Goal: Task Accomplishment & Management: Manage account settings

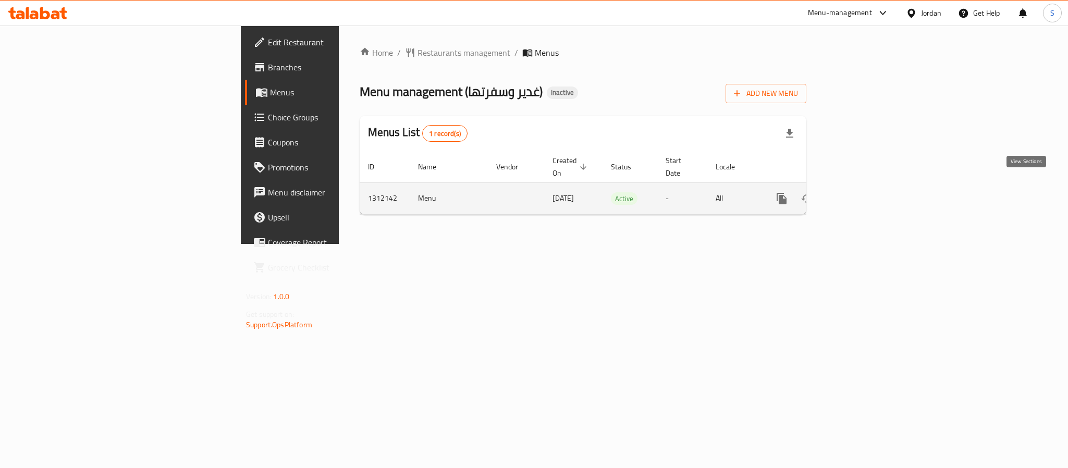
click at [864, 192] on icon "enhanced table" at bounding box center [857, 198] width 13 height 13
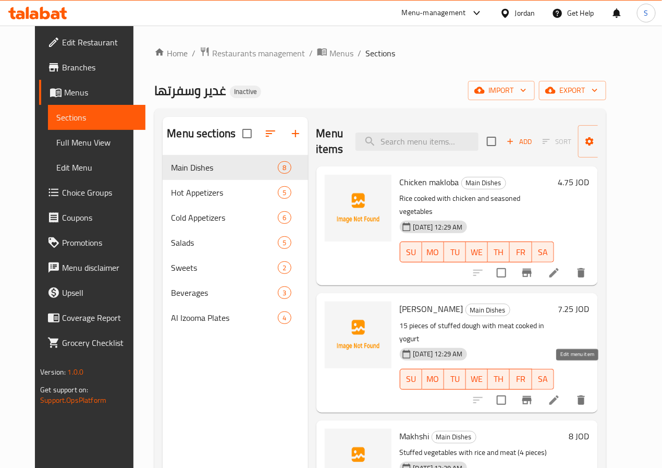
click at [561, 394] on icon at bounding box center [554, 400] width 13 height 13
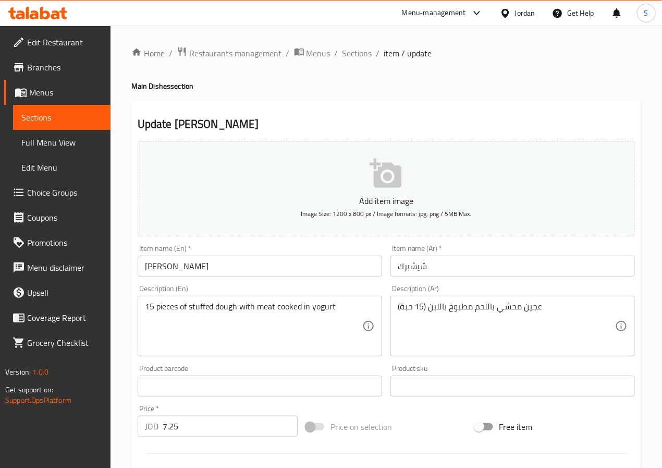
click at [194, 269] on input "Shish Barak" at bounding box center [260, 266] width 245 height 21
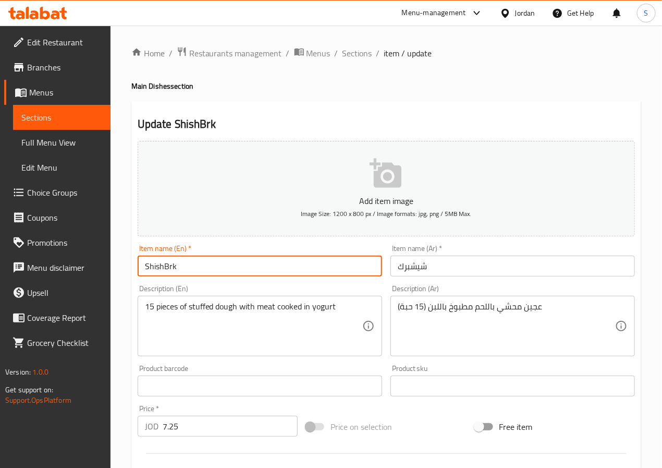
type input "ShishBrk"
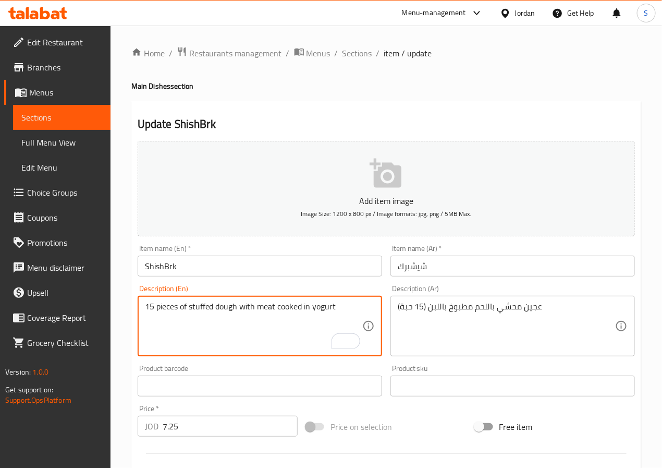
click at [218, 309] on textarea "15 pieces of stuffed dough with meat cooked in yogurt" at bounding box center [253, 326] width 217 height 50
paste textarea "stuffed"
paste textarea "15 pieces"
click at [227, 346] on textarea "dough stuffed with meat cooked in yogurt (15 pieces)" at bounding box center [253, 326] width 217 height 50
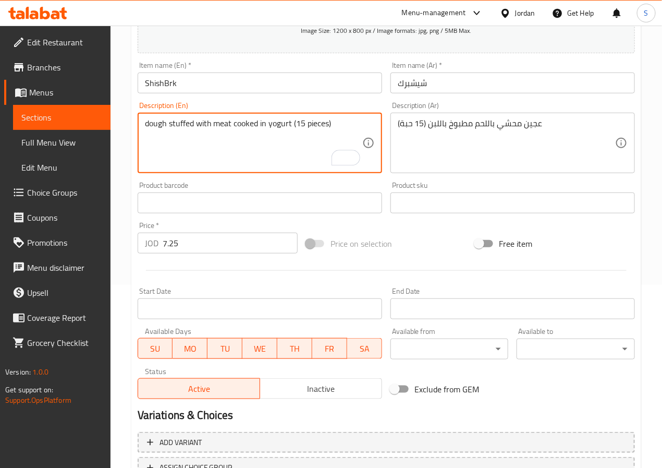
scroll to position [268, 0]
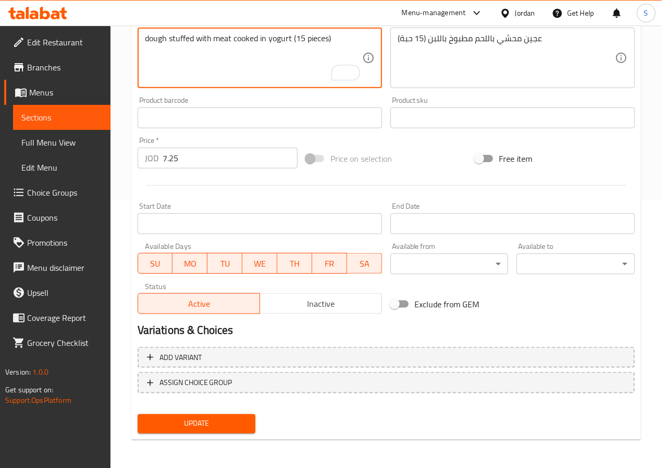
type textarea "dough stuffed with meat cooked in yogurt (15 pieces)"
click at [228, 428] on span "Update" at bounding box center [197, 423] width 102 height 13
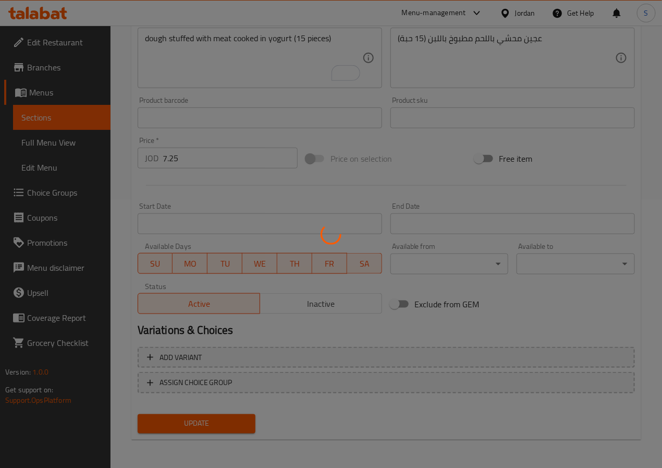
scroll to position [0, 0]
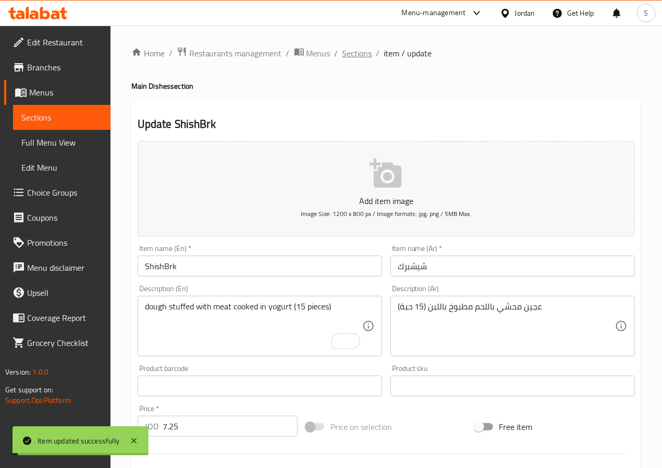
click at [352, 51] on span "Sections" at bounding box center [358, 53] width 30 height 13
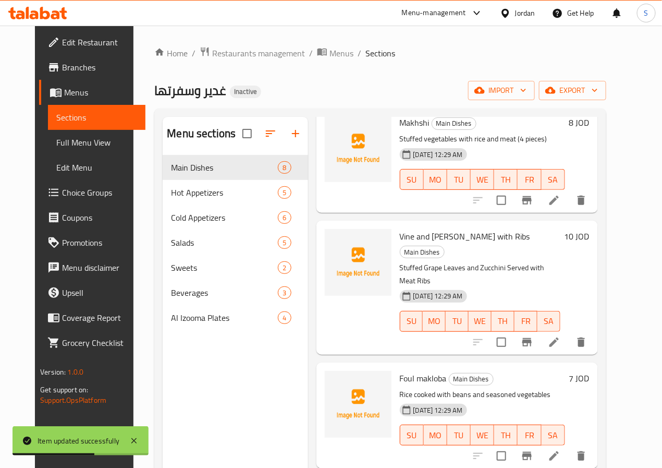
scroll to position [345, 0]
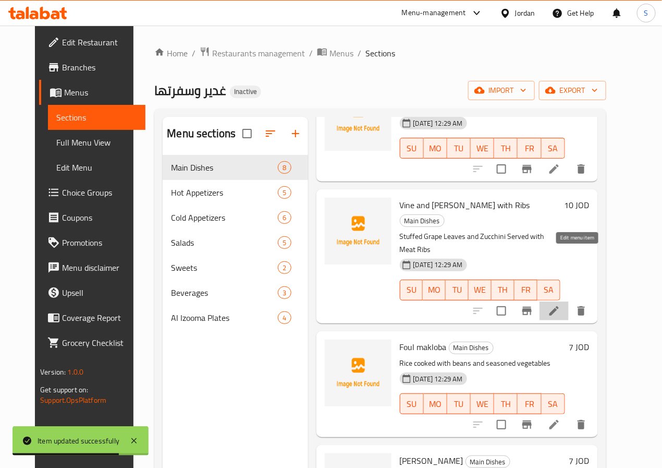
click at [559, 306] on icon at bounding box center [554, 310] width 9 height 9
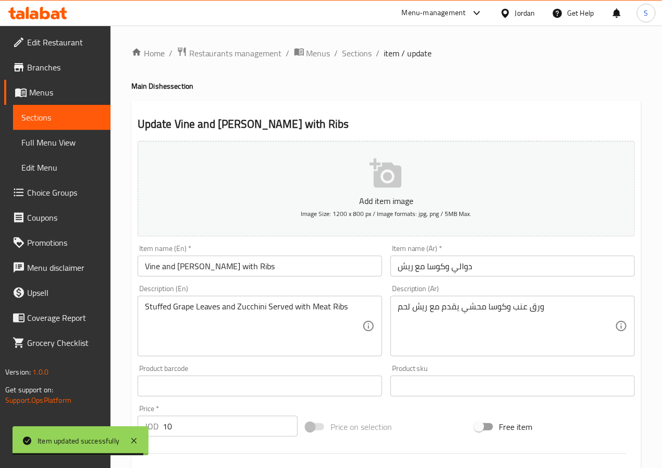
click at [151, 262] on input "Vine and Zucchini with Ribs" at bounding box center [260, 266] width 245 height 21
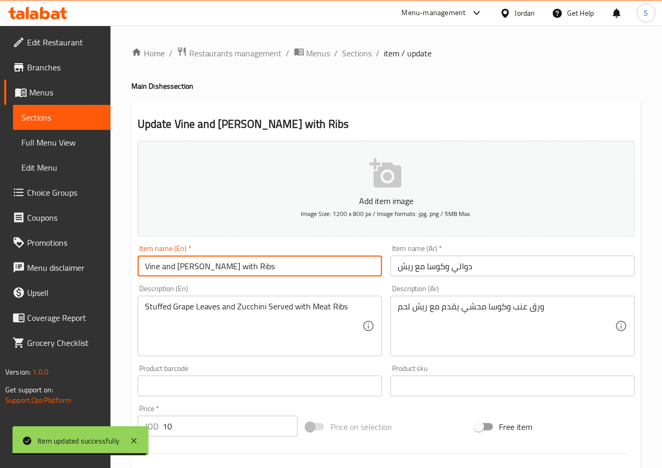
click at [151, 262] on input "Vine and Zucchini with Ribs" at bounding box center [260, 266] width 245 height 21
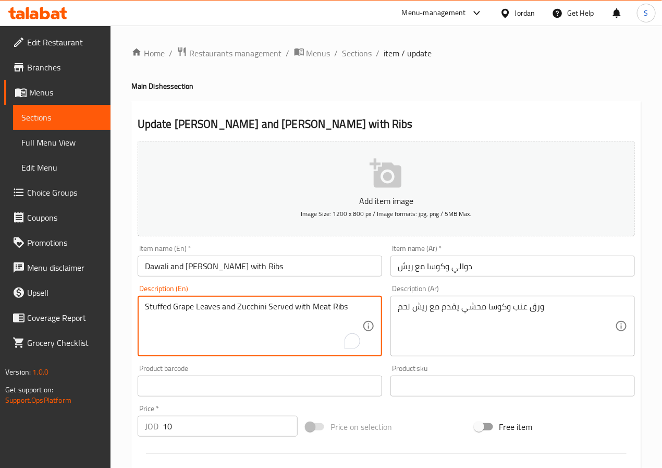
click at [274, 273] on input "Dawali and [PERSON_NAME] with Ribs" at bounding box center [260, 266] width 245 height 21
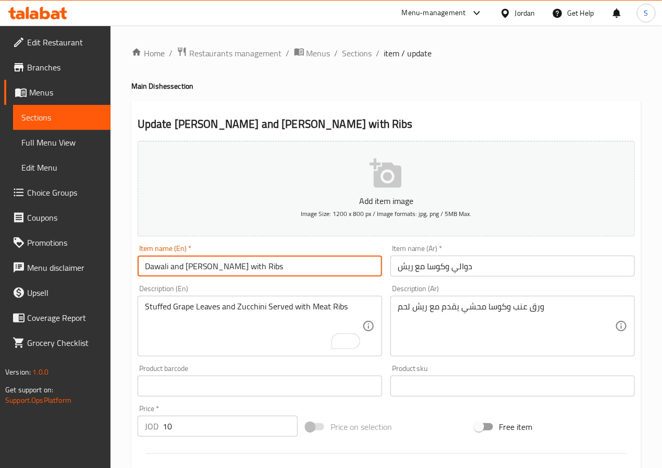
type input "Dawali and [PERSON_NAME] with Ribs"
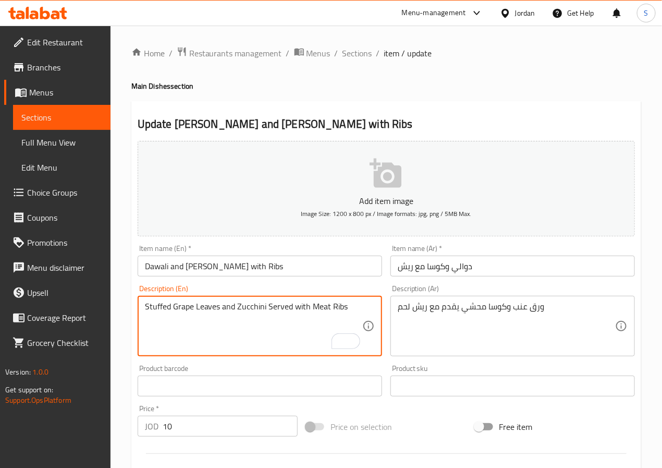
click at [160, 312] on textarea "Stuffed Grape Leaves and Zucchini Served with Meat Ribs" at bounding box center [253, 326] width 217 height 50
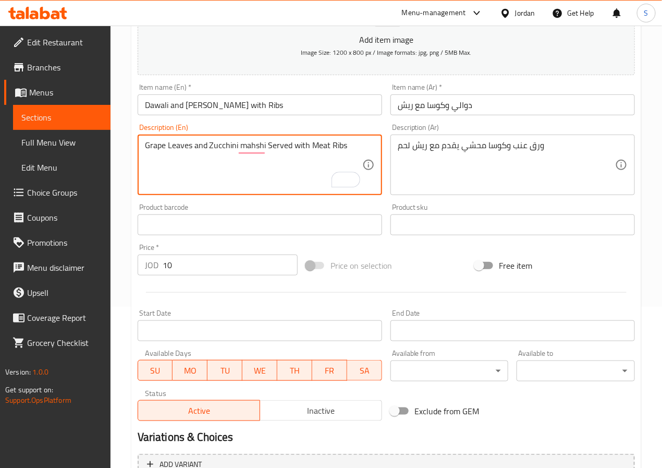
scroll to position [268, 0]
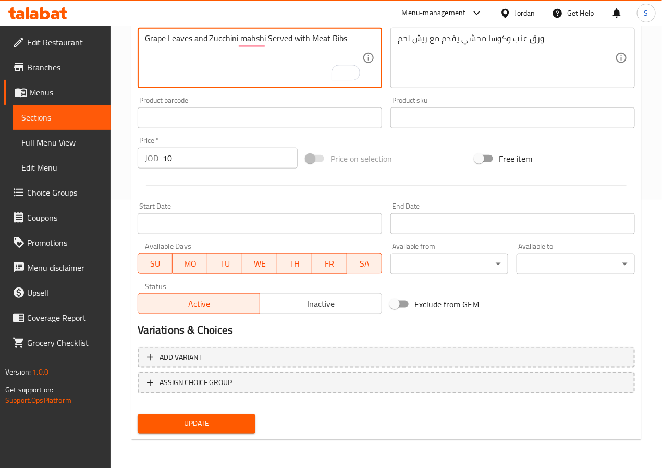
type textarea "Grape Leaves and Zucchini mahshi Served with Meat Ribs"
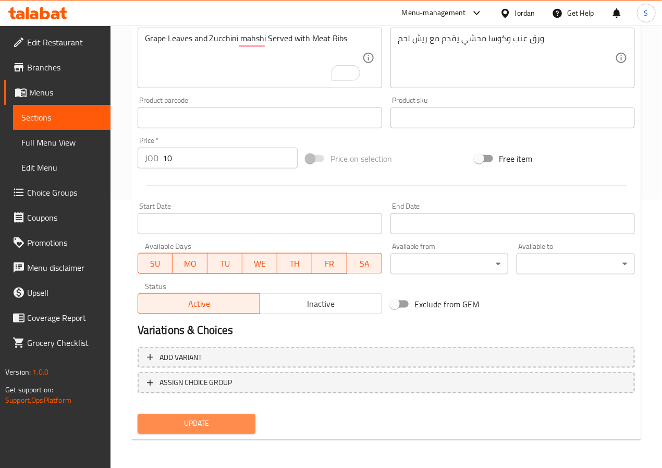
click at [203, 419] on span "Update" at bounding box center [197, 423] width 102 height 13
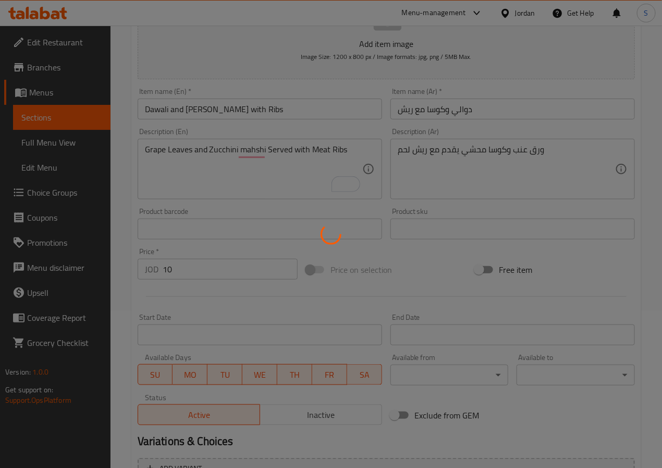
scroll to position [0, 0]
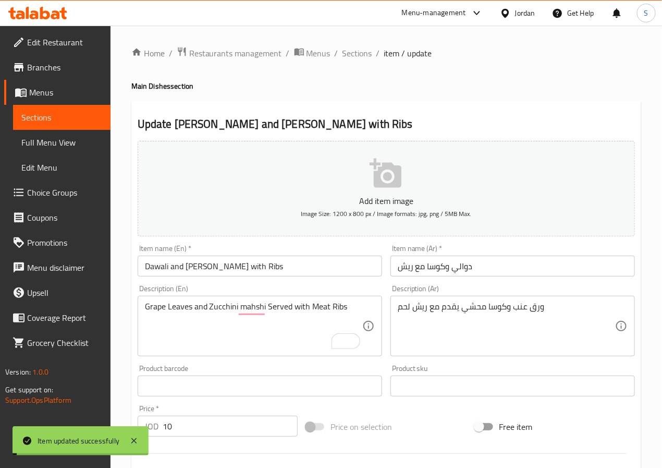
drag, startPoint x: 348, startPoint y: 52, endPoint x: 317, endPoint y: 0, distance: 60.4
click at [348, 52] on span "Sections" at bounding box center [358, 53] width 30 height 13
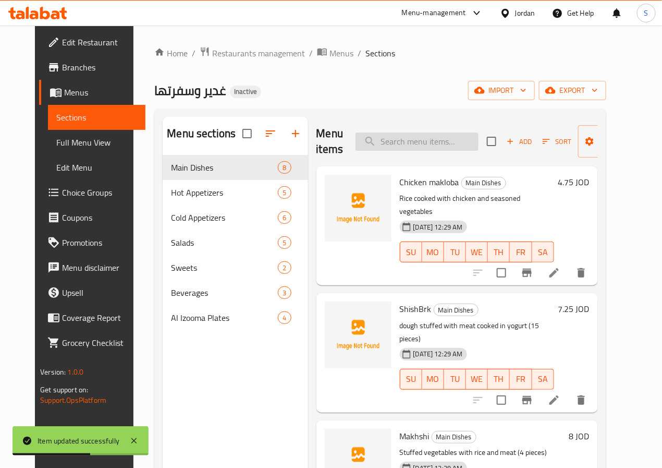
click at [404, 149] on input "search" at bounding box center [417, 141] width 123 height 18
paste input "Kofta Tray With Tomatoes"
type input "Kofta Tray With Tomatoes"
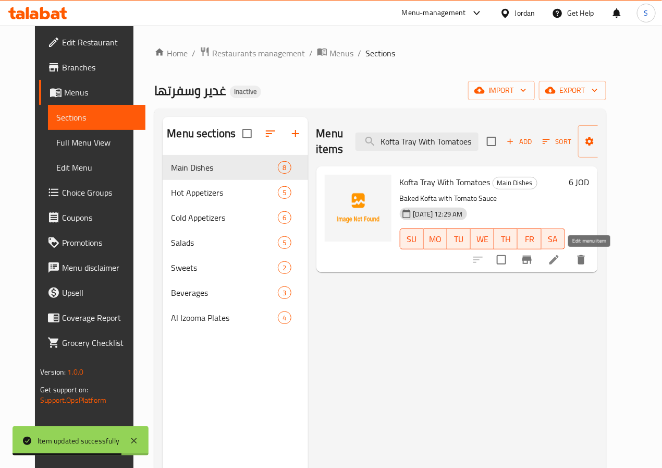
click at [561, 264] on icon at bounding box center [554, 259] width 13 height 13
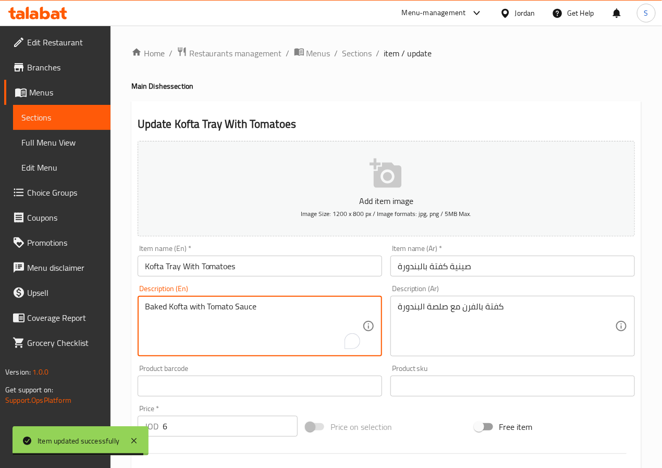
click at [157, 318] on textarea "Baked Kofta with Tomato Sauce" at bounding box center [253, 326] width 217 height 50
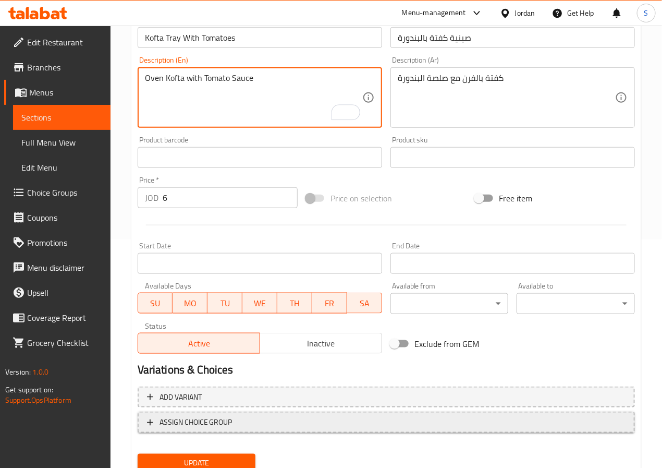
scroll to position [268, 0]
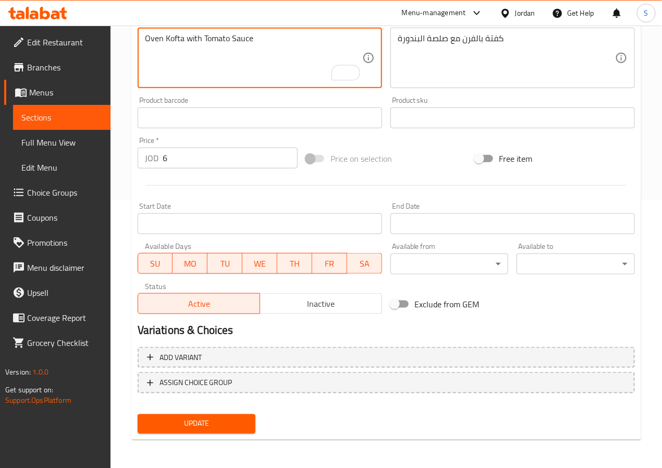
type textarea "Oven Kofta with Tomato Sauce"
click at [209, 423] on span "Update" at bounding box center [197, 423] width 102 height 13
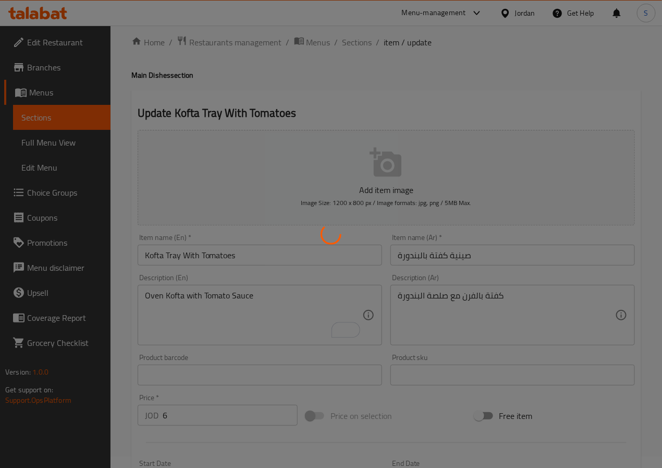
scroll to position [0, 0]
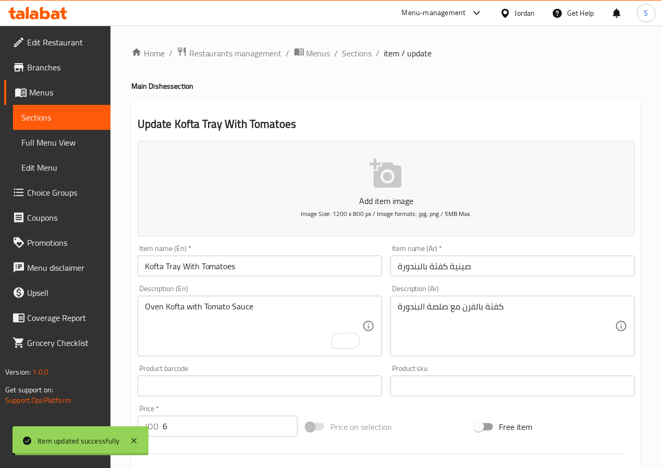
click at [351, 57] on span "Sections" at bounding box center [358, 53] width 30 height 13
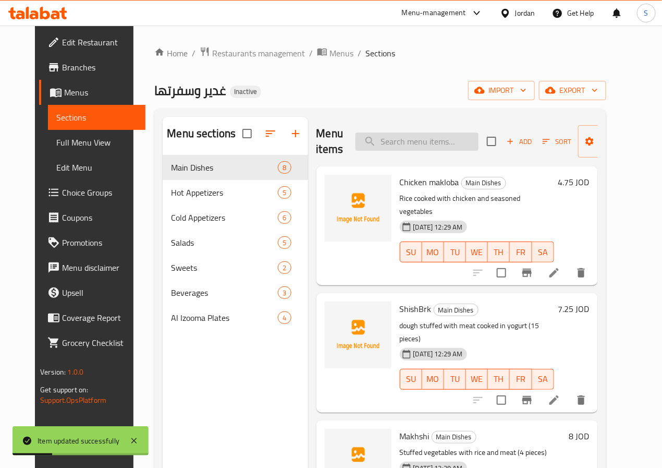
click at [373, 138] on input "search" at bounding box center [417, 141] width 123 height 18
paste input "Kofta Tray with Tahini"
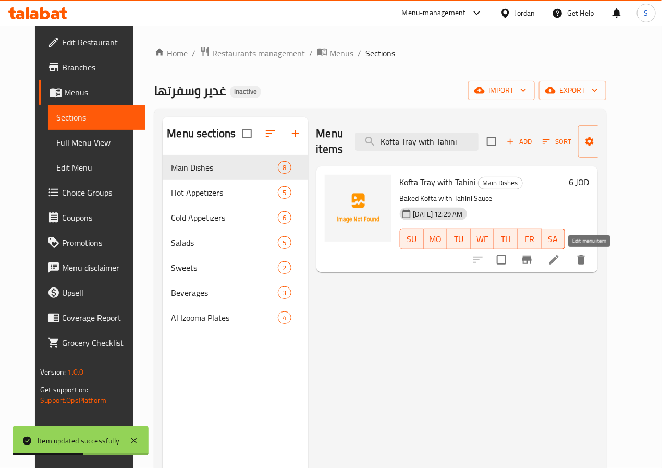
type input "Kofta Tray with Tahini"
click at [559, 261] on icon at bounding box center [554, 259] width 9 height 9
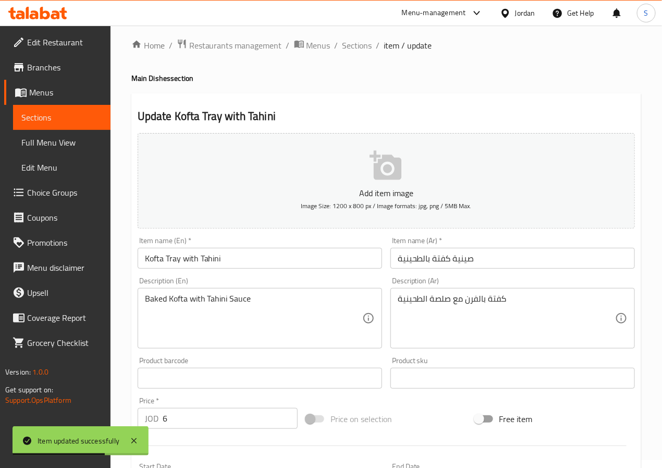
scroll to position [8, 0]
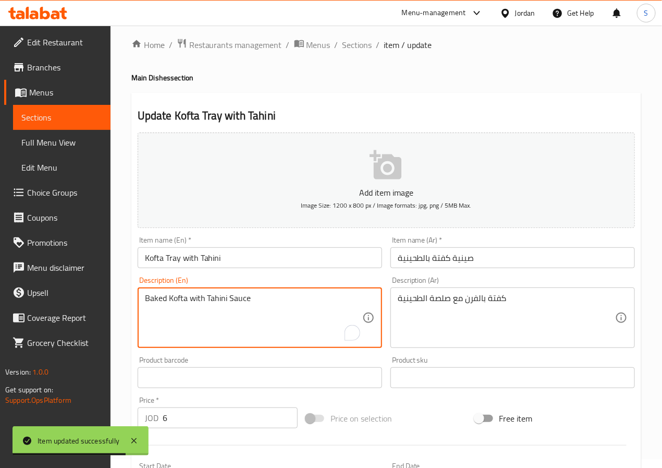
click at [153, 301] on textarea "Baked Kofta with Tahini Sauce" at bounding box center [253, 318] width 217 height 50
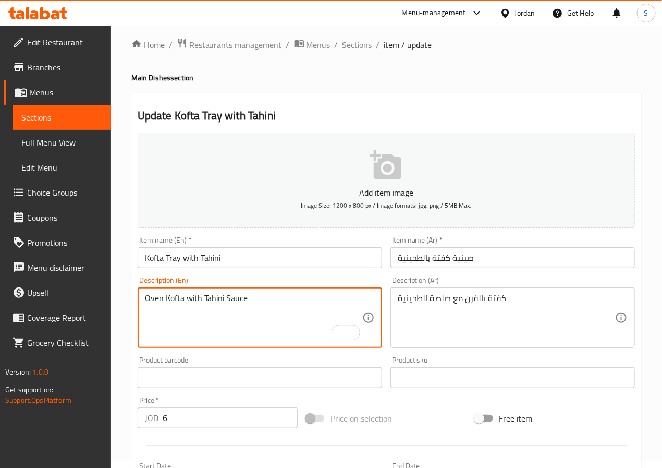
click at [117, 298] on div "Home / Restaurants management / Menus / Sections / item / update Main Dishes se…" at bounding box center [387, 372] width 552 height 711
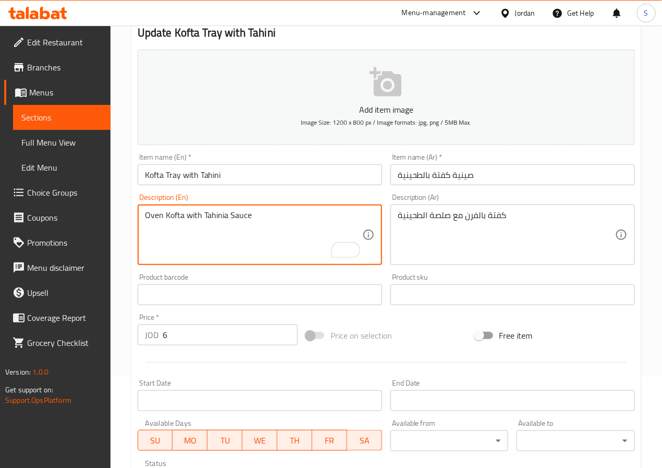
scroll to position [0, 0]
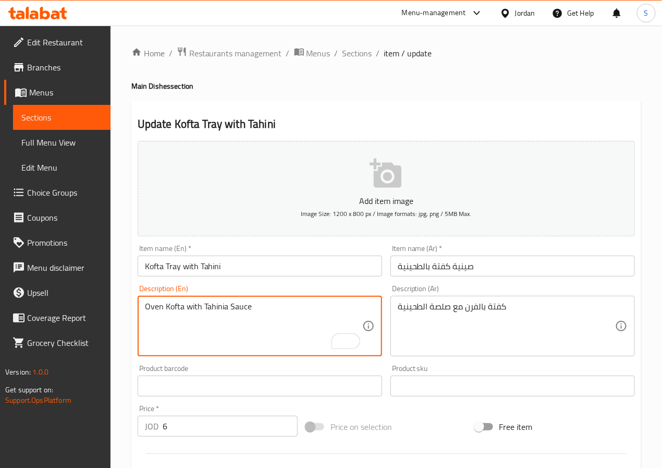
type textarea "Oven Kofta with Tahinia Sauce"
click at [243, 266] on input "Kofta Tray with Tahini" at bounding box center [260, 266] width 245 height 21
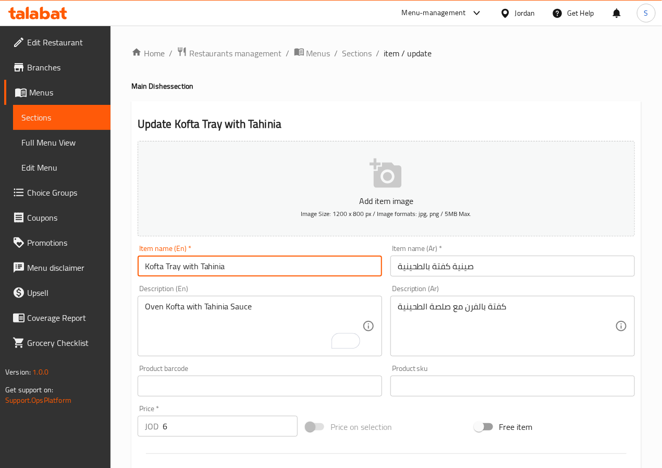
type input "Kofta Tray with Tahinia"
click at [119, 268] on div "Home / Restaurants management / Menus / Sections / item / update Main Dishes se…" at bounding box center [387, 381] width 552 height 711
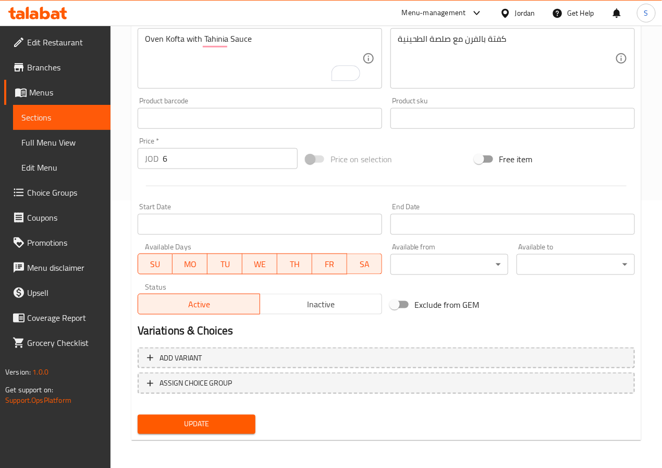
scroll to position [268, 0]
click at [184, 423] on span "Update" at bounding box center [197, 423] width 102 height 13
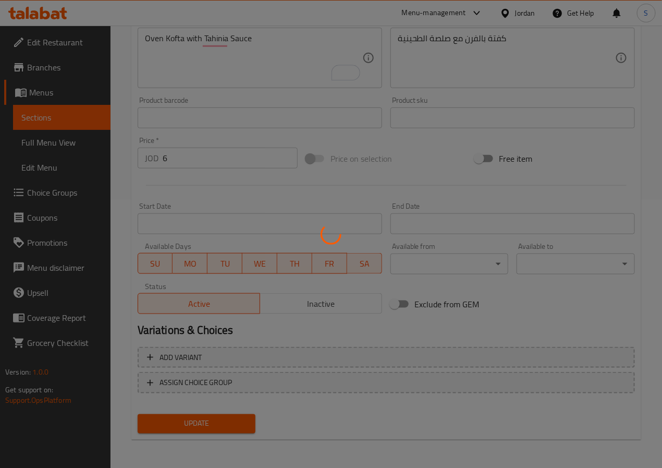
scroll to position [0, 0]
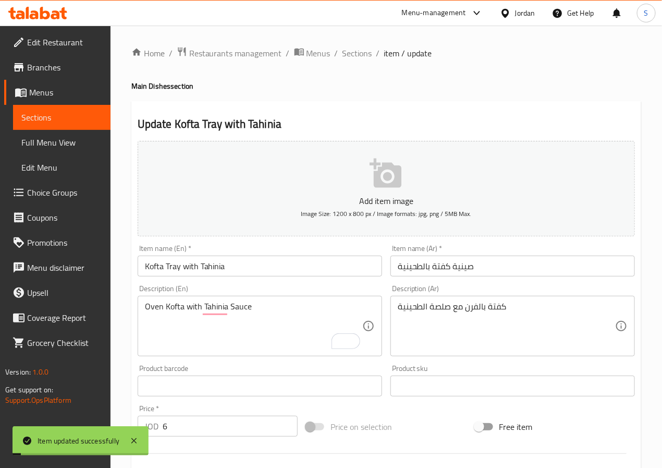
drag, startPoint x: 361, startPoint y: 58, endPoint x: 335, endPoint y: 7, distance: 57.4
click at [361, 58] on span "Sections" at bounding box center [358, 53] width 30 height 13
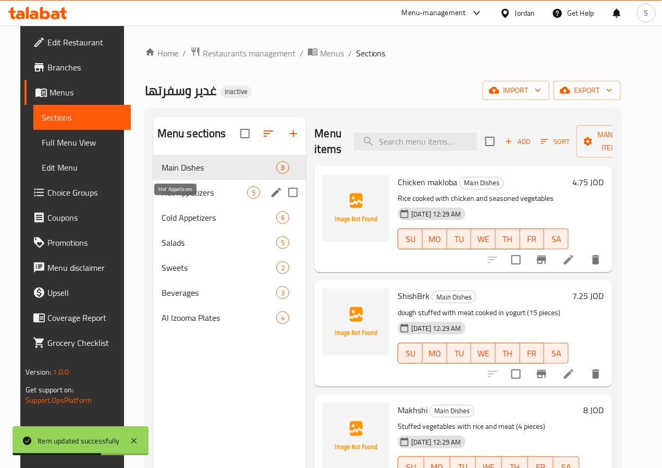
click at [177, 199] on span "Hot Appetizers" at bounding box center [205, 192] width 86 height 13
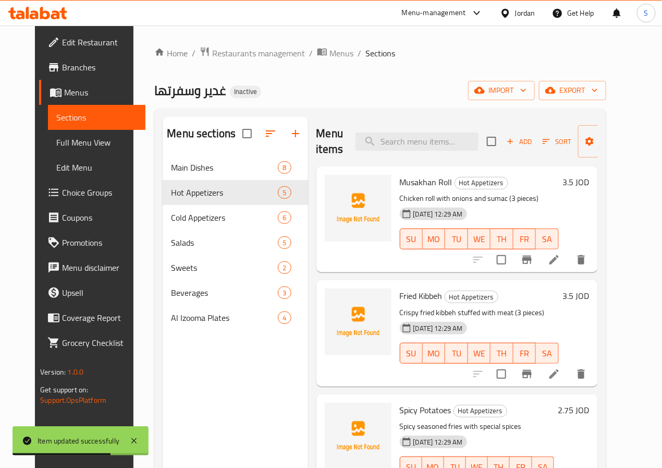
click at [561, 257] on icon at bounding box center [554, 259] width 13 height 13
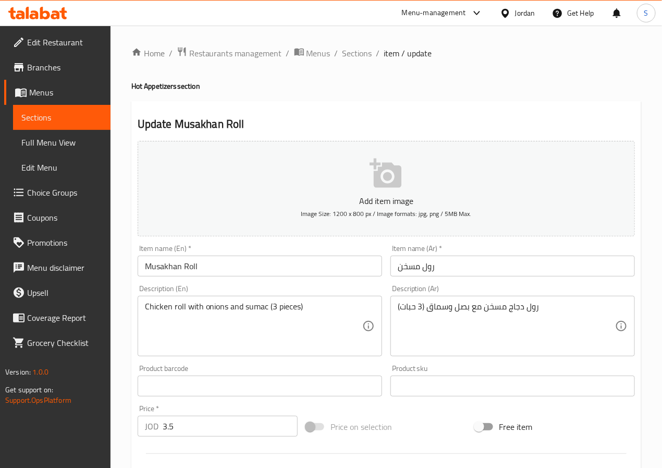
click at [166, 270] on input "Musakhan Roll" at bounding box center [260, 266] width 245 height 21
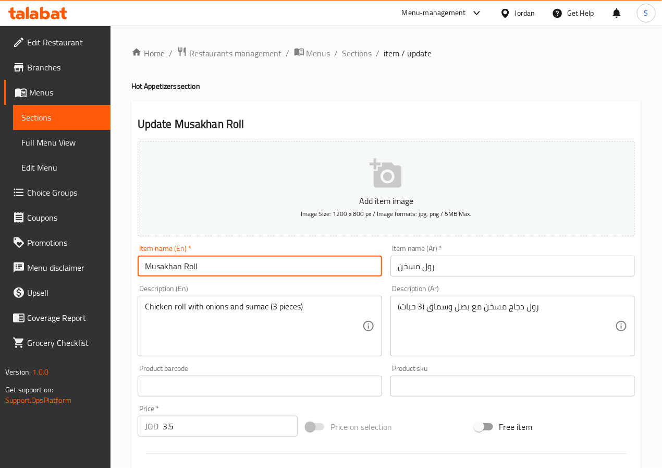
click at [166, 270] on input "Musakhan Roll" at bounding box center [260, 266] width 245 height 21
drag, startPoint x: 188, startPoint y: 309, endPoint x: 190, endPoint y: 333, distance: 24.6
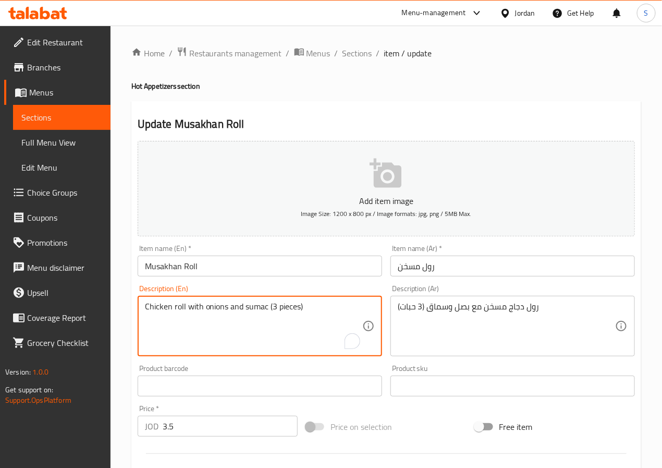
paste textarea "Musakhan"
type textarea "Chicken roll musakhan with onions and sumac (3 pieces)"
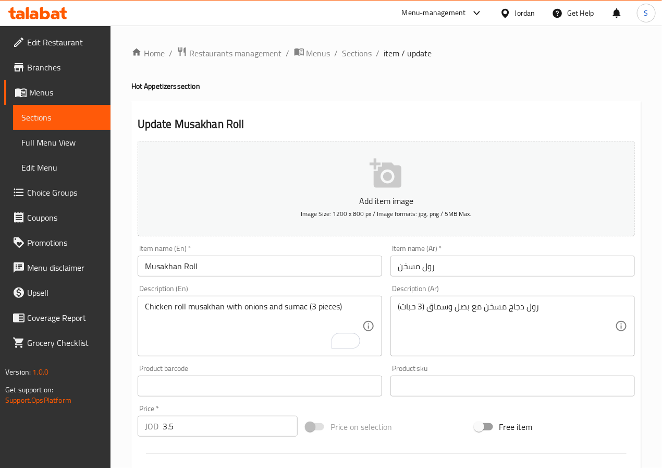
click at [124, 329] on div "Home / Restaurants management / Menus / Sections / item / update Hot Appetizers…" at bounding box center [387, 381] width 552 height 711
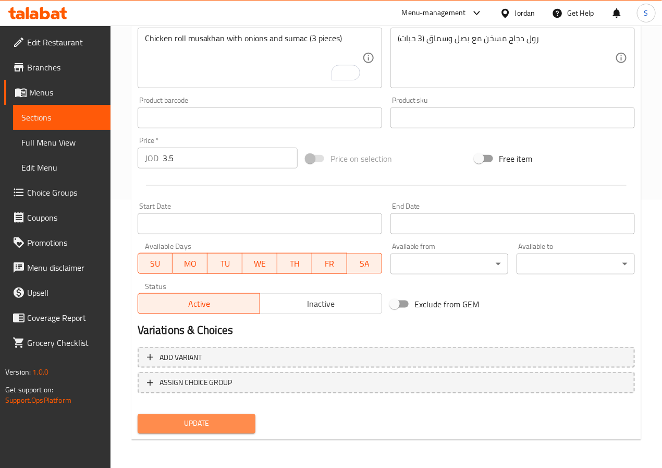
click at [169, 415] on button "Update" at bounding box center [197, 423] width 118 height 19
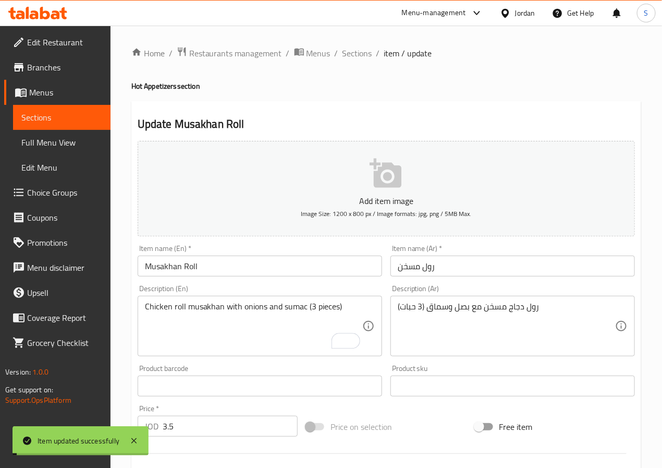
drag, startPoint x: 361, startPoint y: 57, endPoint x: 356, endPoint y: 41, distance: 17.2
click at [361, 57] on span "Sections" at bounding box center [358, 53] width 30 height 13
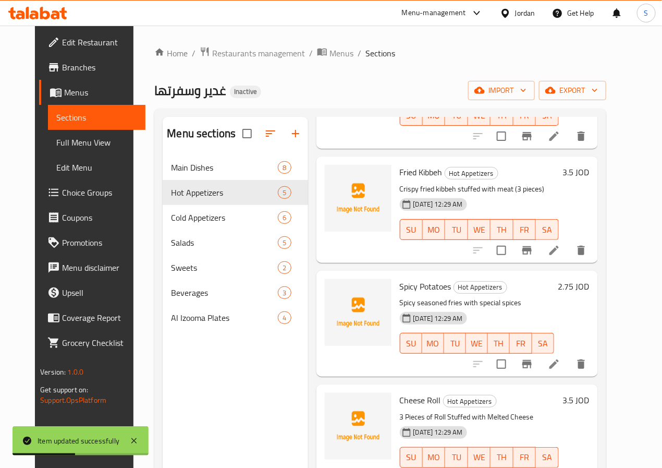
scroll to position [143, 0]
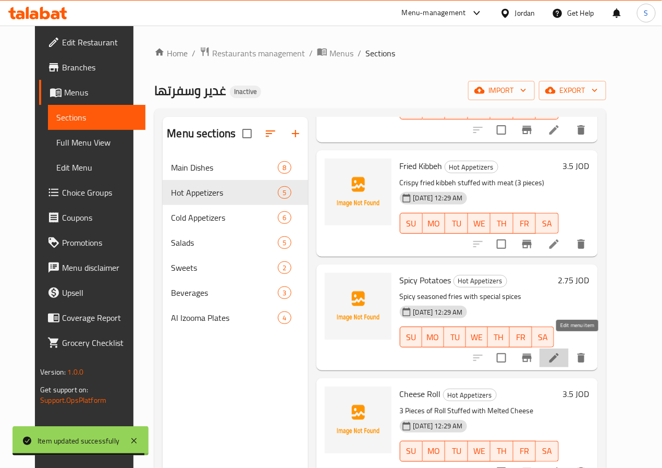
click at [559, 353] on icon at bounding box center [554, 357] width 9 height 9
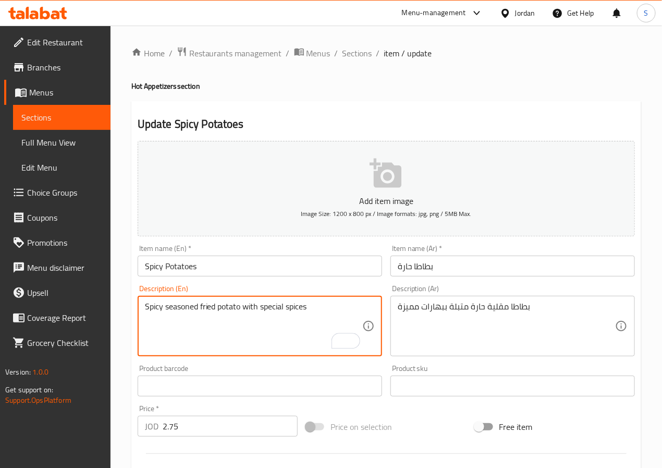
click at [305, 314] on textarea "Spicy seasoned fried potato with special spices" at bounding box center [253, 326] width 217 height 50
click at [271, 312] on textarea "Spicy seasoned fried potato with special spices" at bounding box center [253, 326] width 217 height 50
click at [333, 306] on textarea "Spicy seasoned fried potato with distinctive spices" at bounding box center [253, 326] width 217 height 50
type textarea "Spicy seasoned fried potato with distinctive spices"
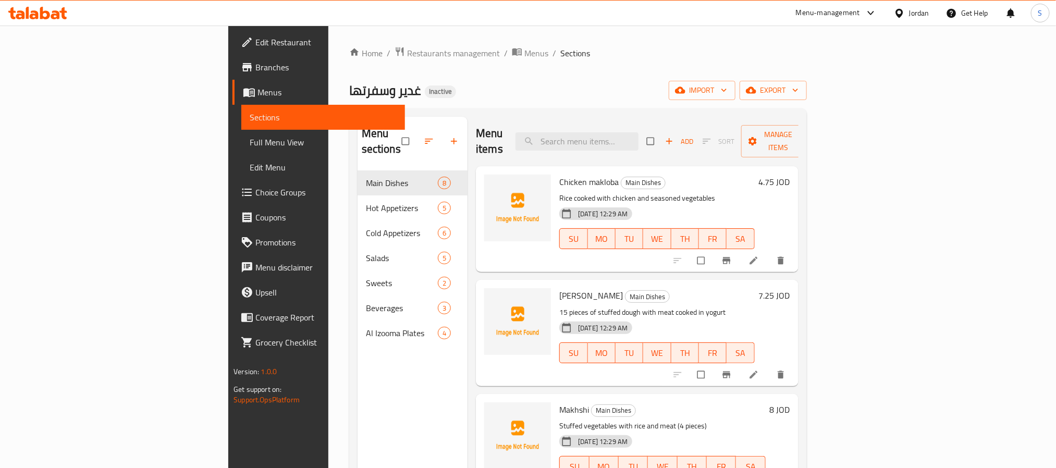
click at [250, 148] on span "Full Menu View" at bounding box center [323, 142] width 147 height 13
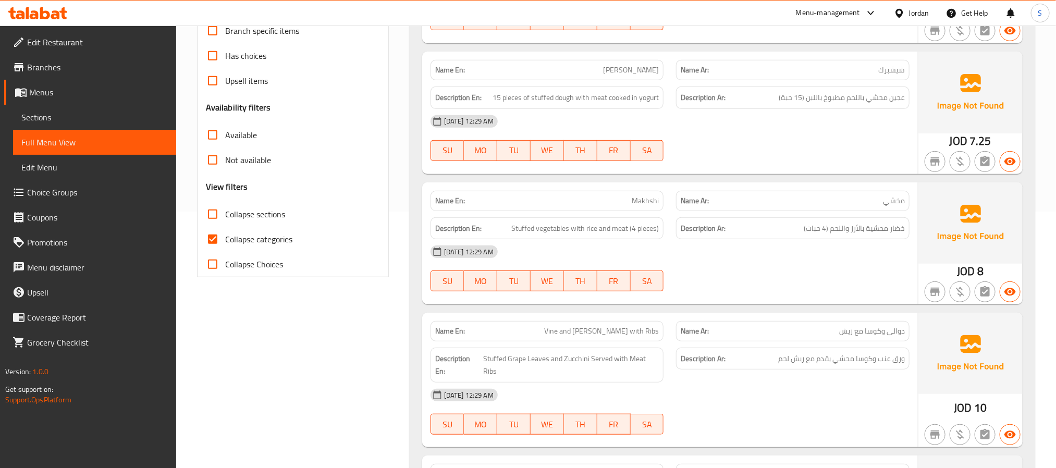
scroll to position [302, 0]
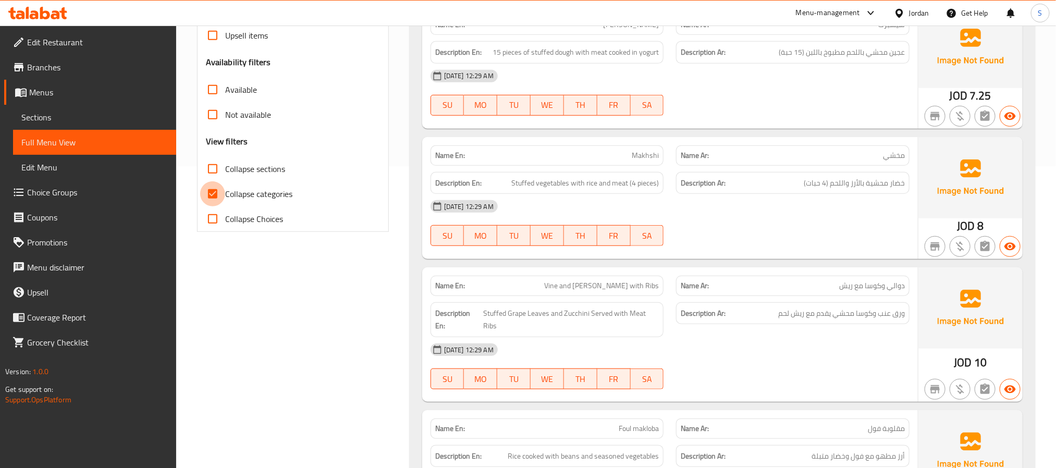
click at [212, 189] on input "Collapse categories" at bounding box center [212, 193] width 25 height 25
checkbox input "false"
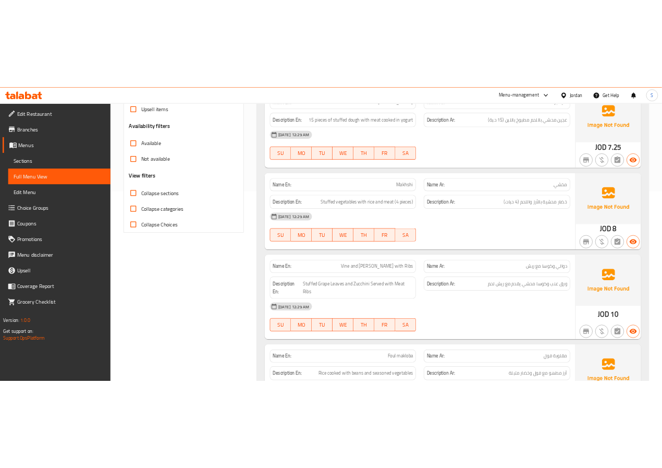
scroll to position [0, 0]
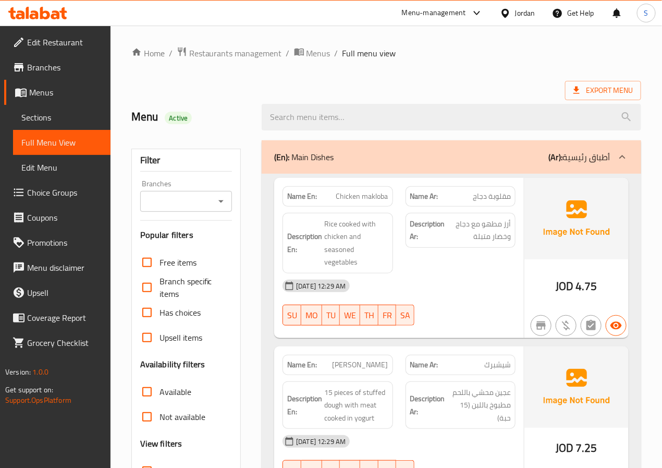
click at [498, 194] on span "مقلوبة دجاج" at bounding box center [492, 196] width 38 height 11
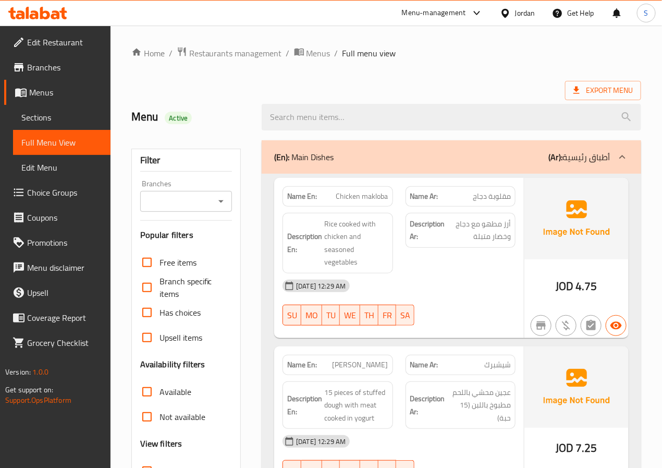
click at [498, 194] on span "مقلوبة دجاج" at bounding box center [492, 196] width 38 height 11
copy span "مقلوبة"
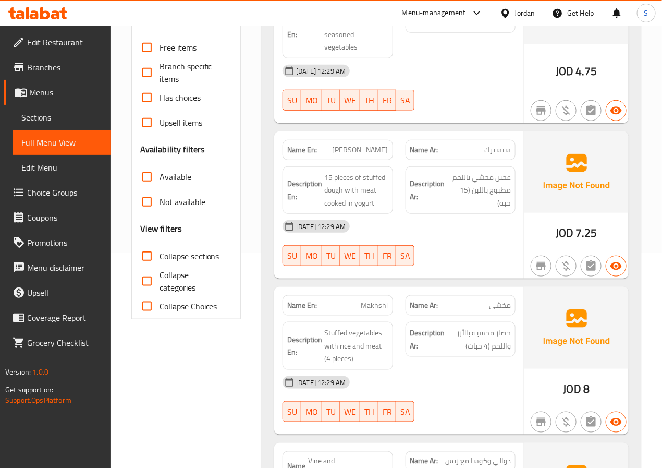
scroll to position [287, 0]
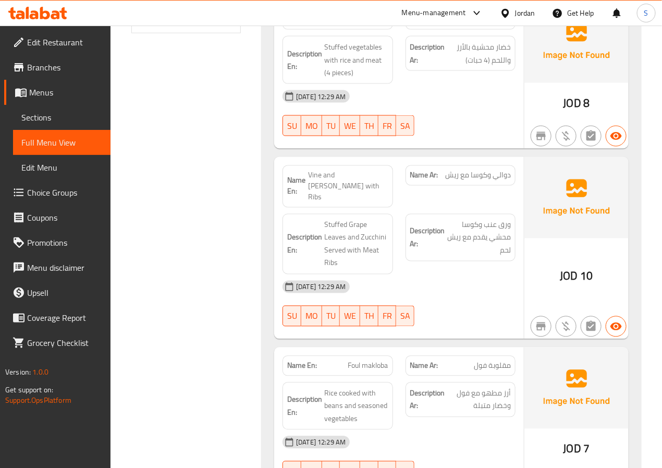
scroll to position [505, 0]
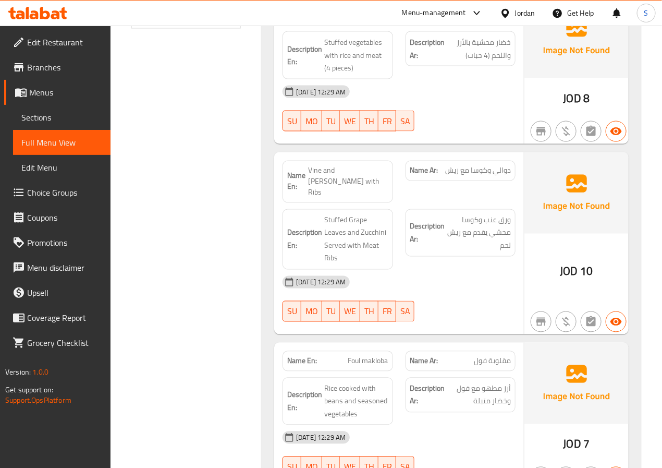
click at [507, 172] on span "دوالي وكوسا مع ريش" at bounding box center [478, 170] width 66 height 11
copy span "دوالي"
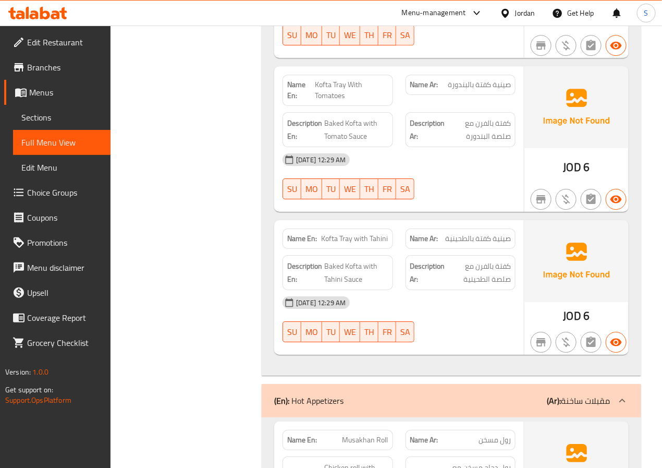
scroll to position [1112, 0]
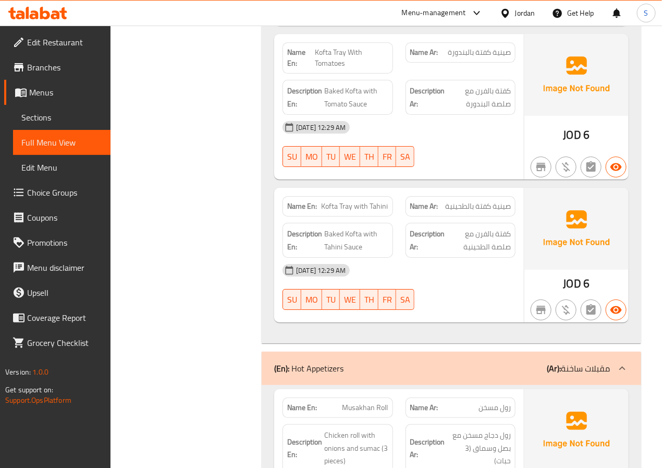
click at [329, 60] on span "Kofta Tray With Tomatoes" at bounding box center [352, 58] width 74 height 22
copy span "Kofta Tray With Tomatoes"
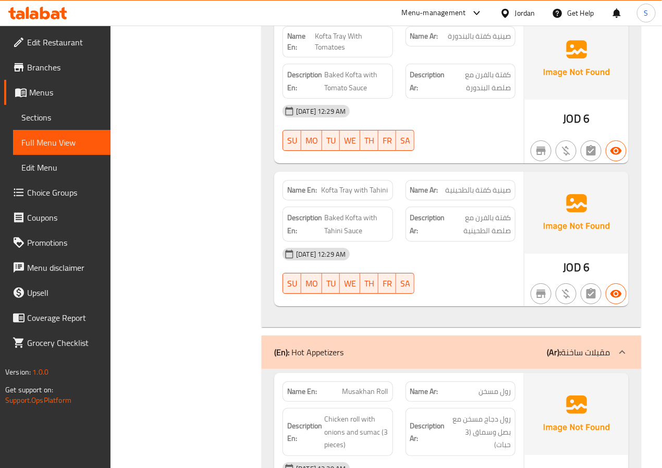
scroll to position [1134, 0]
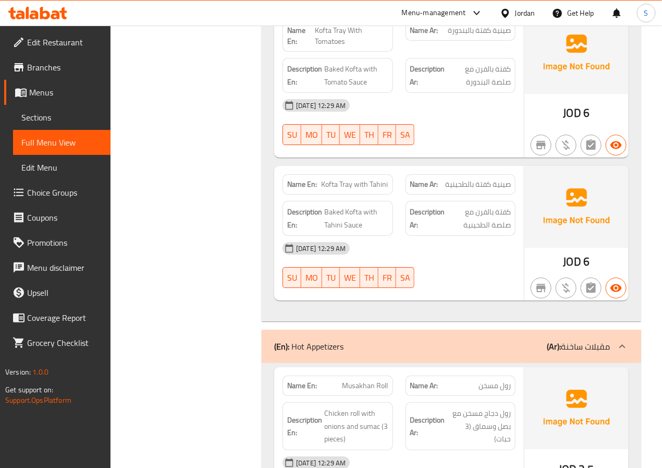
click at [329, 194] on div "Description En: Baked Kofta with Tahini Sauce" at bounding box center [337, 217] width 123 height 47
click at [338, 180] on span "Kofta Tray with Tahini" at bounding box center [355, 184] width 67 height 11
copy span "Kofta Tray with Tahini"
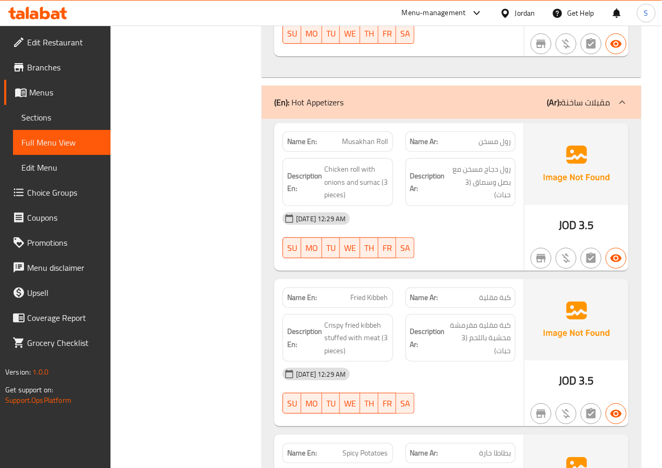
scroll to position [1396, 0]
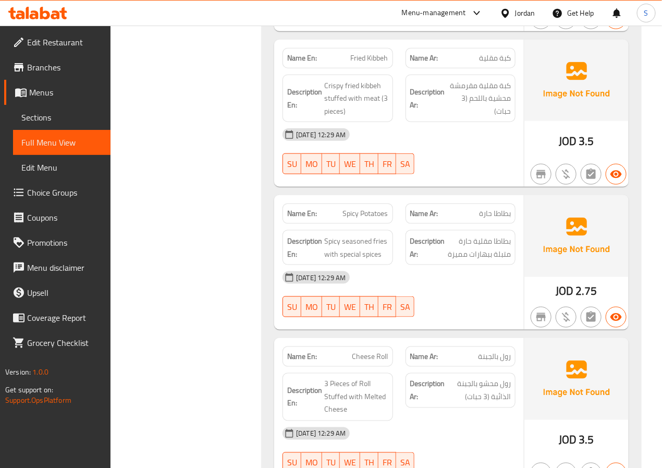
scroll to position [1638, 0]
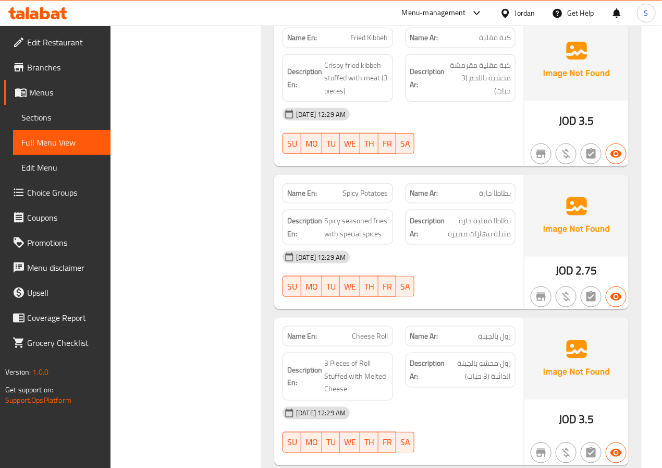
click at [484, 194] on span "بطاطا حارة" at bounding box center [495, 193] width 32 height 11
copy span "بطاطا حارة"
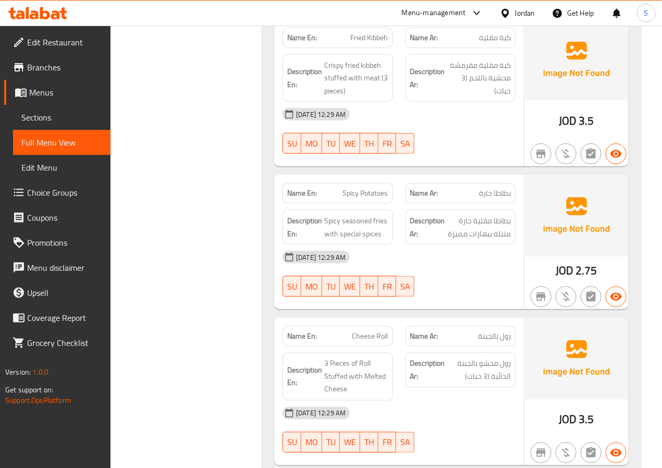
click at [352, 193] on span "Spicy Potatoes" at bounding box center [365, 193] width 45 height 11
copy span "Spicy Potatoes"
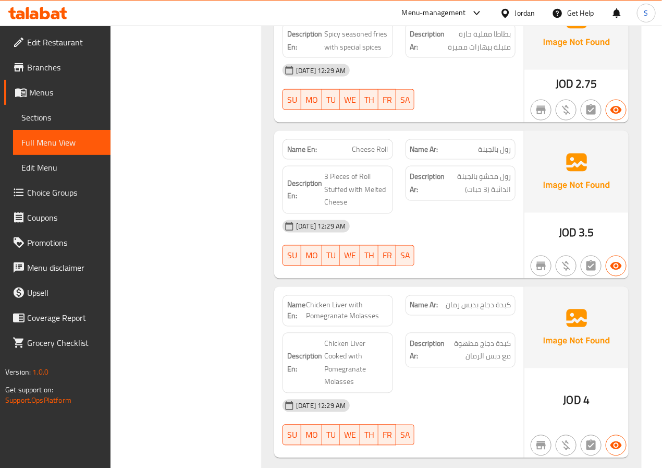
scroll to position [1939, 0]
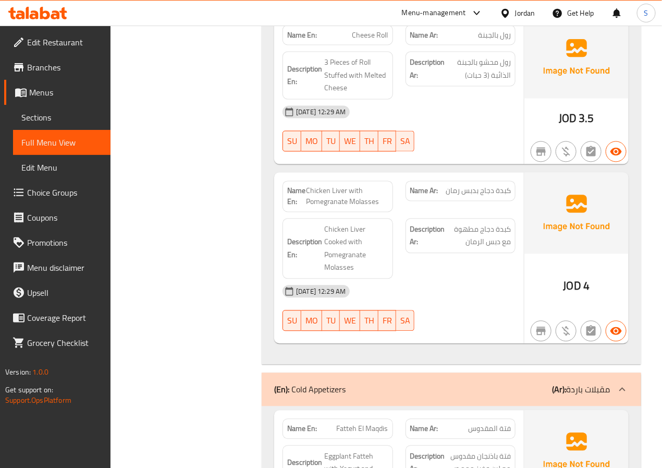
click at [336, 186] on span "Chicken Liver with Pomegranate Molasses" at bounding box center [347, 197] width 82 height 22
copy span "Chicken Liver with Pomegranate Molasses"
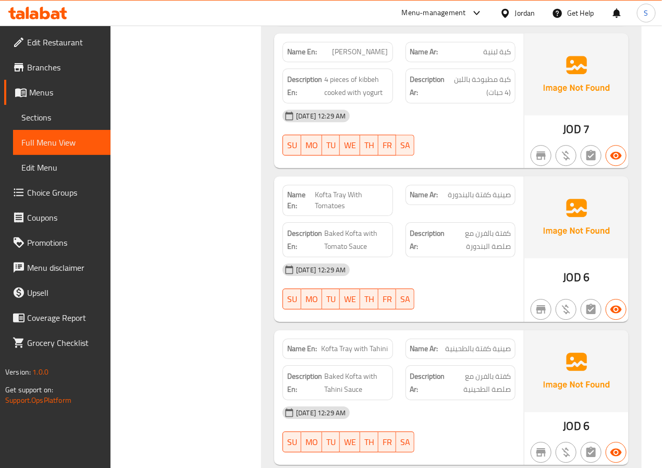
scroll to position [970, 0]
drag, startPoint x: 476, startPoint y: 230, endPoint x: 492, endPoint y: 226, distance: 16.8
click at [492, 226] on span "كفتة بالفرن مع صلصة البندورة" at bounding box center [479, 239] width 64 height 26
copy span "الفرن"
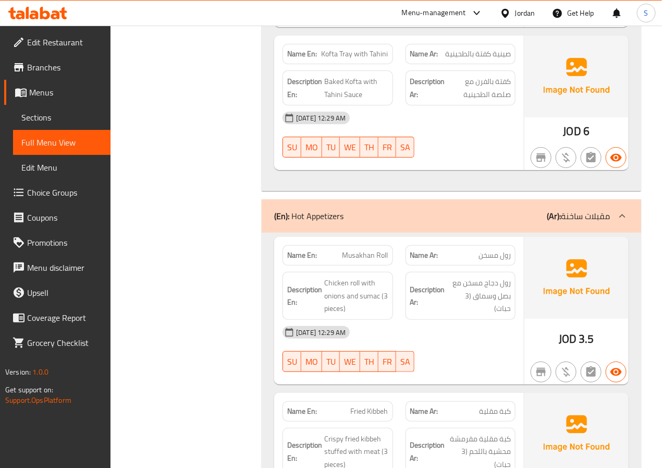
scroll to position [1266, 0]
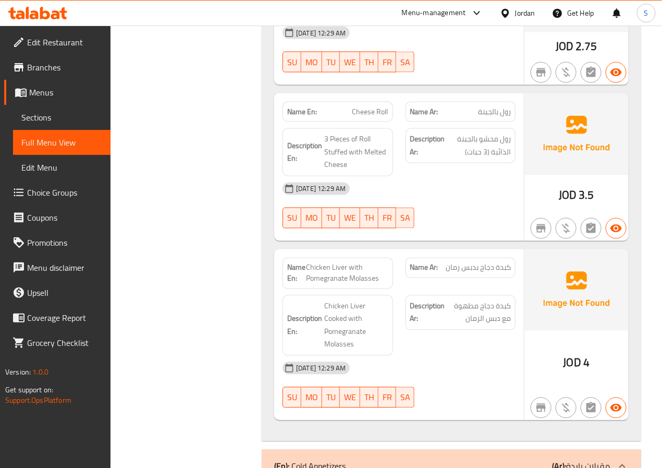
scroll to position [1880, 0]
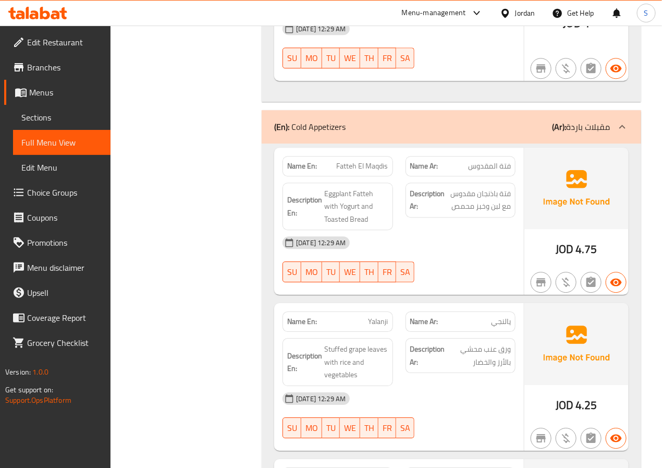
scroll to position [2242, 0]
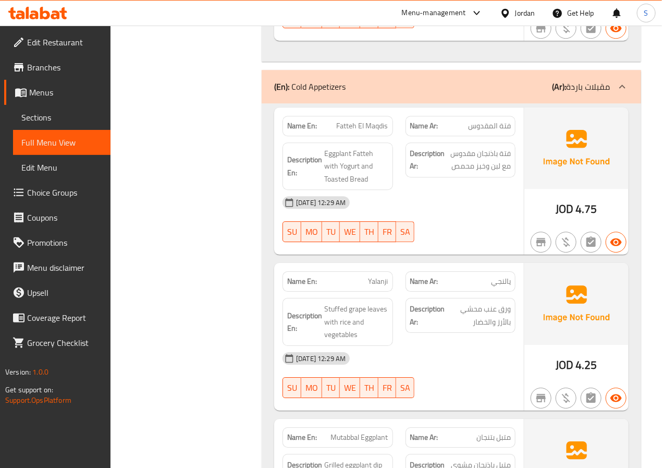
click at [369, 131] on span "Fatteh El Maqdis" at bounding box center [363, 125] width 52 height 11
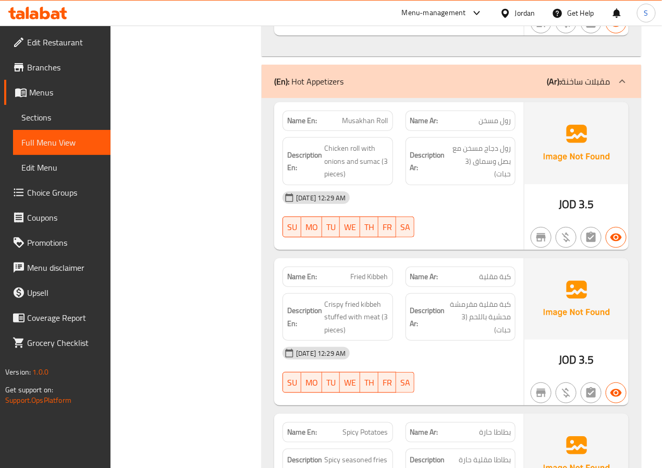
scroll to position [1398, 0]
click at [371, 122] on span "Musakhan Roll" at bounding box center [366, 121] width 46 height 11
click at [485, 116] on span "رول مسخن" at bounding box center [495, 121] width 32 height 11
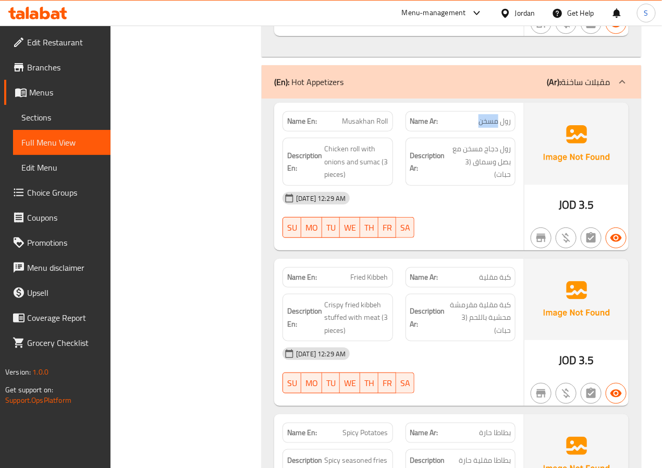
click at [485, 116] on span "رول مسخن" at bounding box center [495, 121] width 32 height 11
copy span "رول مسخن"
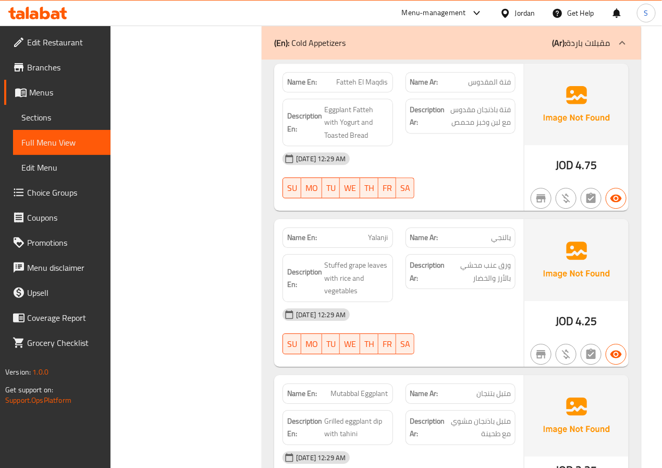
scroll to position [2286, 0]
click at [461, 115] on span "فتة باذنجان مقدوس مع لبن وخبز محمص" at bounding box center [479, 116] width 64 height 26
copy span "مقدوس"
drag, startPoint x: 203, startPoint y: 282, endPoint x: 242, endPoint y: 266, distance: 42.3
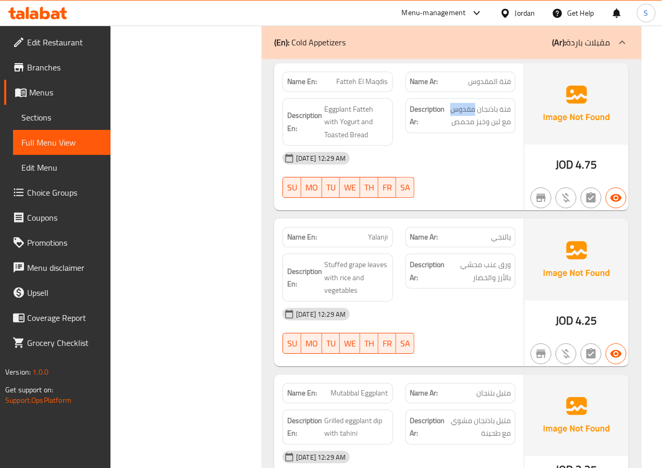
click at [480, 80] on span "فتة المقدوس" at bounding box center [489, 81] width 43 height 11
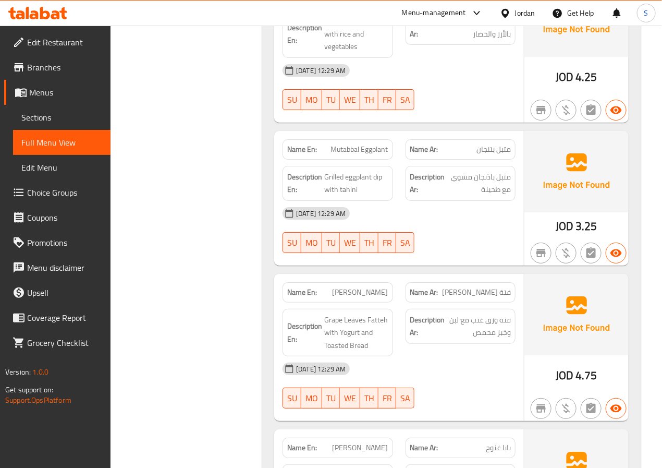
scroll to position [2532, 0]
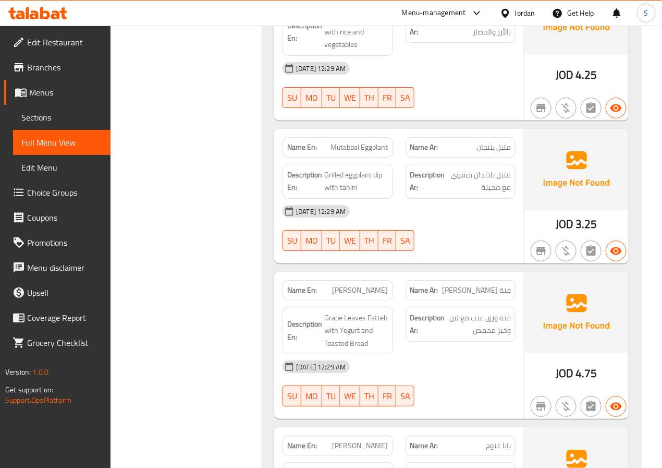
click at [352, 142] on div "Name En: Mutabbal Eggplant" at bounding box center [338, 147] width 110 height 20
click at [352, 153] on span "Mutabbal Eggplant" at bounding box center [359, 147] width 57 height 11
click at [506, 153] on span "متبل بتنجان" at bounding box center [494, 147] width 34 height 11
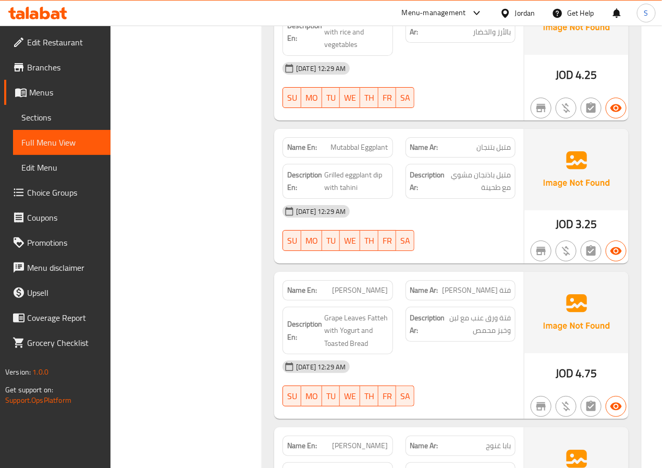
click at [506, 153] on span "متبل بتنجان" at bounding box center [494, 147] width 34 height 11
click at [362, 149] on span "Mutabbal Eggplant" at bounding box center [359, 147] width 57 height 11
click at [244, 211] on div "Filter Branches Branches Popular filters Free items Branch specific items Has c…" at bounding box center [190, 407] width 131 height 5610
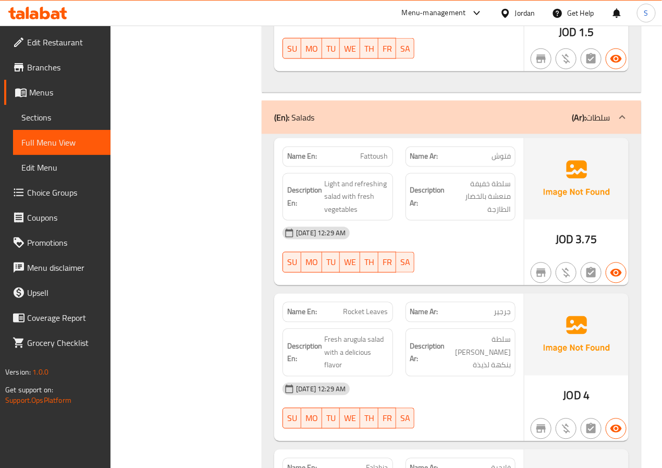
scroll to position [3179, 0]
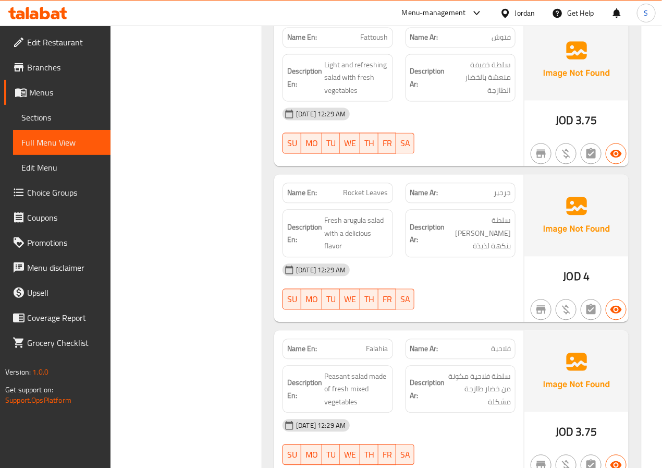
scroll to position [3296, 0]
click at [354, 199] on span "Rocket Leaves" at bounding box center [366, 193] width 45 height 11
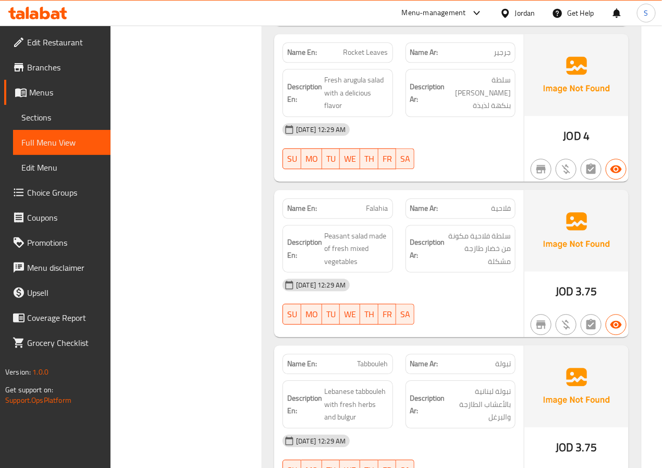
scroll to position [3437, 0]
click at [380, 214] on span "Falahia" at bounding box center [378, 208] width 22 height 11
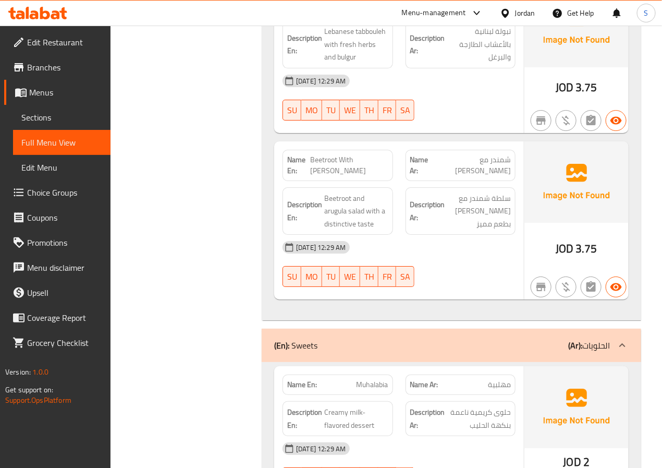
scroll to position [3809, 0]
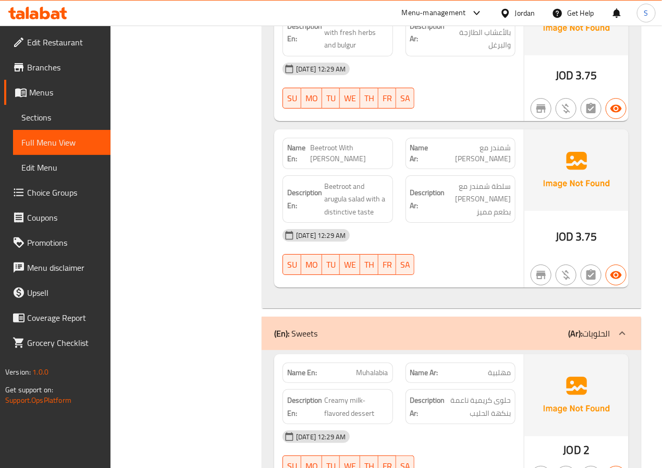
click at [362, 162] on span "Beetroot With [PERSON_NAME]" at bounding box center [349, 153] width 78 height 22
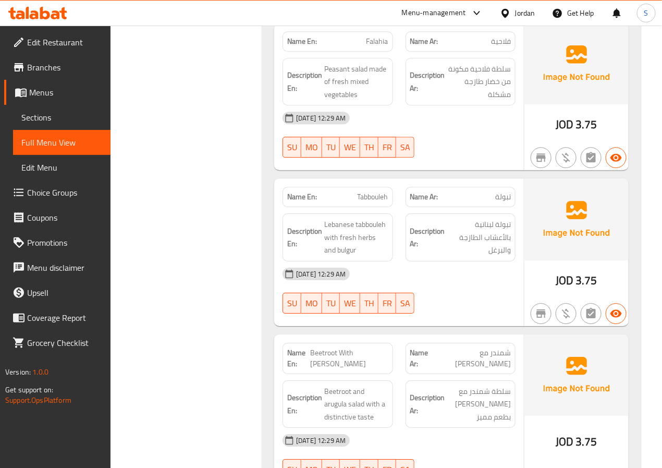
scroll to position [3605, 0]
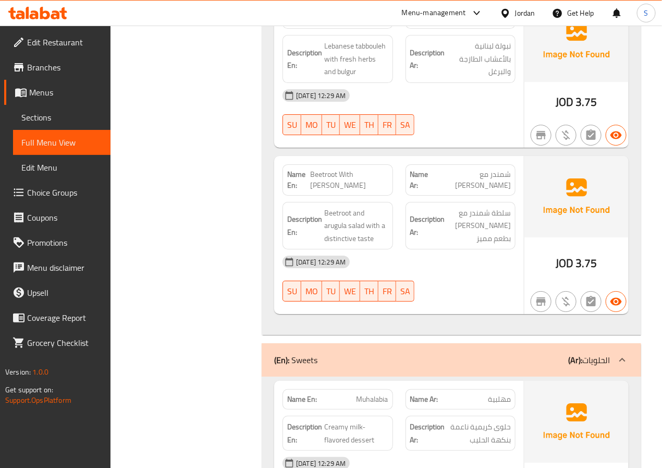
scroll to position [3890, 0]
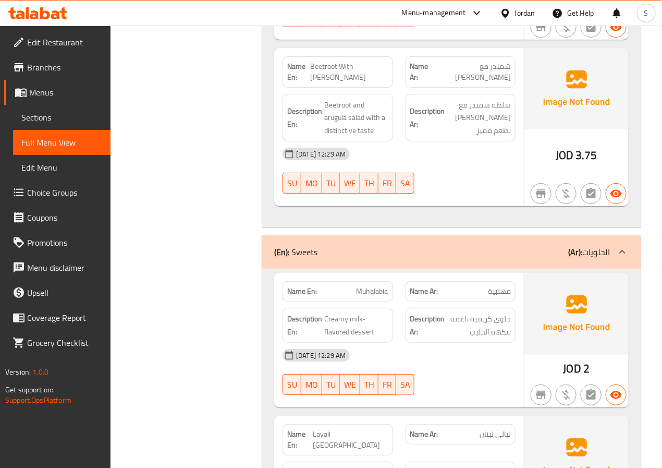
click at [381, 290] on span "Muhalabia" at bounding box center [373, 291] width 32 height 11
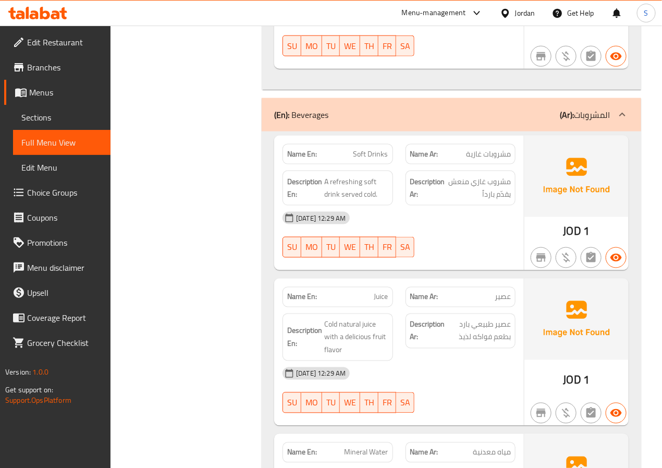
scroll to position [4398, 0]
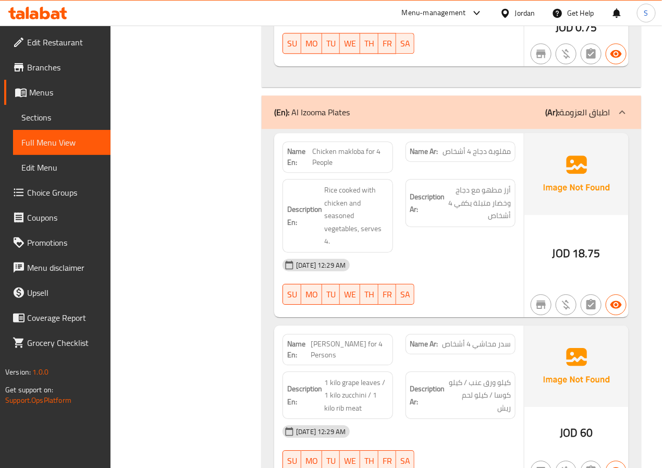
scroll to position [4897, 0]
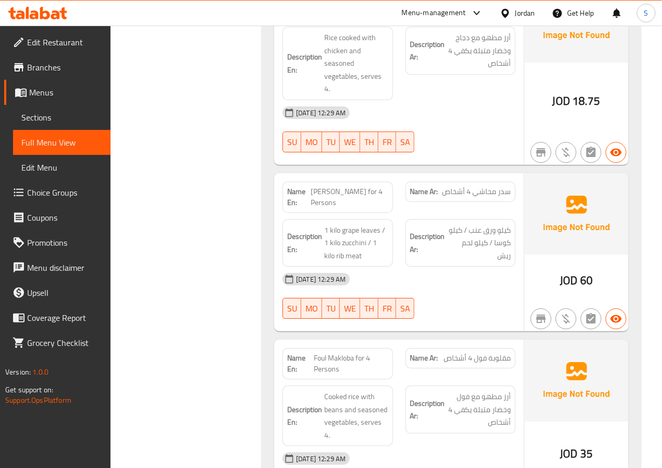
scroll to position [5051, 0]
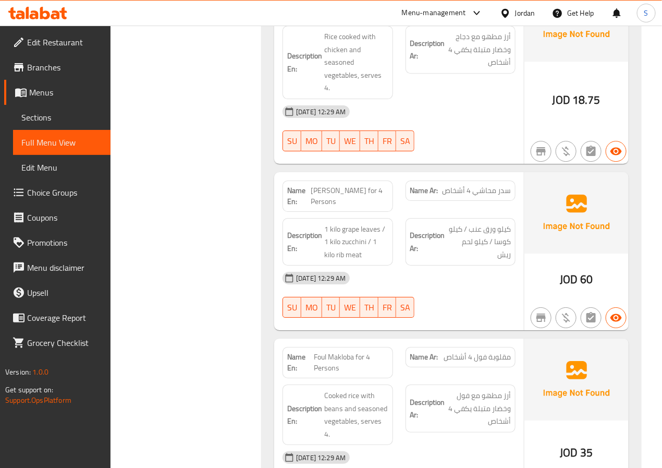
click at [503, 185] on span "سدر محاشي 4 أشخاص" at bounding box center [476, 190] width 69 height 11
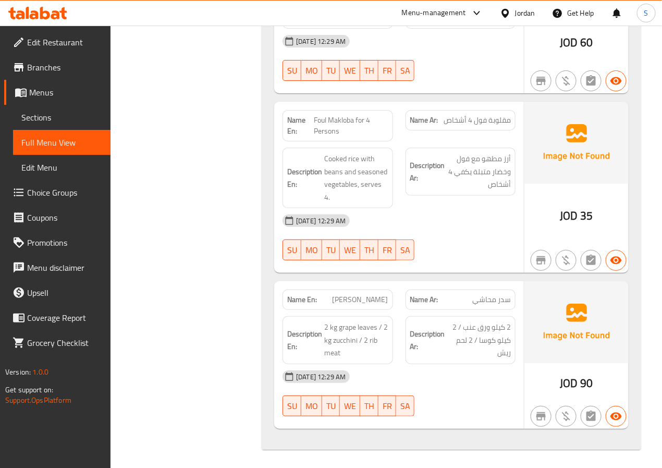
scroll to position [5289, 0]
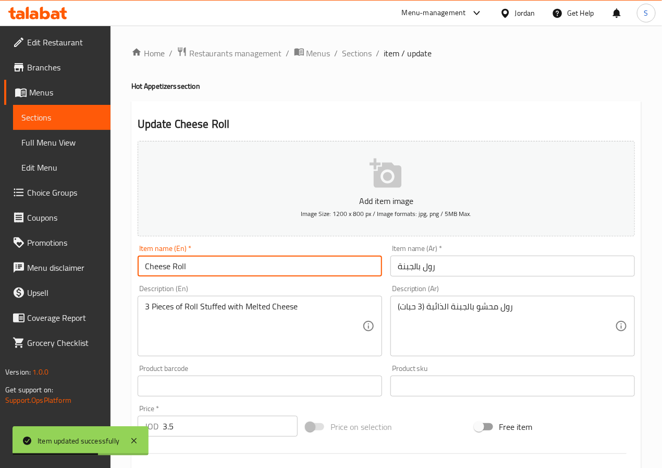
click at [238, 265] on input "Cheese Roll" at bounding box center [260, 266] width 245 height 21
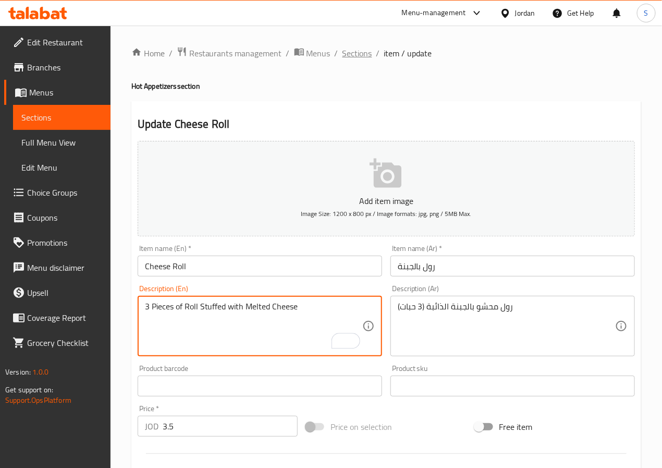
click at [346, 55] on span "Sections" at bounding box center [358, 53] width 30 height 13
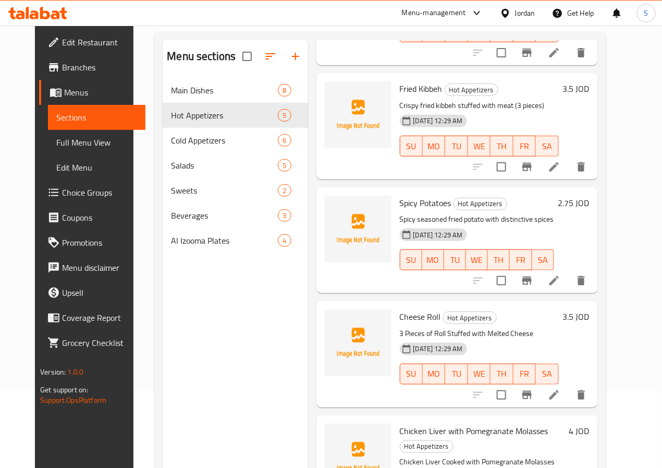
scroll to position [146, 0]
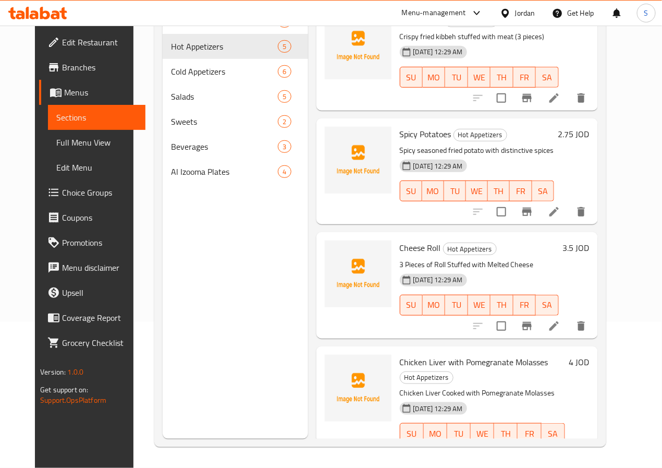
click at [568, 445] on li at bounding box center [554, 454] width 29 height 19
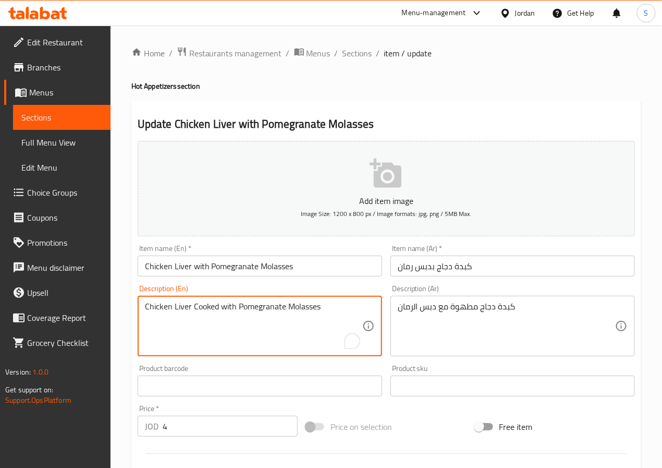
click at [254, 316] on textarea "Chicken Liver Cooked with Pomegranate Molasses" at bounding box center [253, 326] width 217 height 50
paste textarea "livers simmered in olive oil with garlic and finished with a touch of pomegrana…"
type textarea "Chicken livers simmered in olive oil with garlic and finished with a touch of p…"
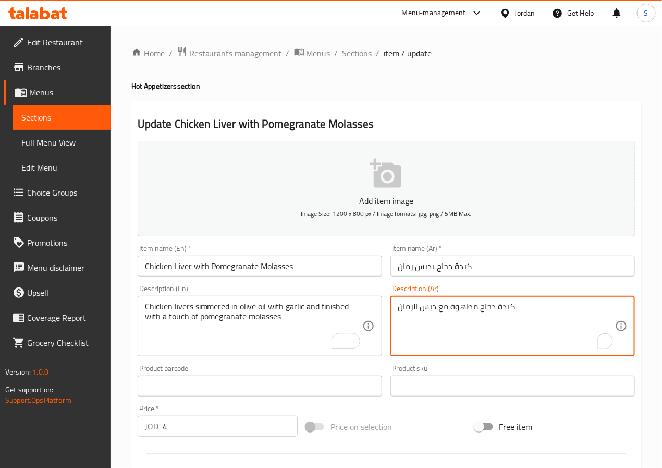
click at [423, 305] on textarea "كبدة دجاج مطهوة مع دبس الرمان" at bounding box center [506, 326] width 217 height 50
paste textarea "لدجاج مطبوخة في زيت الزيتون مع الثوم مع لمسة من"
click at [538, 313] on textarea "كبدة الدجاج مطبوخة في زيت الزيتون مع الثوم مع لمسة من دبس الرمان" at bounding box center [506, 326] width 217 height 50
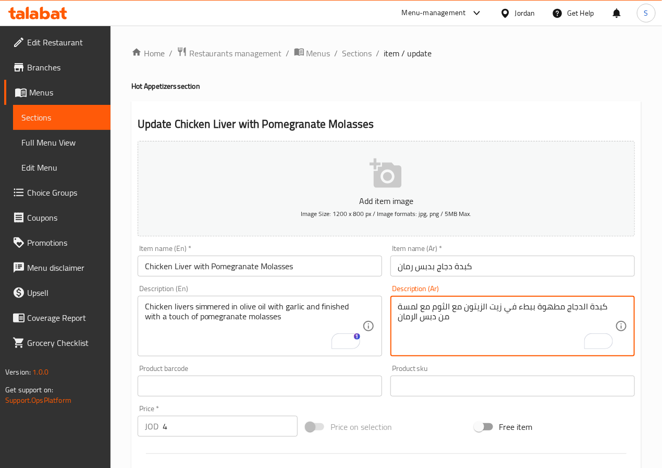
click at [425, 308] on textarea "كبدة الدجاج مطهوة ببطء في زيت الزيتون مع الثوم مع لمسة من دبس الرمان" at bounding box center [506, 326] width 217 height 50
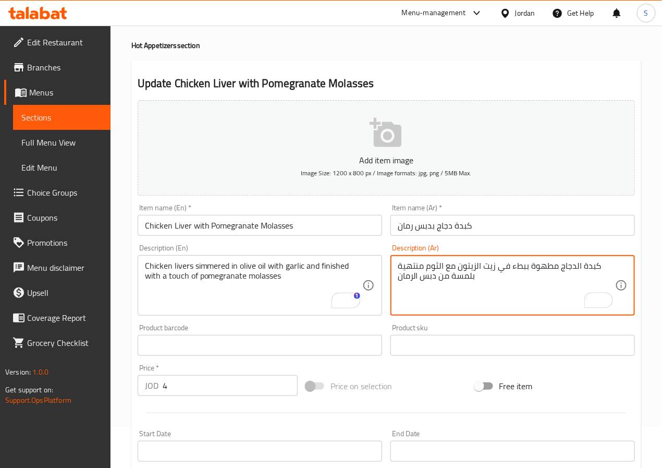
scroll to position [268, 0]
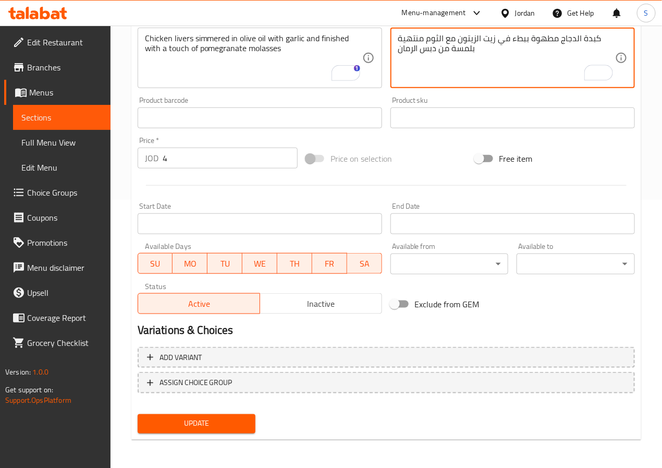
type textarea "كبدة الدجاج مطهوة ببطء في زيت الزيتون مع الثوم منتهية بلمسة من دبس الرمان"
click at [219, 419] on span "Update" at bounding box center [197, 423] width 102 height 13
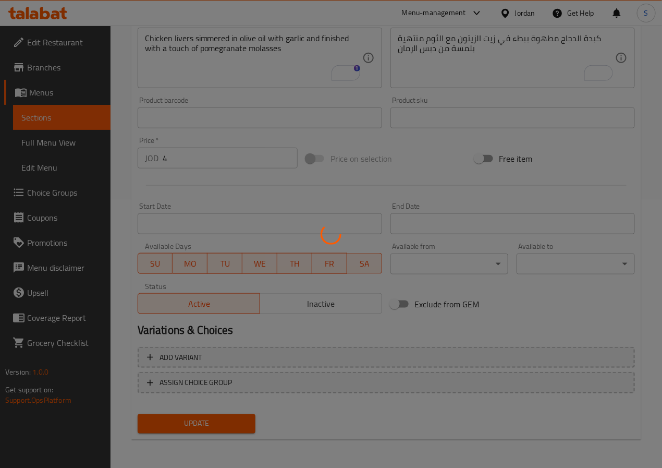
scroll to position [0, 0]
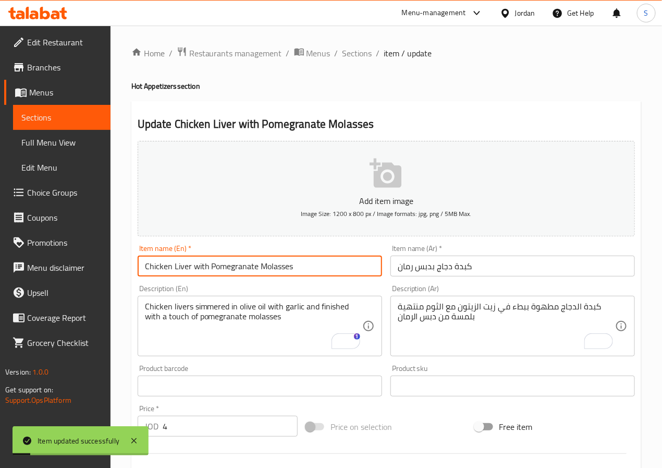
click at [236, 269] on input "Chicken Liver with Pomegranate Molasses" at bounding box center [260, 266] width 245 height 21
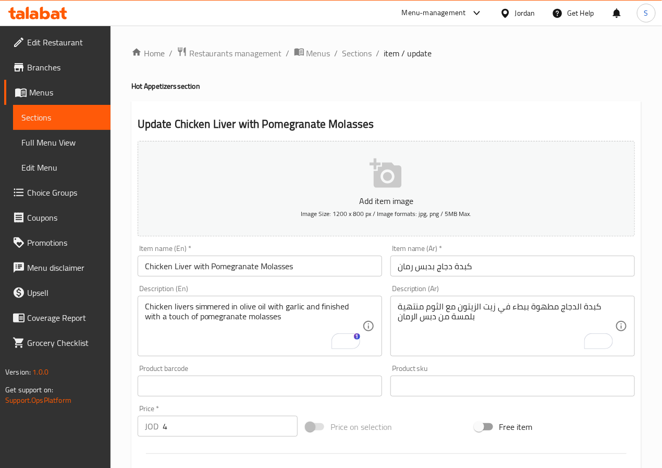
click at [287, 105] on div "Update Chicken Liver with Pomegranate Molasses Add item image Image Size: 1200 …" at bounding box center [386, 404] width 510 height 607
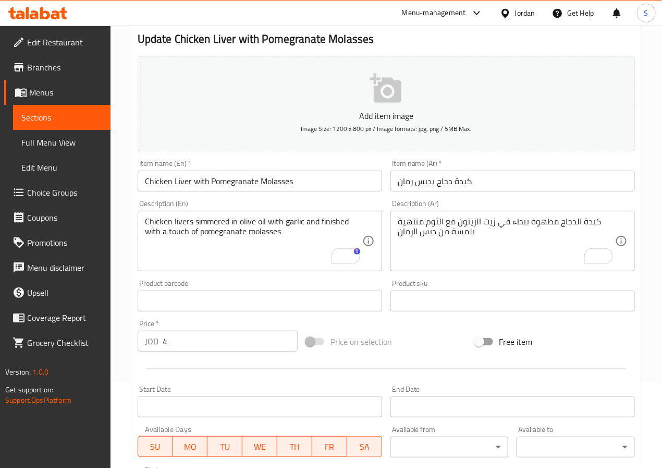
scroll to position [268, 0]
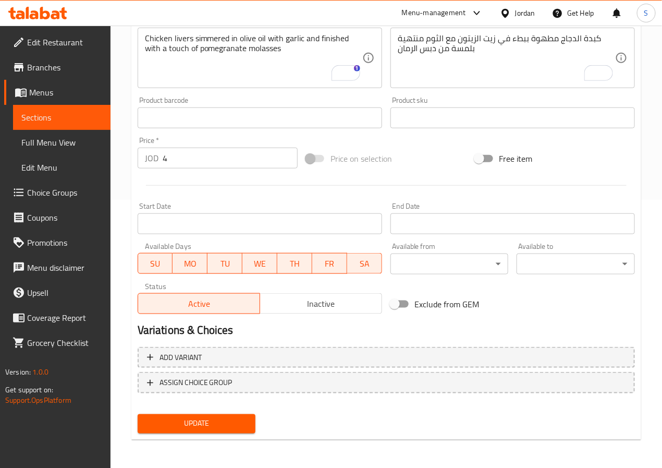
click at [230, 424] on span "Update" at bounding box center [197, 423] width 102 height 13
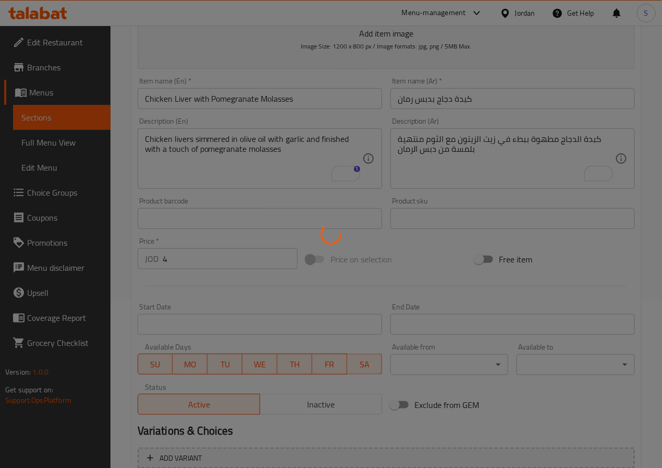
scroll to position [0, 0]
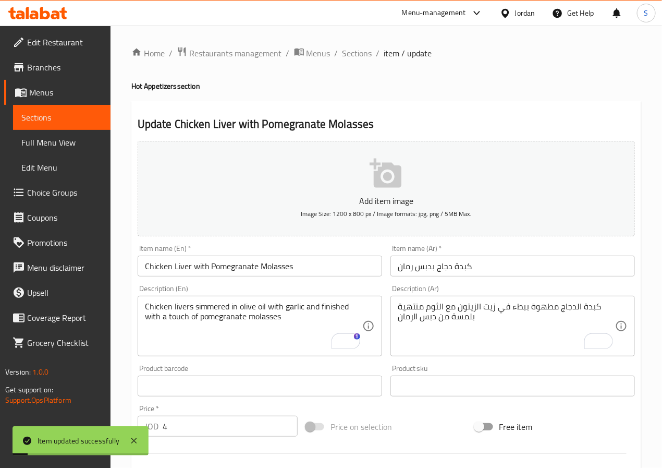
drag, startPoint x: 363, startPoint y: 55, endPoint x: 330, endPoint y: 8, distance: 57.6
click at [363, 55] on span "Sections" at bounding box center [358, 53] width 30 height 13
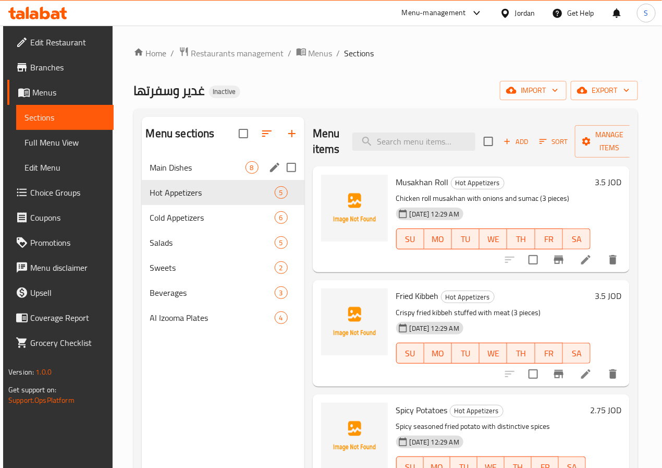
click at [171, 174] on span "Main Dishes" at bounding box center [197, 167] width 95 height 13
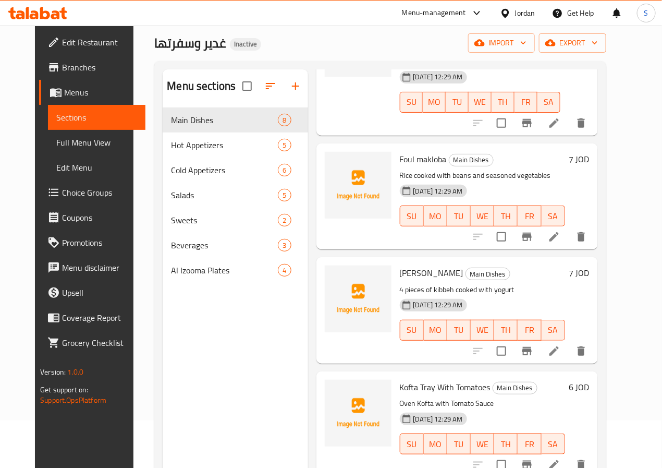
scroll to position [146, 0]
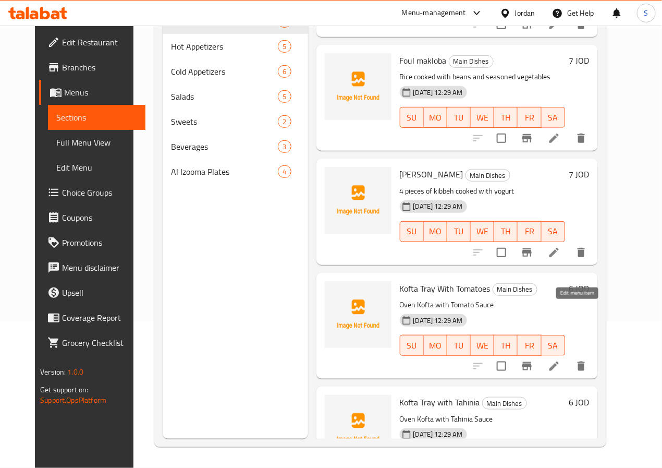
click at [561, 360] on icon at bounding box center [554, 366] width 13 height 13
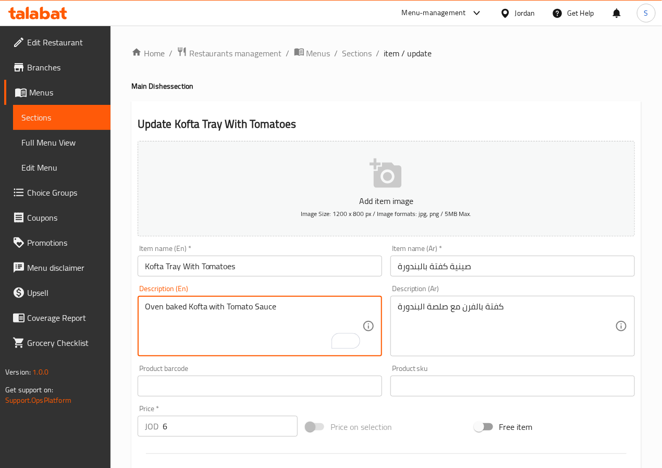
scroll to position [268, 0]
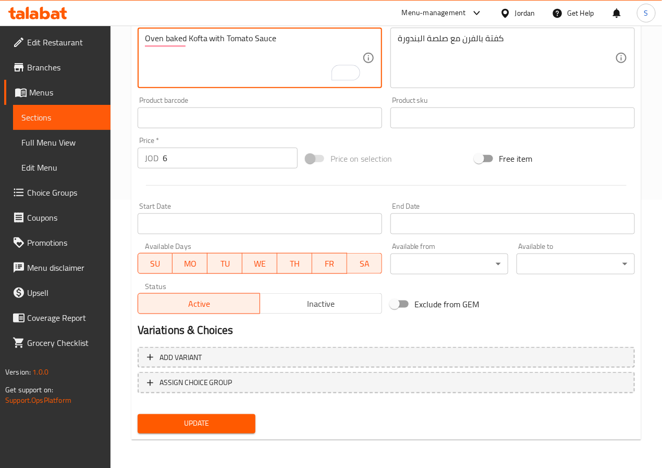
type textarea "Oven baked Kofta with Tomato Sauce"
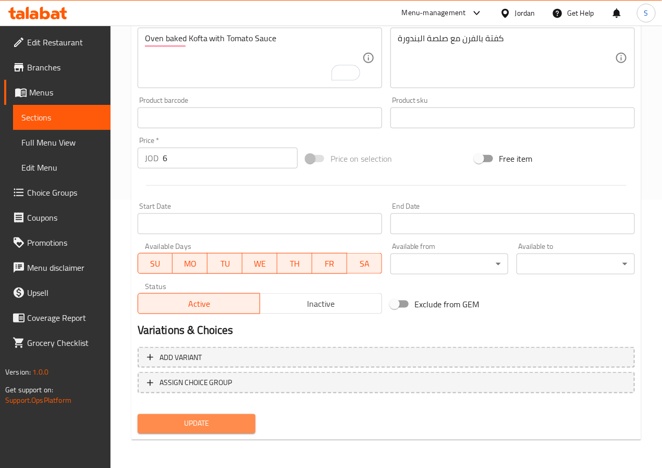
click at [221, 417] on span "Update" at bounding box center [197, 423] width 102 height 13
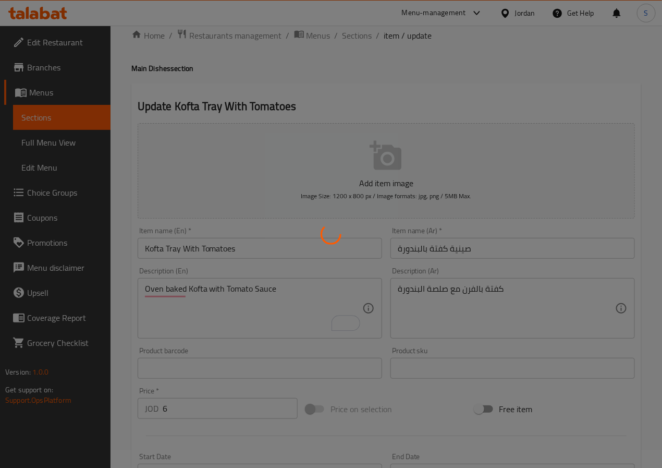
scroll to position [0, 0]
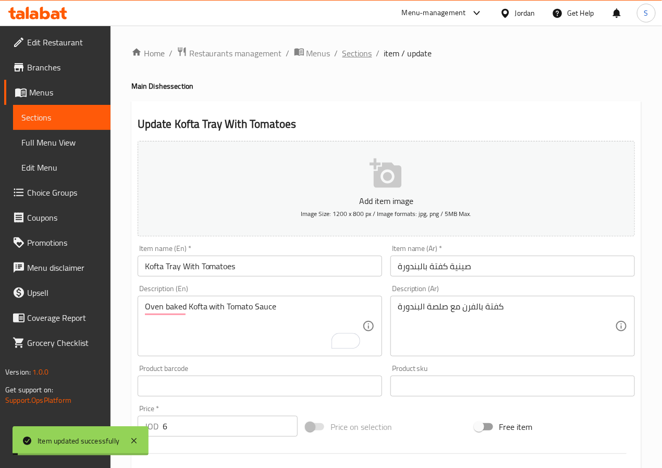
click at [352, 51] on span "Sections" at bounding box center [358, 53] width 30 height 13
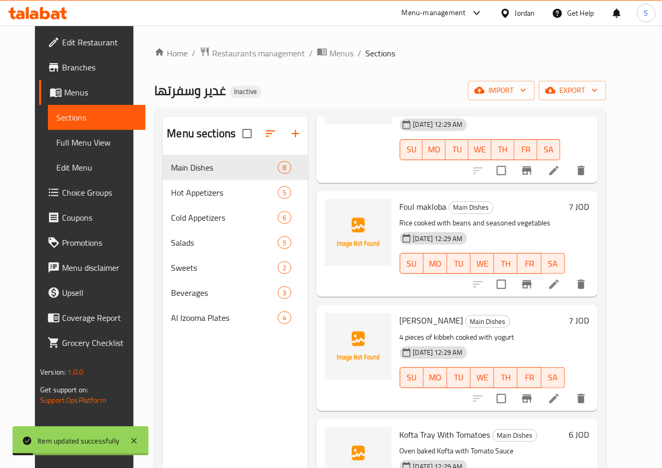
scroll to position [146, 0]
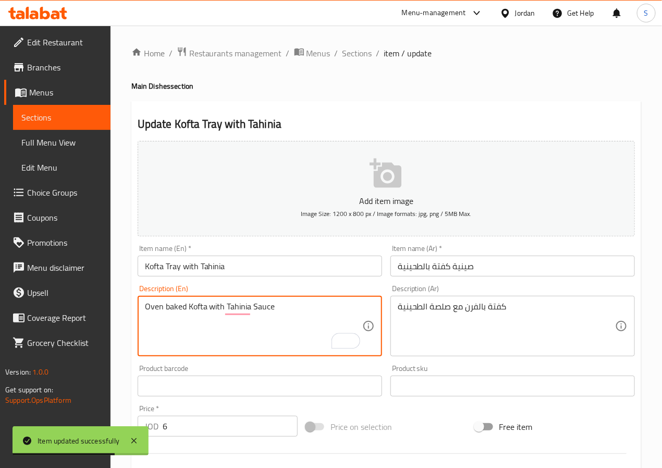
type textarea "Oven baked Kofta with Tahinia Sauce"
click at [123, 341] on div "Home / Restaurants management / Menus / Sections / item / update Main Dishes se…" at bounding box center [387, 381] width 552 height 711
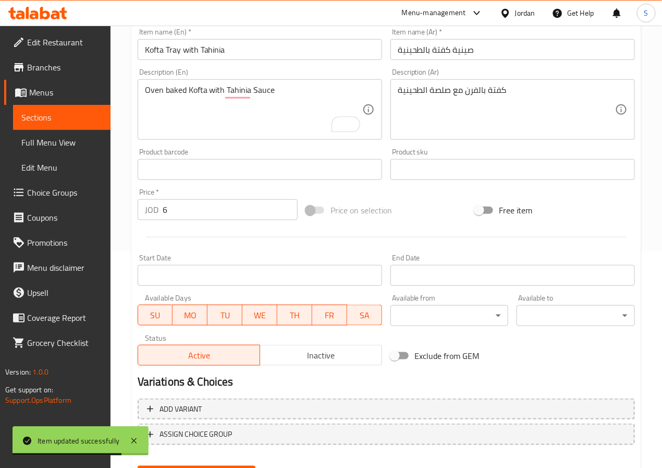
scroll to position [268, 0]
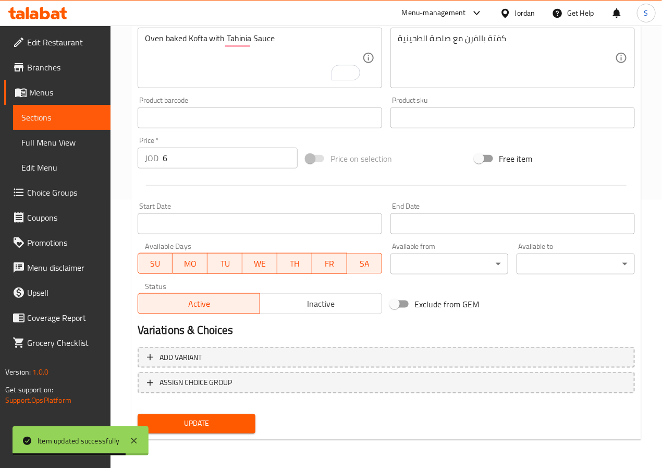
click at [202, 414] on button "Update" at bounding box center [197, 423] width 118 height 19
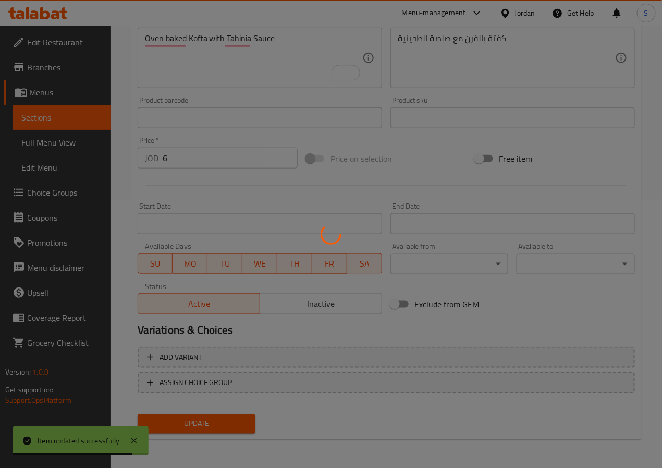
scroll to position [0, 0]
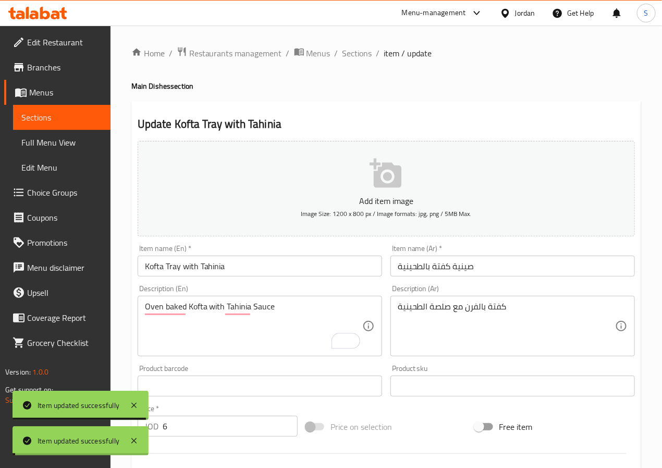
click at [357, 57] on span "Sections" at bounding box center [358, 53] width 30 height 13
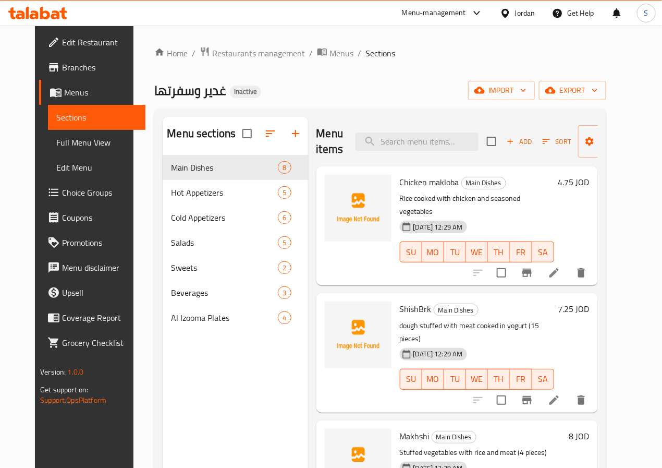
click at [335, 77] on div "Home / Restaurants management / Menus / Sections غدير وسفرتها Inactive import e…" at bounding box center [380, 319] width 452 height 546
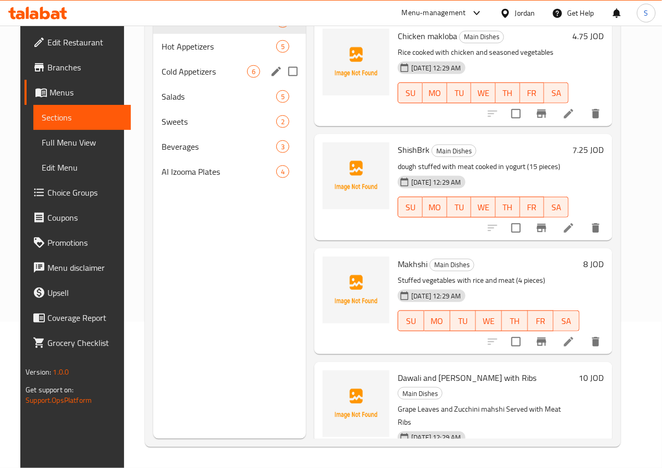
click at [199, 78] on span "Cold Appetizers" at bounding box center [205, 71] width 86 height 13
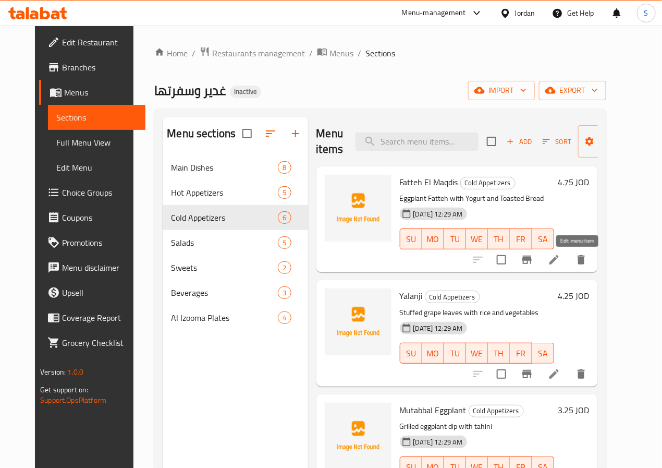
click at [559, 263] on icon at bounding box center [554, 259] width 9 height 9
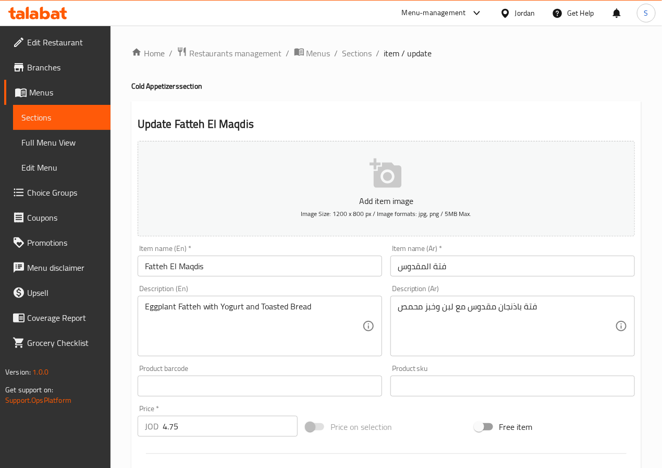
click at [220, 267] on input "Fatteh El Maqdis" at bounding box center [260, 266] width 245 height 21
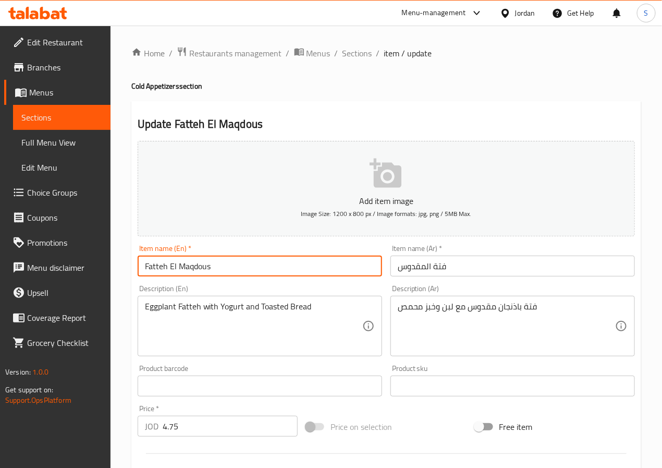
type input "Fatteh El Maqdous"
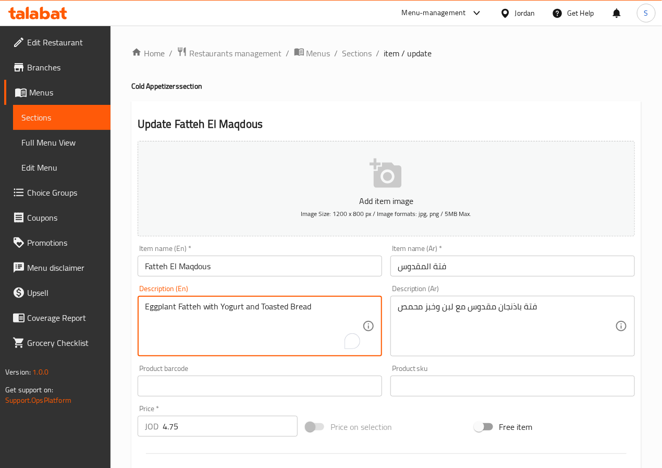
click at [177, 307] on textarea "Eggplant Fatteh with Yogurt and Toasted Bread" at bounding box center [253, 326] width 217 height 50
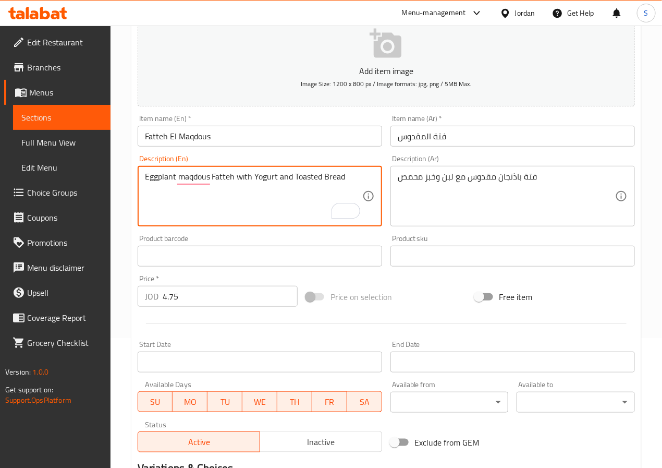
scroll to position [268, 0]
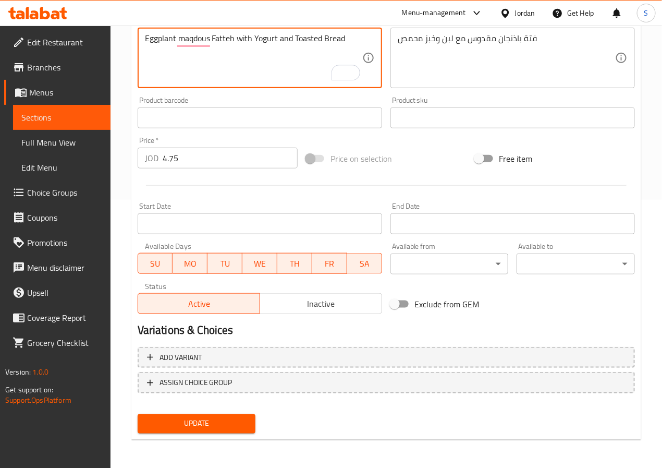
type textarea "Eggplant maqdous Fatteh with Yogurt and Toasted Bread"
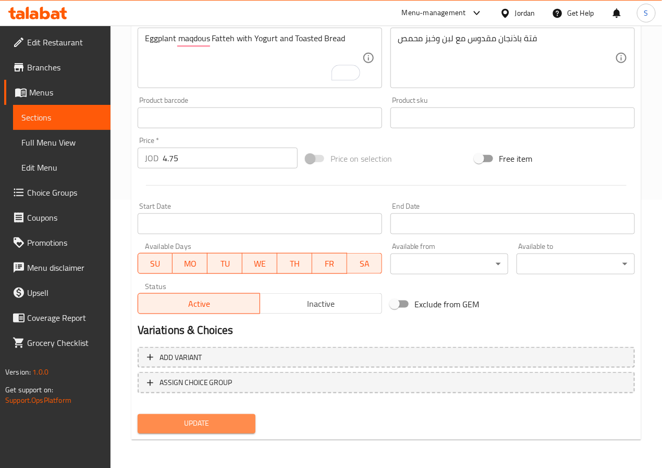
click at [199, 425] on span "Update" at bounding box center [197, 423] width 102 height 13
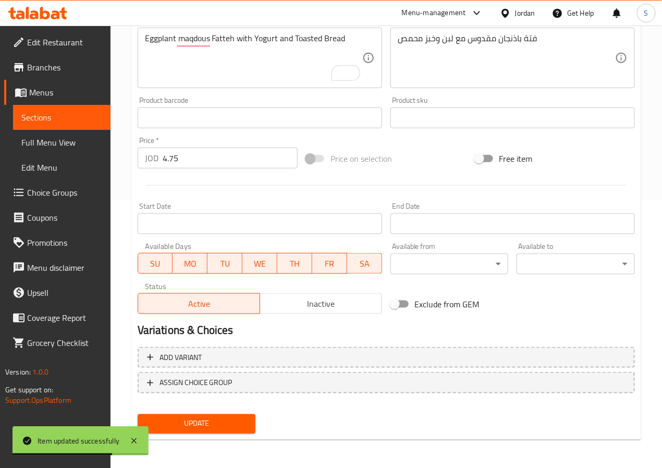
click at [224, 407] on div "Add variant ASSIGN CHOICE GROUP" at bounding box center [386, 377] width 506 height 68
click at [224, 415] on button "Update" at bounding box center [197, 423] width 118 height 19
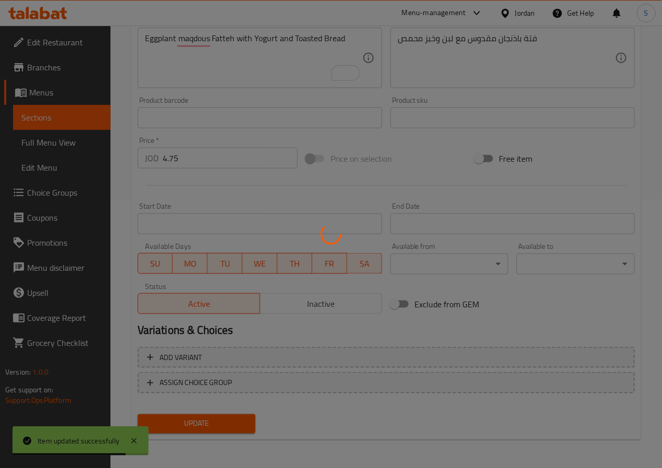
scroll to position [0, 0]
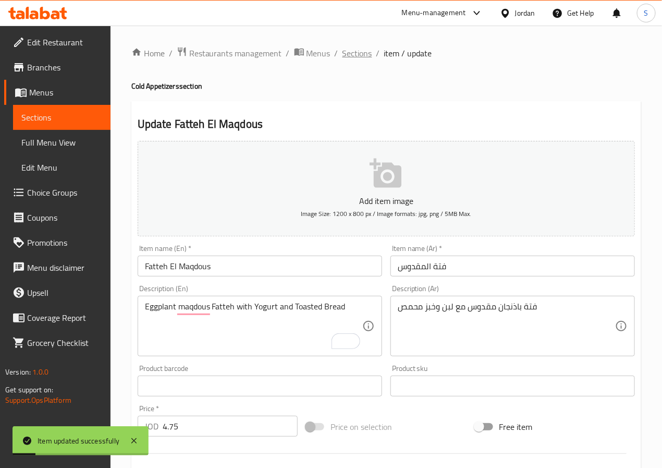
click at [354, 53] on span "Sections" at bounding box center [358, 53] width 30 height 13
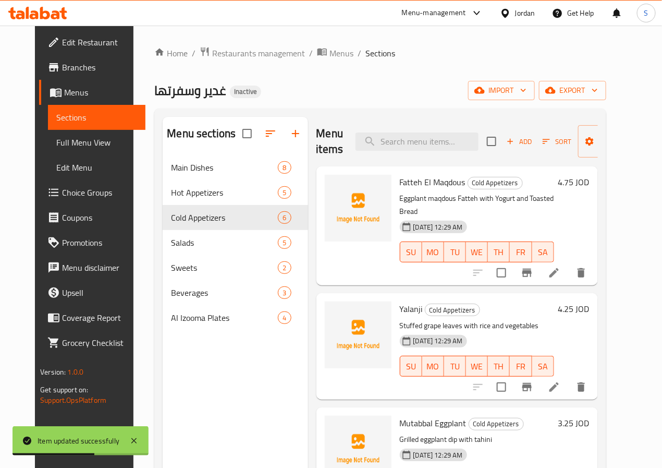
click at [395, 152] on div "Menu items Add Sort Manage items" at bounding box center [458, 142] width 282 height 50
click at [395, 146] on input "search" at bounding box center [417, 141] width 123 height 18
paste input "Mutabbal Eggplant"
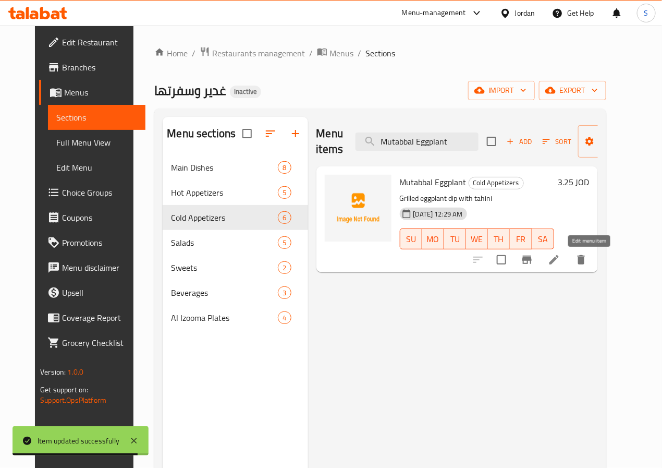
type input "Mutabbal Eggplant"
click at [561, 255] on icon at bounding box center [554, 259] width 13 height 13
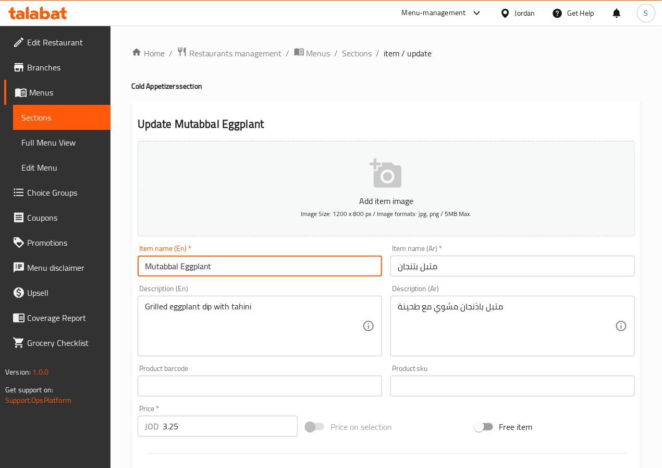
click at [156, 271] on input "Mutabbal Eggplant" at bounding box center [260, 266] width 245 height 21
click at [205, 313] on textarea "Grilled eggplant dip with tahini" at bounding box center [253, 326] width 217 height 50
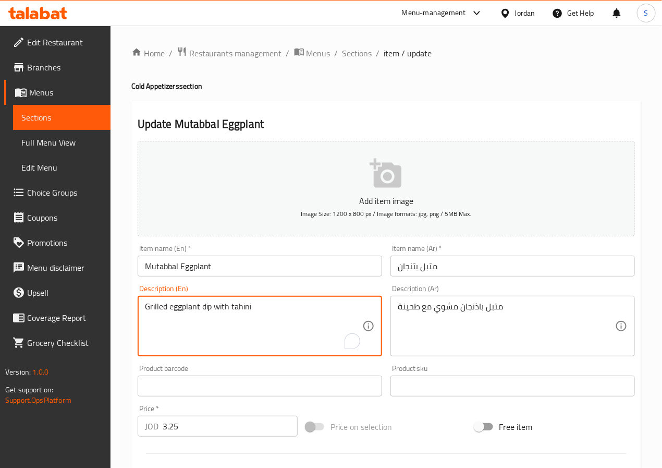
paste textarea "Mutabbal"
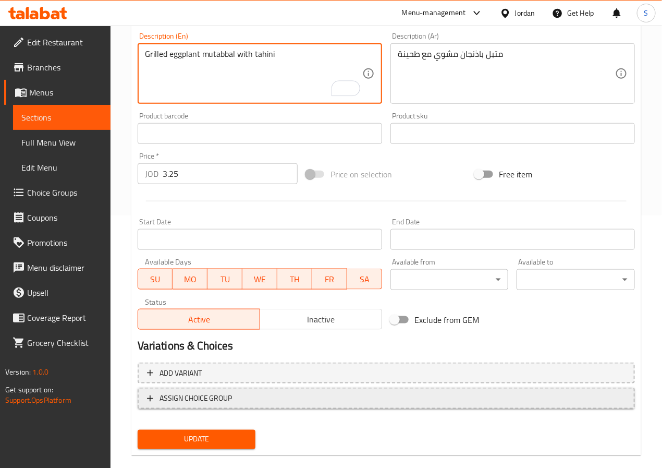
scroll to position [268, 0]
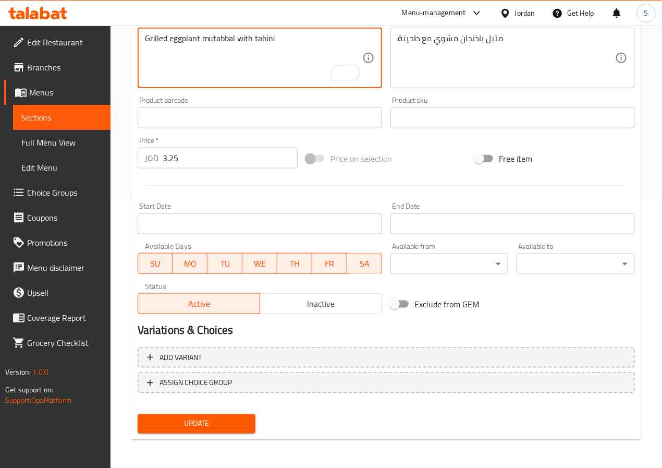
type textarea "Grilled eggplant mutabbal with tahini"
click at [219, 421] on span "Update" at bounding box center [197, 423] width 102 height 13
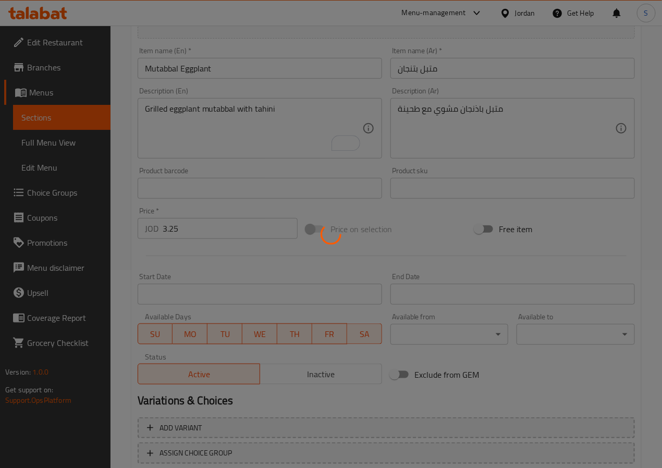
scroll to position [0, 0]
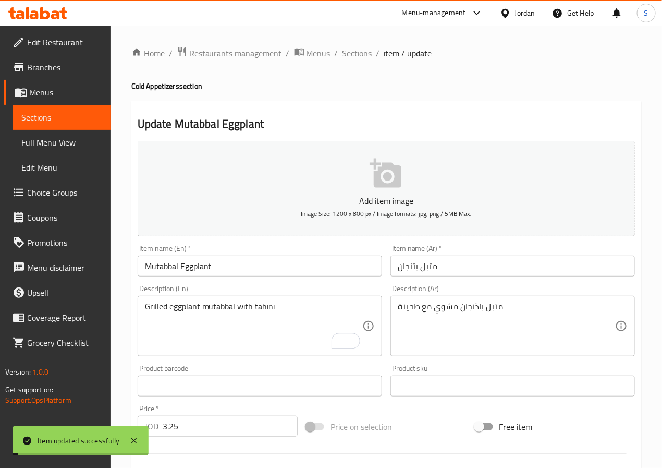
drag, startPoint x: 351, startPoint y: 52, endPoint x: 330, endPoint y: 5, distance: 51.4
click at [351, 52] on span "Sections" at bounding box center [358, 53] width 30 height 13
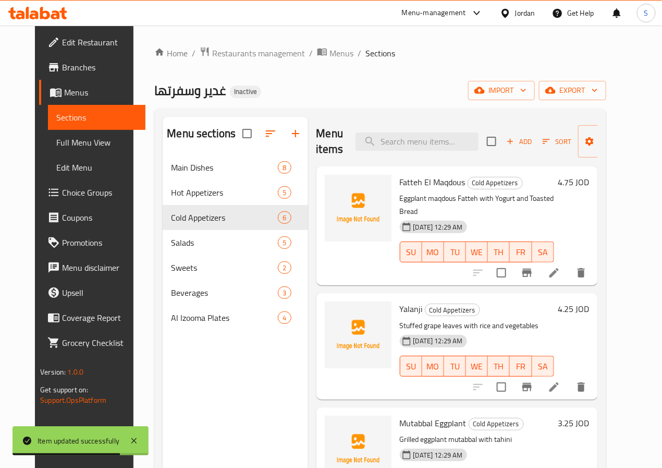
click at [382, 159] on div "Menu items Add Sort Manage items" at bounding box center [458, 142] width 282 height 50
click at [385, 148] on input "search" at bounding box center [417, 141] width 123 height 18
paste input "Rocket Leaves"
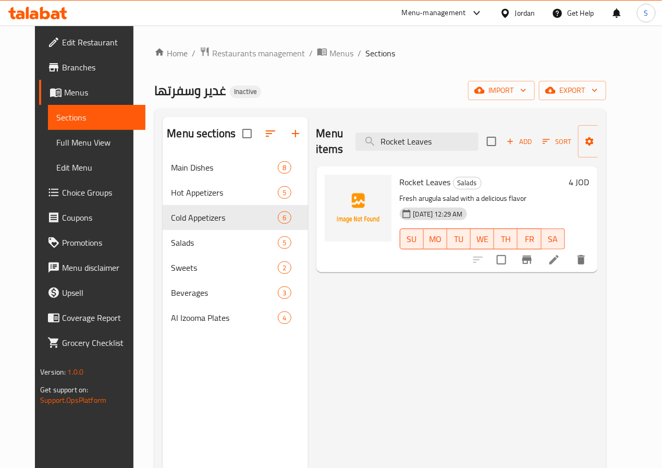
type input "Rocket Leaves"
click at [569, 267] on li at bounding box center [554, 259] width 29 height 19
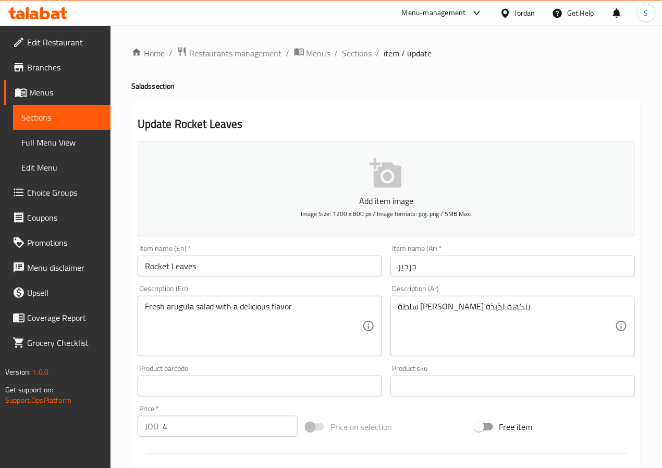
drag, startPoint x: 345, startPoint y: 53, endPoint x: 332, endPoint y: 16, distance: 39.6
click at [345, 53] on span "Sections" at bounding box center [358, 53] width 30 height 13
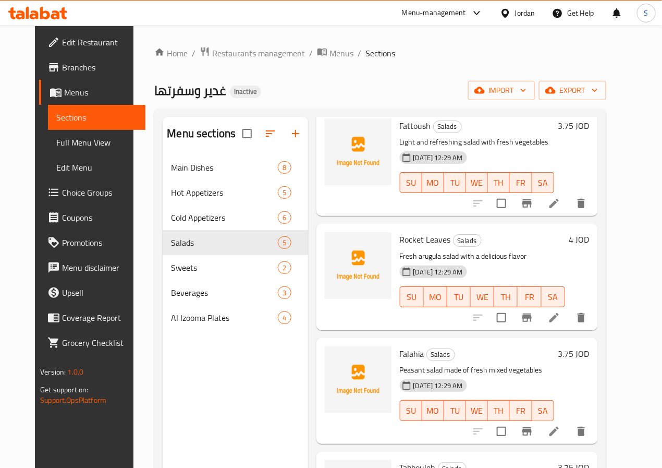
scroll to position [143, 0]
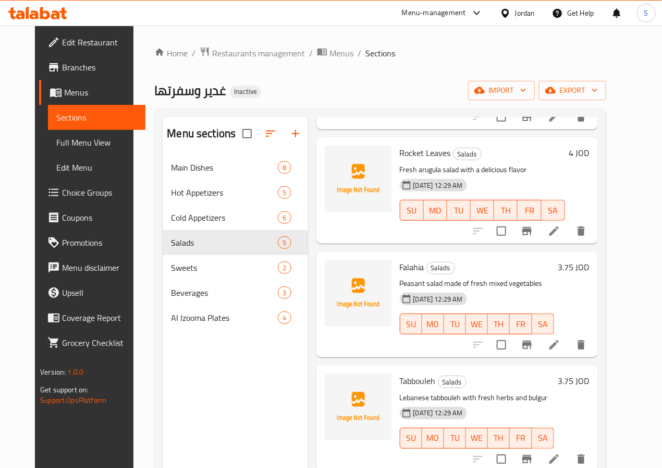
click at [569, 351] on li at bounding box center [554, 344] width 29 height 19
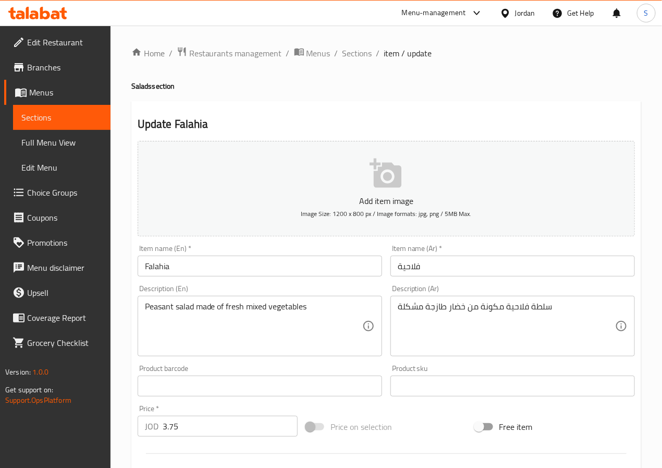
click at [144, 274] on input "Falahia" at bounding box center [260, 266] width 245 height 21
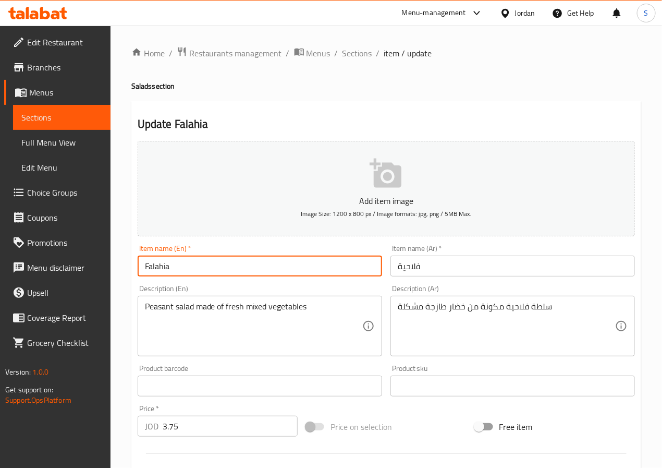
click at [144, 274] on input "Falahia" at bounding box center [260, 266] width 245 height 21
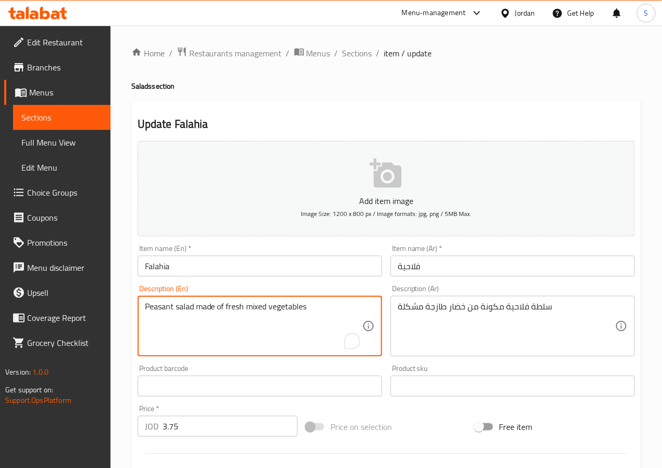
click at [146, 304] on textarea "Peasant salad made of fresh mixed vegetables" at bounding box center [253, 326] width 217 height 50
paste textarea "Falahia"
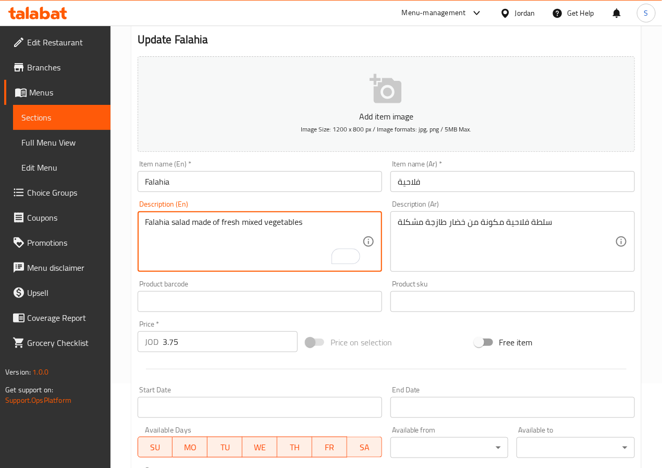
scroll to position [268, 0]
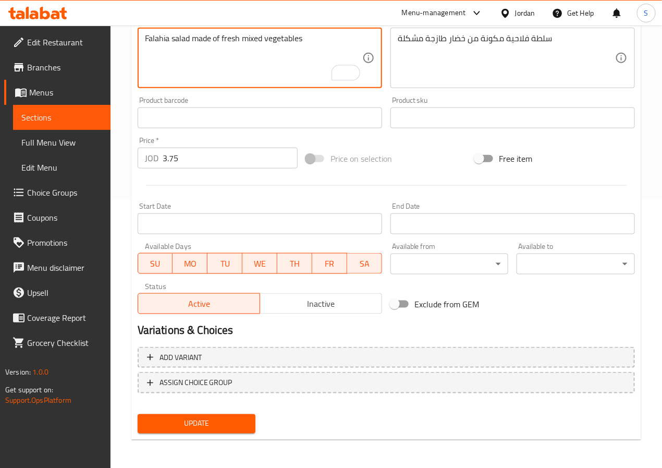
type textarea "Falahia salad made of fresh mixed vegetables"
click at [204, 417] on span "Update" at bounding box center [197, 423] width 102 height 13
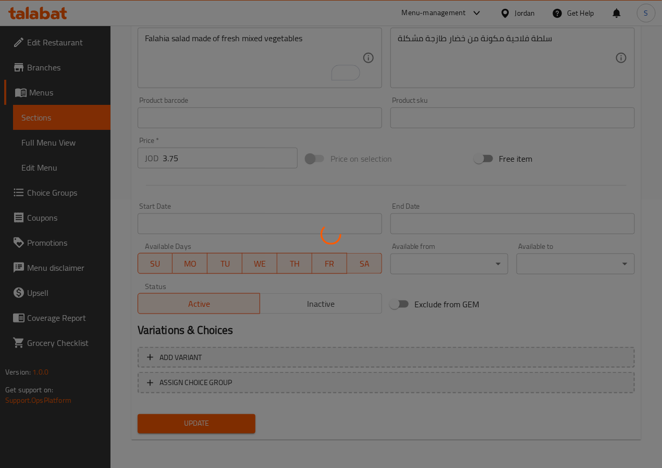
scroll to position [0, 0]
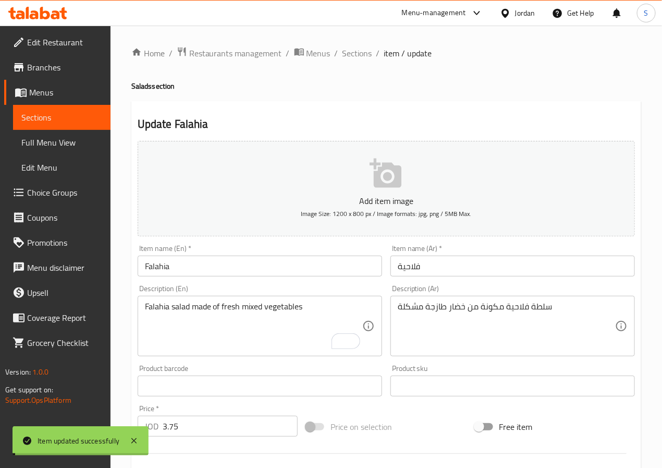
drag, startPoint x: 349, startPoint y: 58, endPoint x: 339, endPoint y: 22, distance: 37.8
click at [349, 58] on span "Sections" at bounding box center [358, 53] width 30 height 13
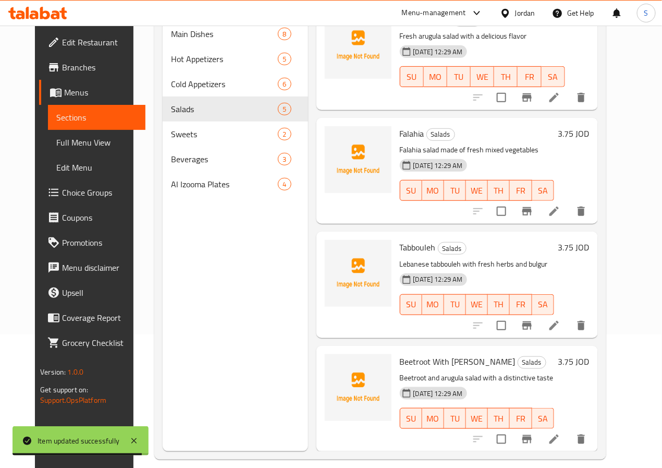
scroll to position [146, 0]
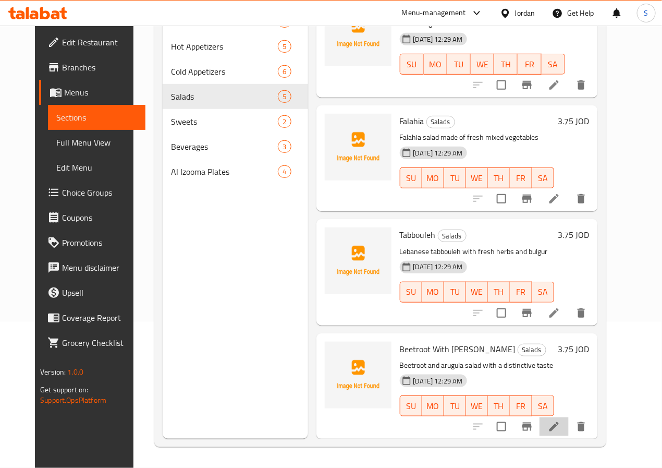
click at [569, 429] on li at bounding box center [554, 426] width 29 height 19
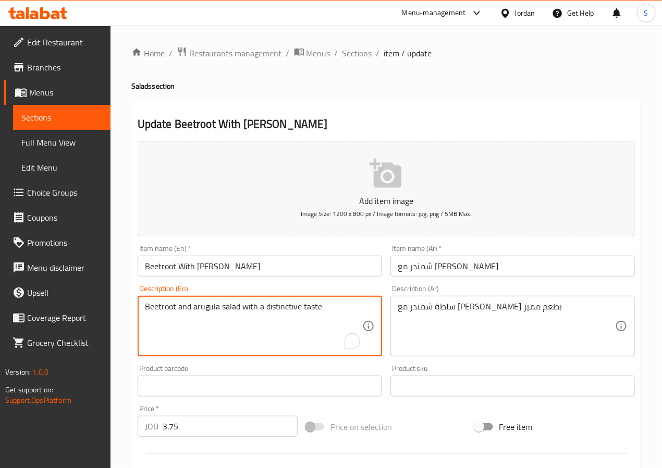
click at [262, 313] on textarea "Beetroot and arugula salad with a distinctive taste" at bounding box center [253, 326] width 217 height 50
paste textarea "Arugula, tomatoes, cucumbers, red onion, feta cheese, olive oil, lemon juice, s…"
type textarea "Arugula, tomatoes, cucumbers, red onion, feta cheese, olive oil, lemon juice, s…"
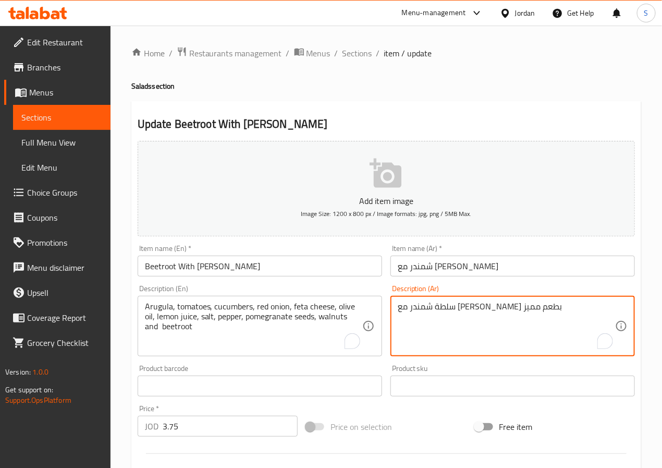
click at [421, 309] on textarea "سلطة شمندر مع جرجير بطعم مميز" at bounding box center [506, 326] width 217 height 50
paste textarea "رجير، طماطم، خيار، بصل أحمر، جبنة فيتا، زيت زيتون، عصير ليمون، ملح، فلفل، بذور …"
type textarea "جرجير، طماطم، خيار، بصل أحمر، جبنة فيتا، زيت زيتون، عصير ليمون، ملح، فلفل، بذور…"
click at [154, 266] on input "Beetroot With Rocca" at bounding box center [260, 266] width 245 height 21
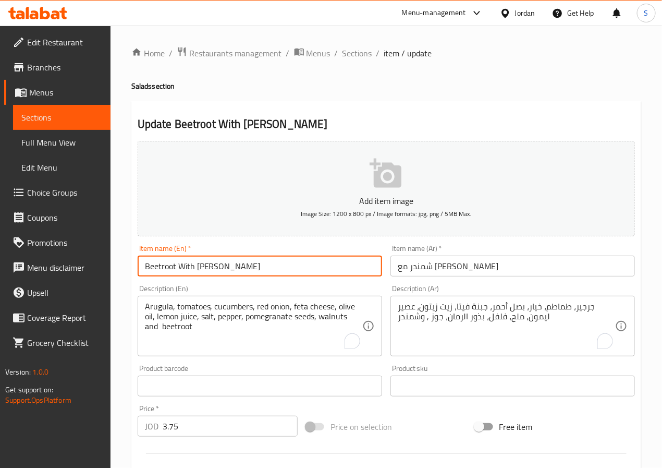
click at [154, 266] on input "Beetroot With Rocca" at bounding box center [260, 266] width 245 height 21
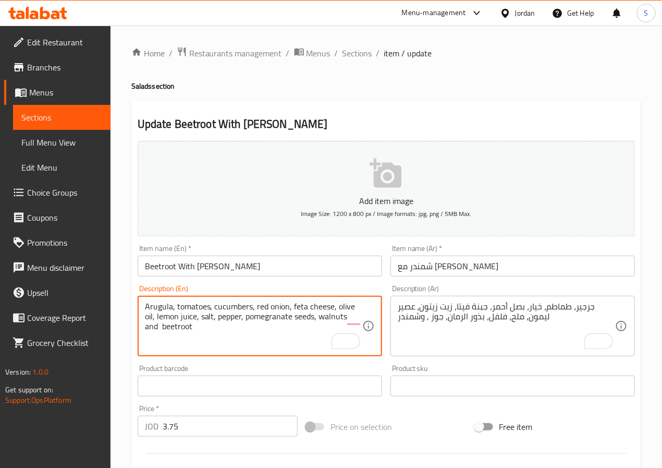
scroll to position [268, 0]
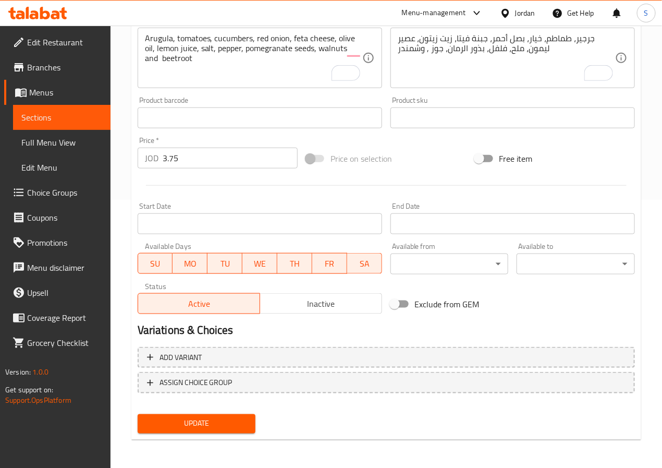
click at [202, 433] on div "Update" at bounding box center [196, 424] width 127 height 28
click at [200, 429] on span "Update" at bounding box center [197, 423] width 102 height 13
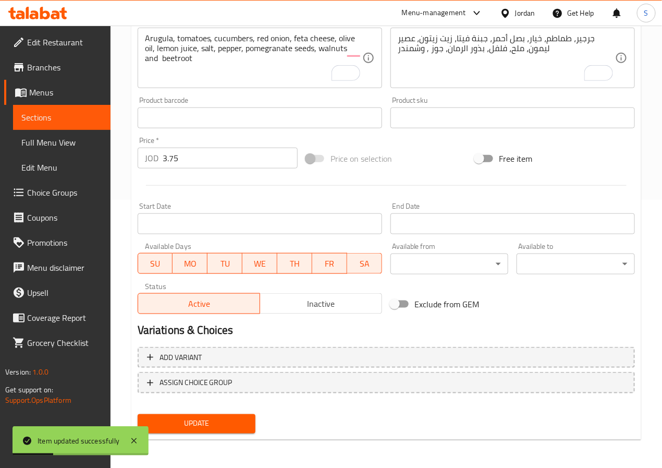
scroll to position [0, 0]
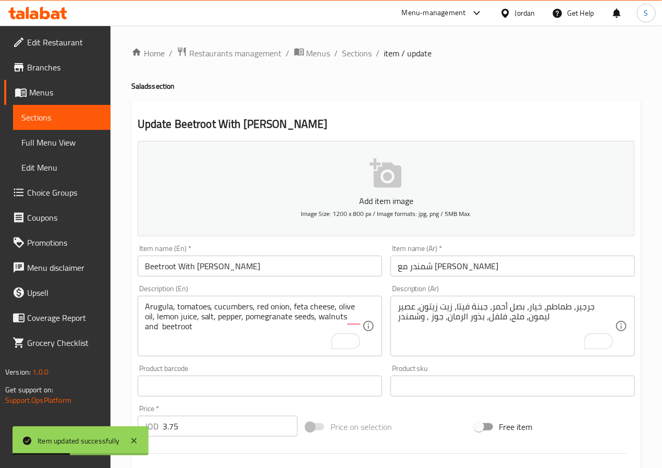
drag, startPoint x: 361, startPoint y: 55, endPoint x: 343, endPoint y: 13, distance: 45.5
click at [361, 55] on span "Sections" at bounding box center [358, 53] width 30 height 13
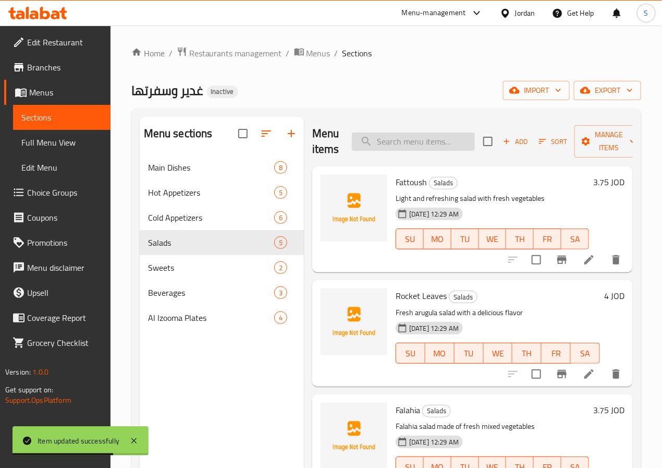
click at [392, 146] on input "search" at bounding box center [413, 141] width 123 height 18
paste input "Muhalabia"
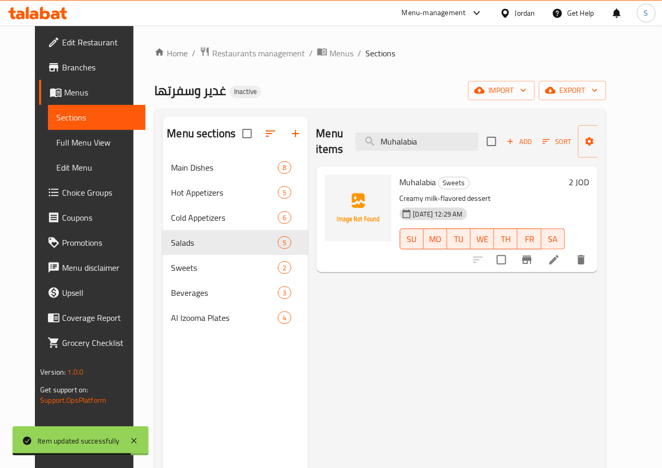
type input "Muhalabia"
click at [569, 267] on li at bounding box center [554, 259] width 29 height 19
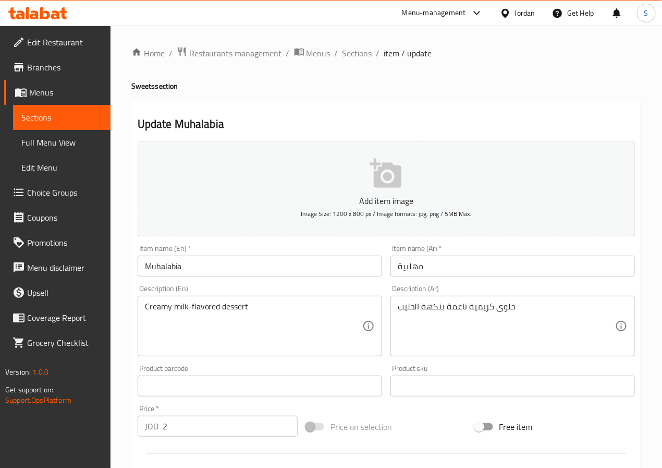
click at [457, 310] on textarea "حلوى كريمية ناعمة بنكهة الحليب" at bounding box center [506, 326] width 217 height 50
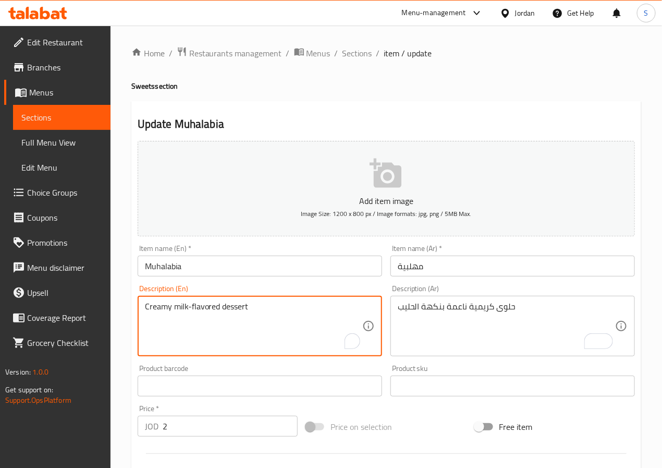
click at [423, 274] on input "مهلبية" at bounding box center [513, 266] width 245 height 21
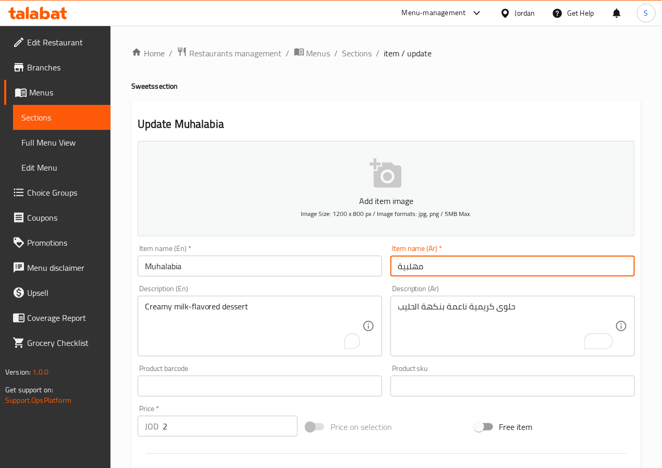
click at [423, 274] on input "مهلبية" at bounding box center [513, 266] width 245 height 21
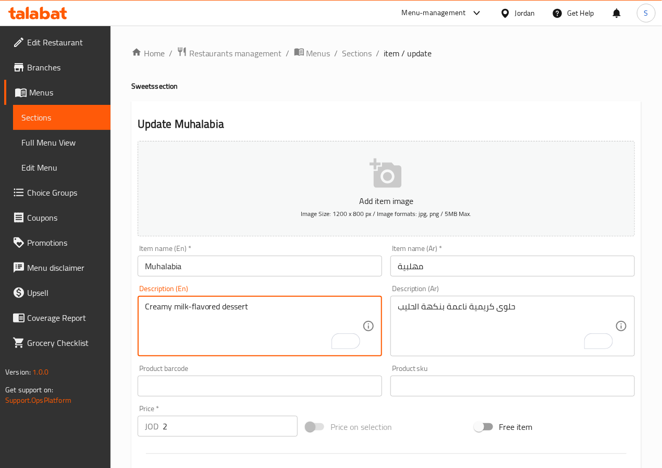
click at [174, 302] on textarea "Creamy milk-flavored dessert" at bounding box center [253, 326] width 217 height 50
type textarea "Creamy fine milk-flavored dessert"
click at [123, 369] on div "Home / Restaurants management / Menus / Sections / item / update Sweets section…" at bounding box center [387, 381] width 552 height 711
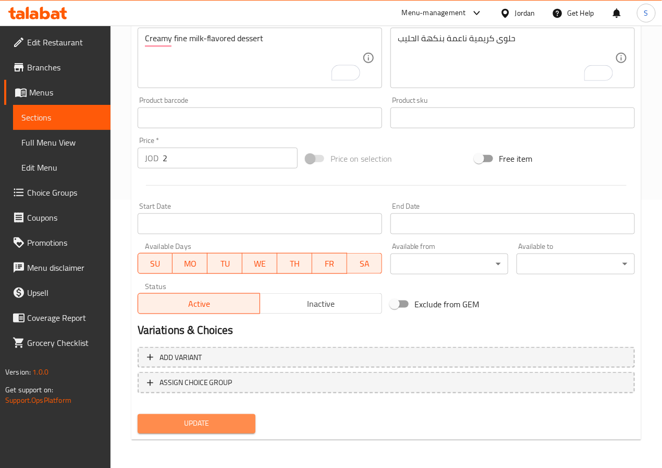
click at [168, 415] on button "Update" at bounding box center [197, 423] width 118 height 19
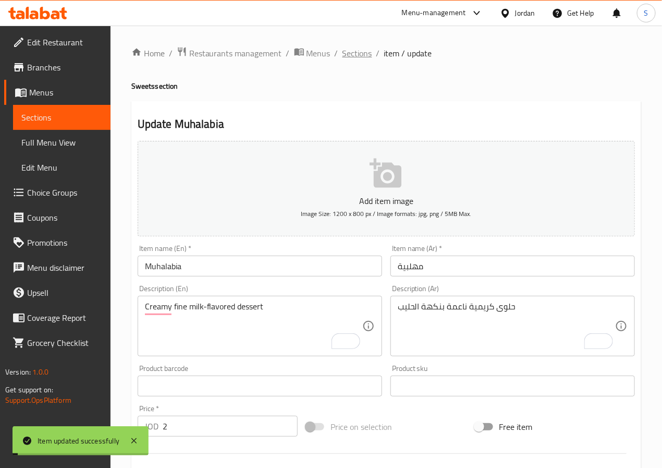
click at [360, 51] on span "Sections" at bounding box center [358, 53] width 30 height 13
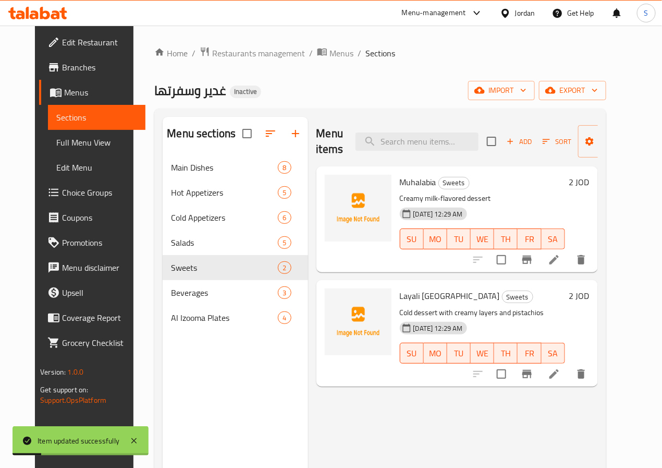
click at [561, 368] on icon at bounding box center [554, 374] width 13 height 13
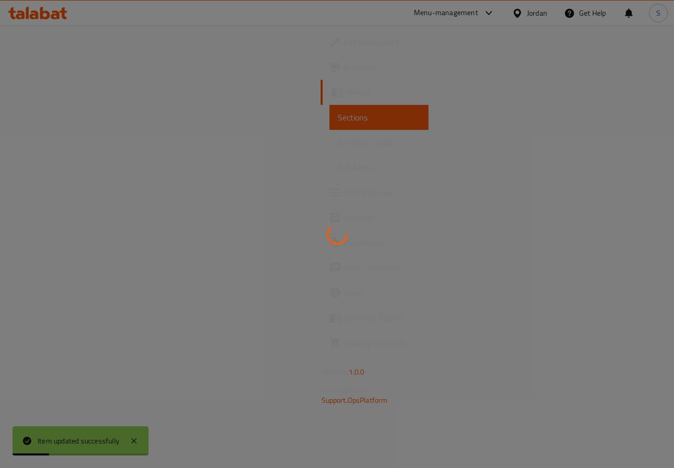
click at [587, 374] on div at bounding box center [337, 234] width 674 height 468
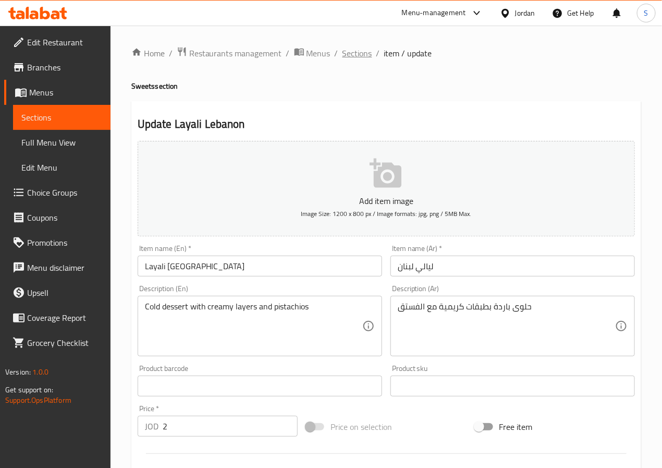
click at [352, 53] on span "Sections" at bounding box center [358, 53] width 30 height 13
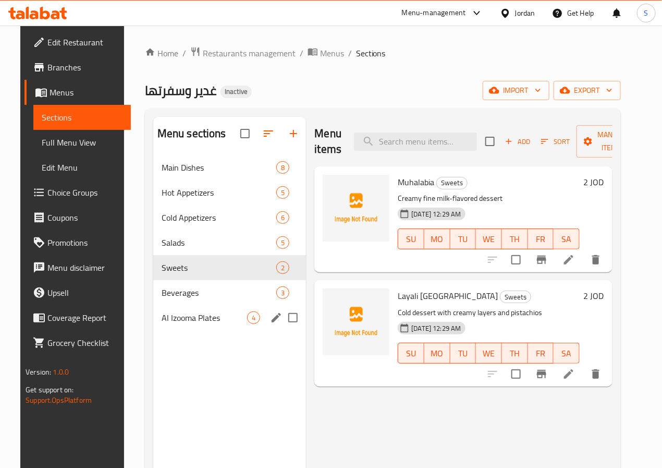
click at [282, 329] on input "Menu sections" at bounding box center [293, 318] width 22 height 22
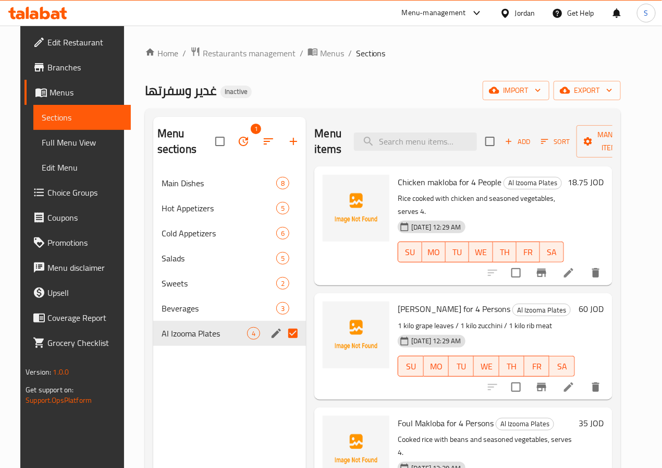
click at [282, 333] on input "Menu sections" at bounding box center [293, 333] width 22 height 22
checkbox input "false"
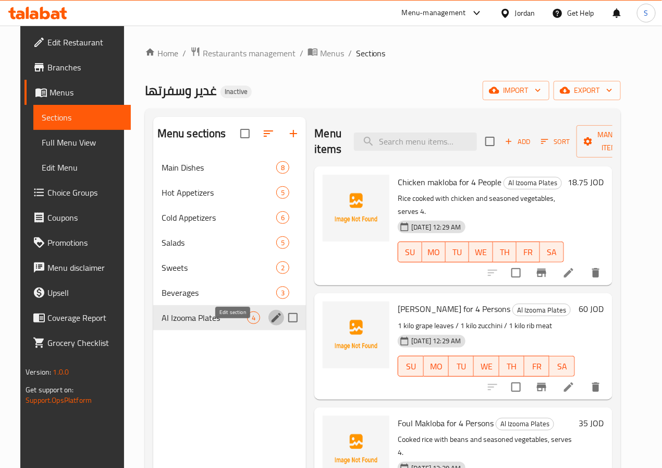
click at [272, 322] on icon "edit" at bounding box center [276, 317] width 9 height 9
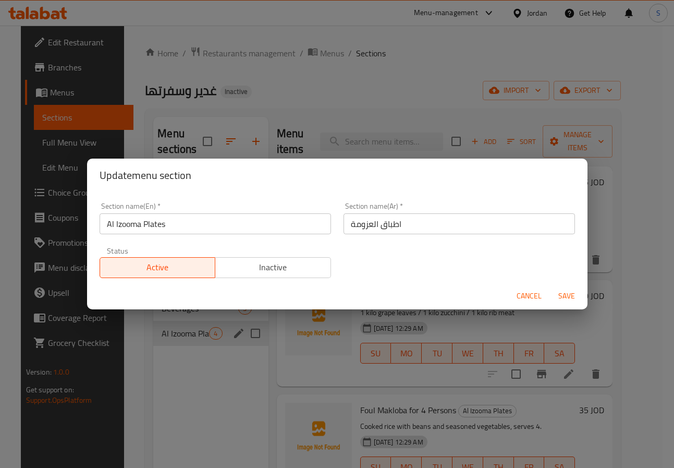
click at [116, 223] on input "Al Izooma Plates" at bounding box center [216, 223] width 232 height 21
type input "Al Ozooma Plates"
click at [550, 286] on button "Save" at bounding box center [566, 295] width 33 height 19
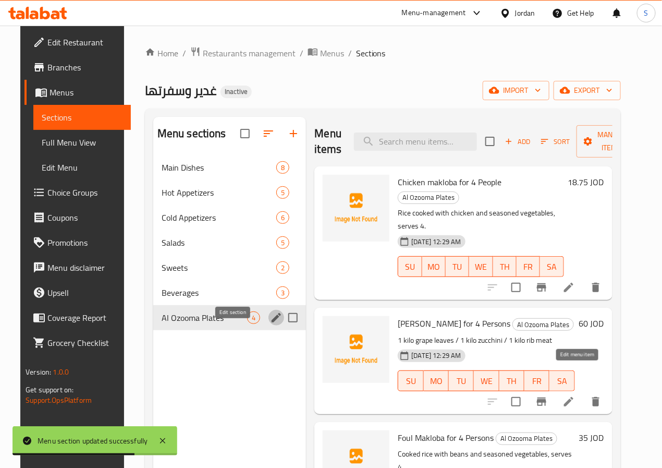
click at [575, 395] on icon at bounding box center [569, 401] width 13 height 13
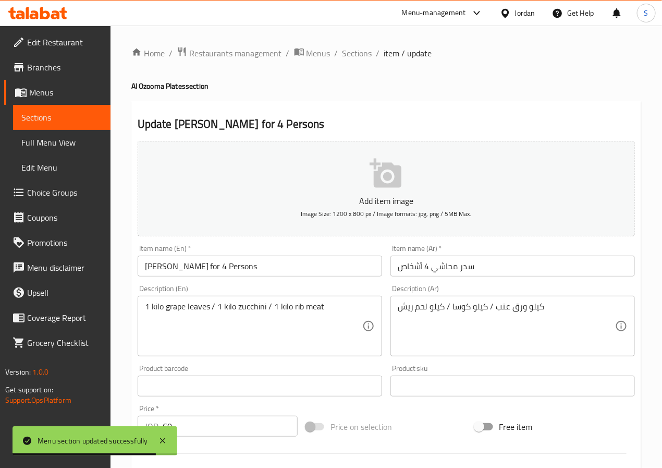
click at [153, 266] on input "Sidr Mahashi for 4 Persons" at bounding box center [260, 266] width 245 height 21
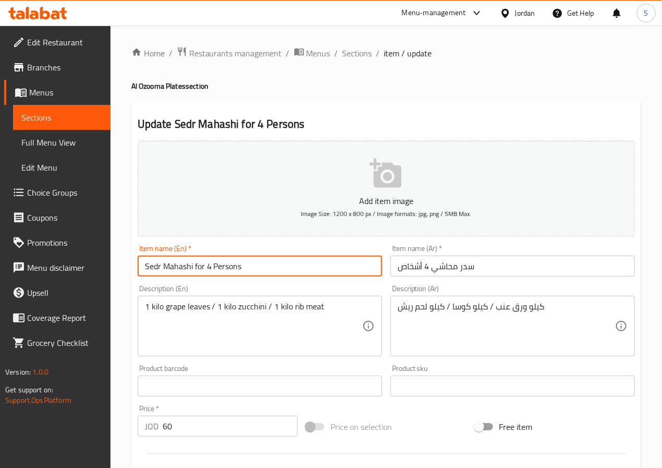
click at [199, 267] on input "Sedr Mahashi for 4 Persons" at bounding box center [260, 266] width 245 height 21
type input "Sedr Mahashi 4 Persons"
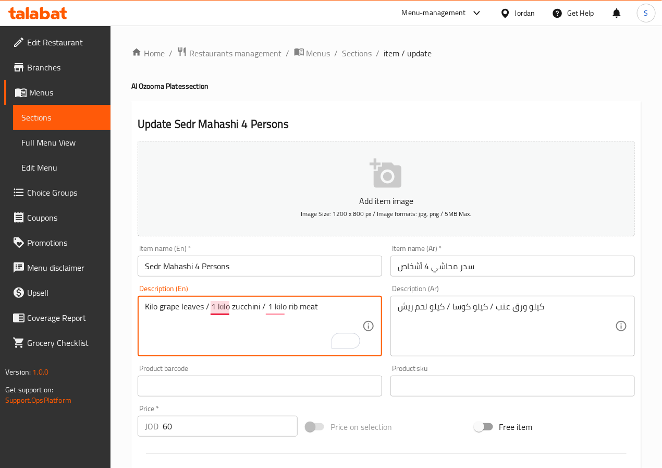
click at [219, 307] on textarea "Kilo grape leaves / 1 kilo zucchini / 1 kilo rib meat" at bounding box center [253, 326] width 217 height 50
click at [149, 310] on textarea "Kilo grape leaves / 1 kilo zucchini / 1 kilo rib meat" at bounding box center [253, 326] width 217 height 50
click at [217, 318] on textarea "Kilo grape leaves / 1 kilo zucchini / 1 kilo rib meat" at bounding box center [253, 326] width 217 height 50
paste textarea "K"
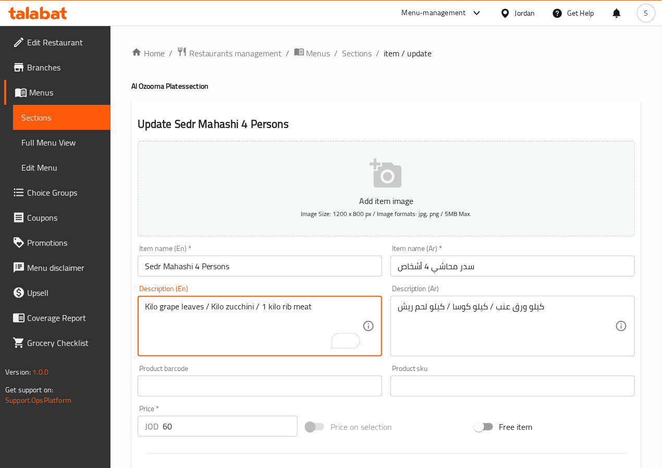
click at [279, 307] on textarea "Kilo grape leaves / Kilo zucchini / 1 kilo rib meat" at bounding box center [253, 326] width 217 height 50
paste textarea "K"
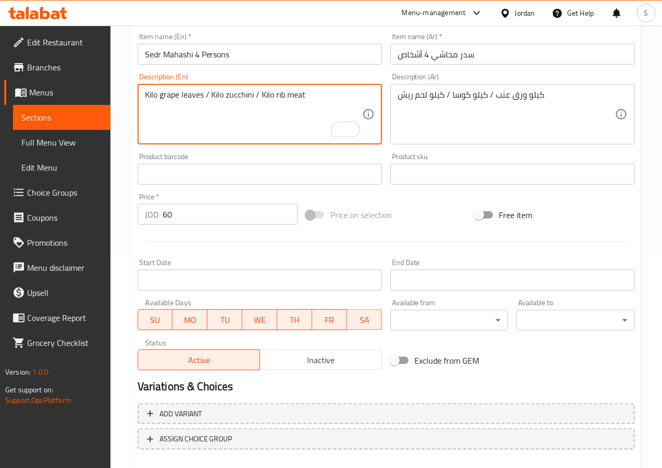
scroll to position [268, 0]
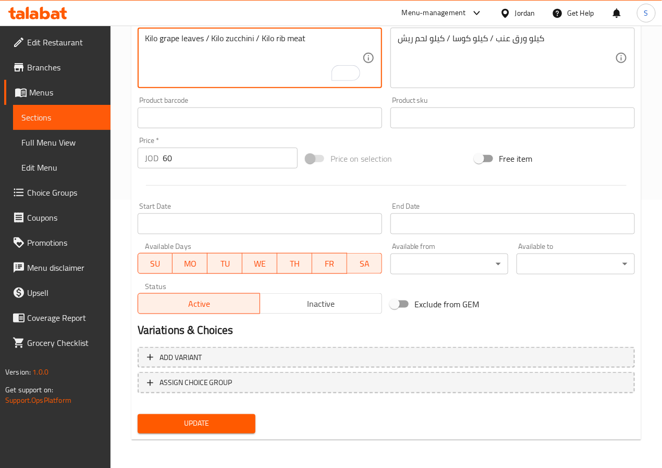
type textarea "Kilo grape leaves / Kilo zucchini / Kilo rib meat"
click at [210, 421] on span "Update" at bounding box center [197, 423] width 102 height 13
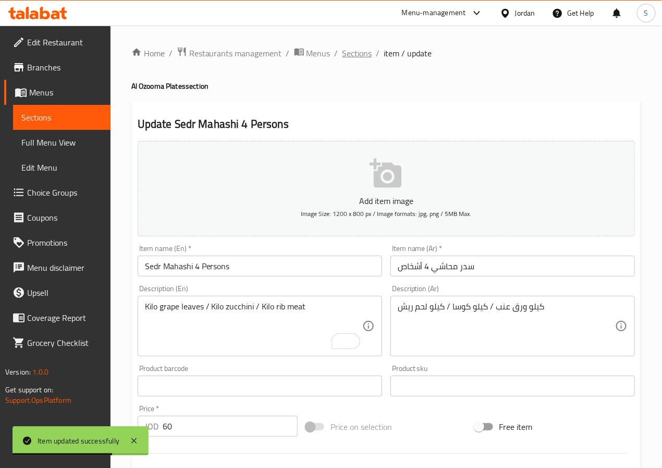
click at [352, 52] on span "Sections" at bounding box center [358, 53] width 30 height 13
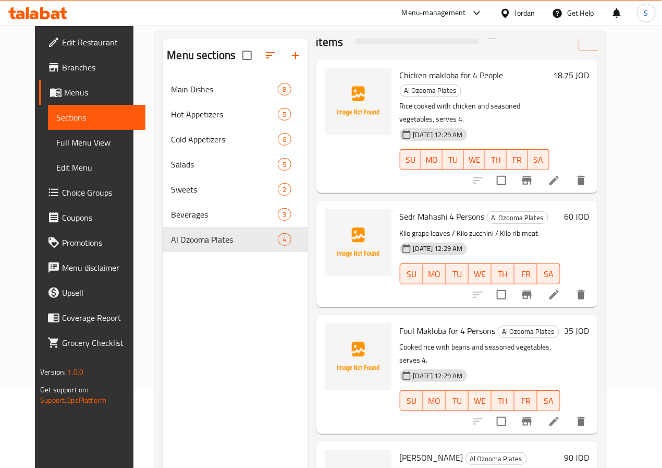
scroll to position [146, 0]
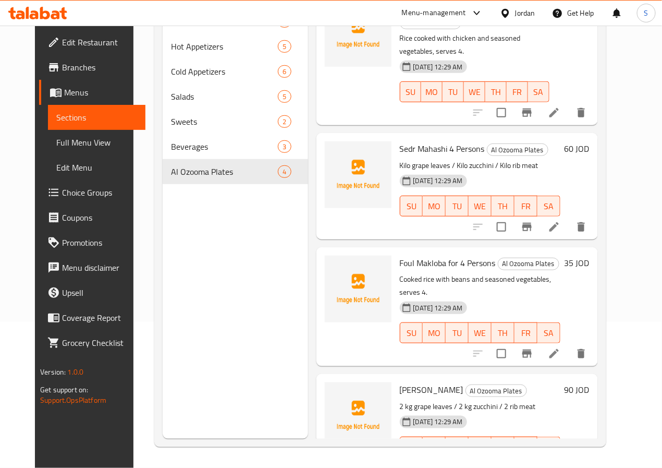
click at [561, 461] on icon at bounding box center [554, 467] width 13 height 13
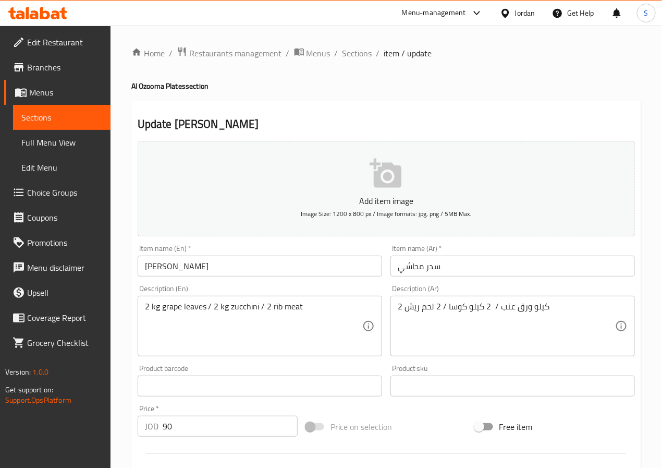
click at [152, 265] on input "[PERSON_NAME]" at bounding box center [260, 266] width 245 height 21
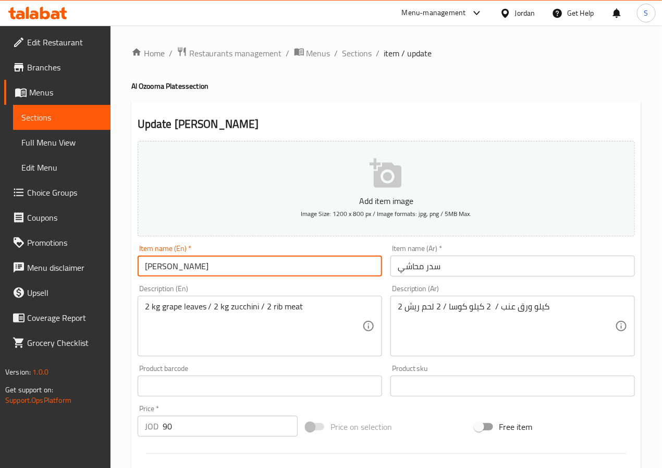
type input "[PERSON_NAME]"
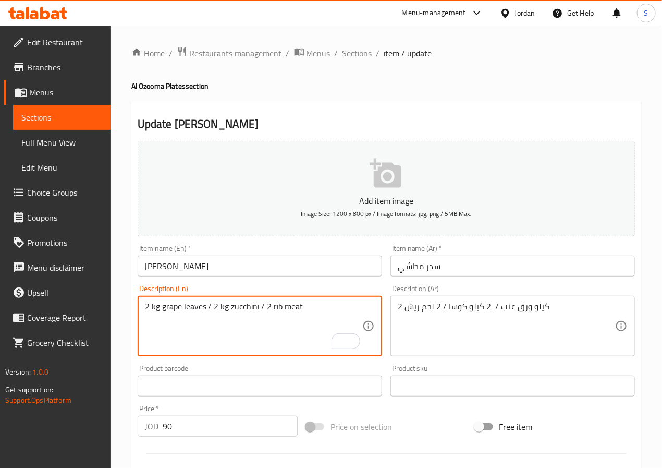
click at [278, 307] on textarea "2 kg grape leaves / 2 kg zucchini / 2 rib meat" at bounding box center [253, 326] width 217 height 50
click at [160, 308] on textarea "2 kg grape leaves / 2 kg zucchini / 2 ribs meat" at bounding box center [253, 326] width 217 height 50
paste textarea "Kilo"
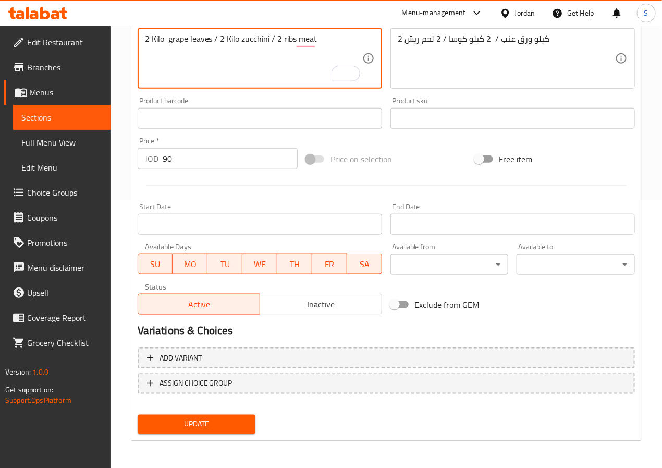
scroll to position [268, 0]
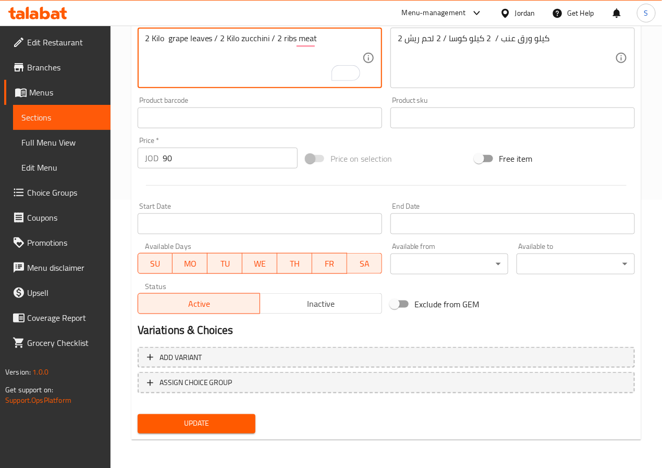
type textarea "2 Kilo grape leaves / 2 Kilo zucchini / 2 ribs meat"
click at [181, 421] on span "Update" at bounding box center [197, 423] width 102 height 13
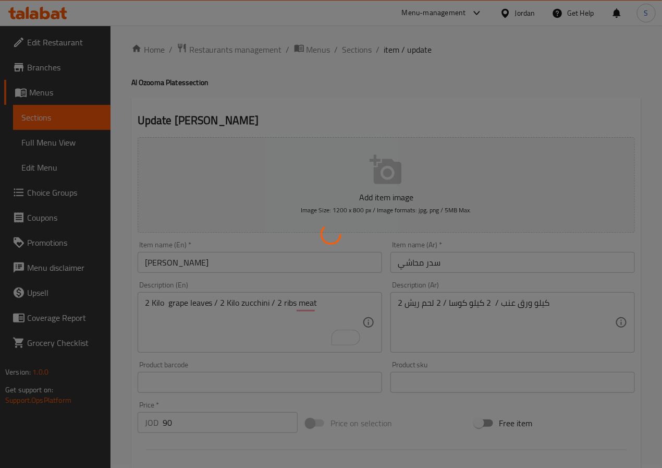
scroll to position [0, 0]
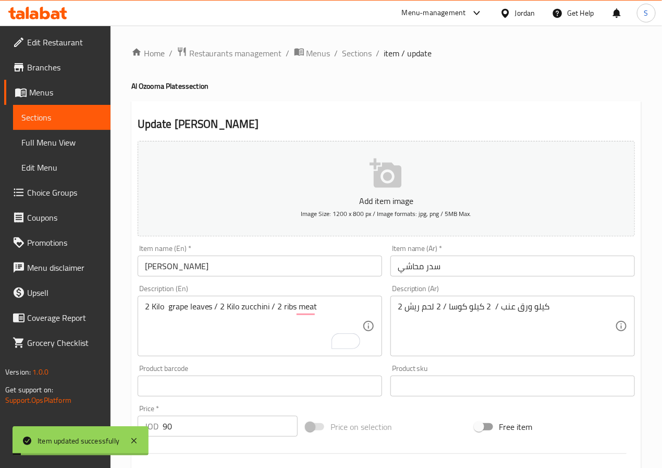
click at [350, 52] on span "Sections" at bounding box center [358, 53] width 30 height 13
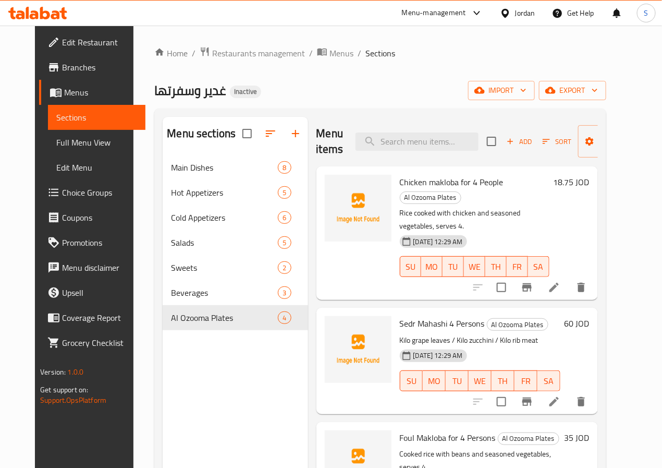
click at [317, 117] on div "Menu items Add Sort Manage items" at bounding box center [458, 142] width 282 height 50
click at [598, 91] on span "export" at bounding box center [573, 90] width 51 height 13
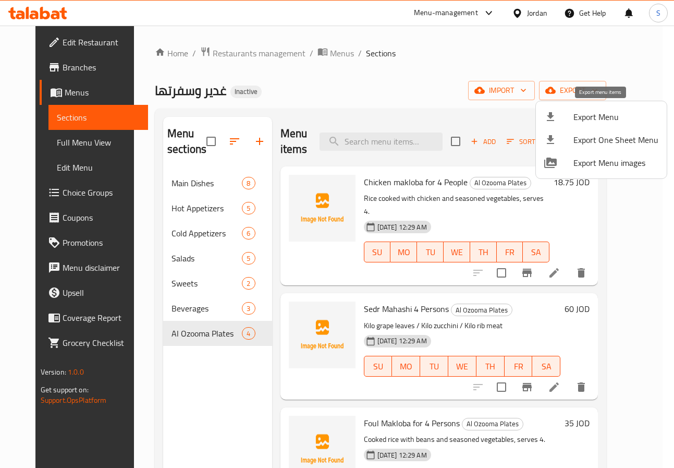
click at [573, 121] on div at bounding box center [558, 117] width 29 height 13
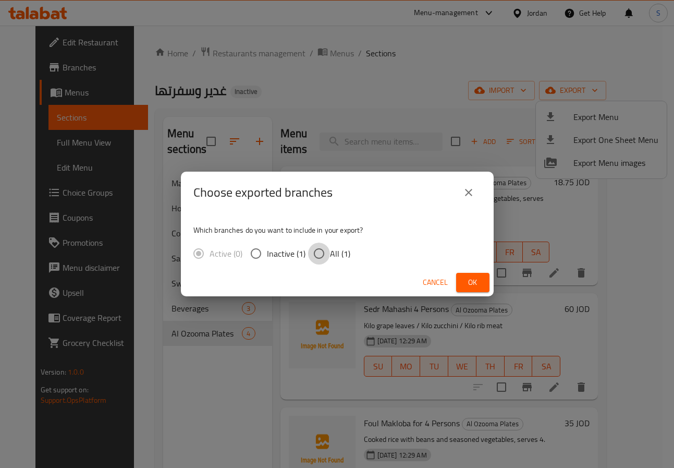
click at [319, 253] on input "All (1)" at bounding box center [319, 253] width 22 height 22
radio input "true"
click at [487, 280] on button "Ok" at bounding box center [472, 282] width 33 height 19
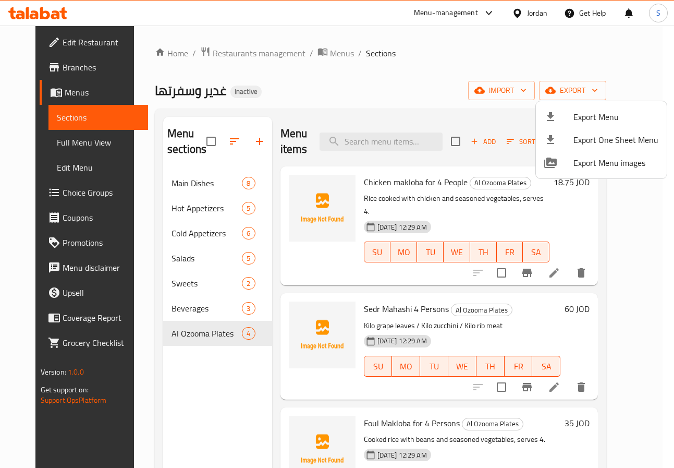
click at [347, 129] on div at bounding box center [337, 234] width 674 height 468
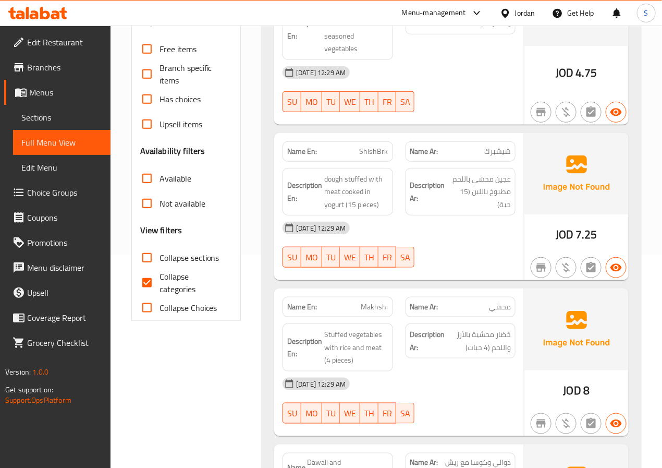
scroll to position [224, 0]
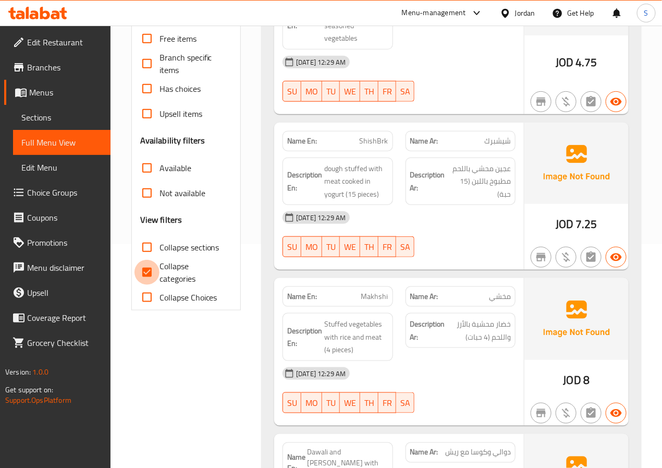
click at [139, 273] on input "Collapse categories" at bounding box center [147, 272] width 25 height 25
checkbox input "false"
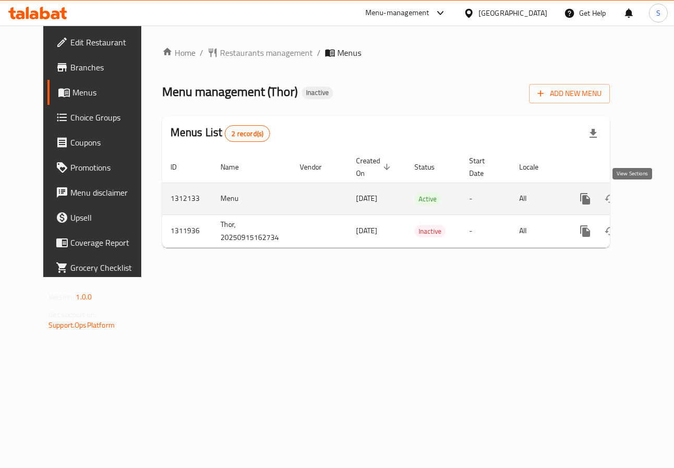
click at [654, 193] on icon "enhanced table" at bounding box center [660, 198] width 13 height 13
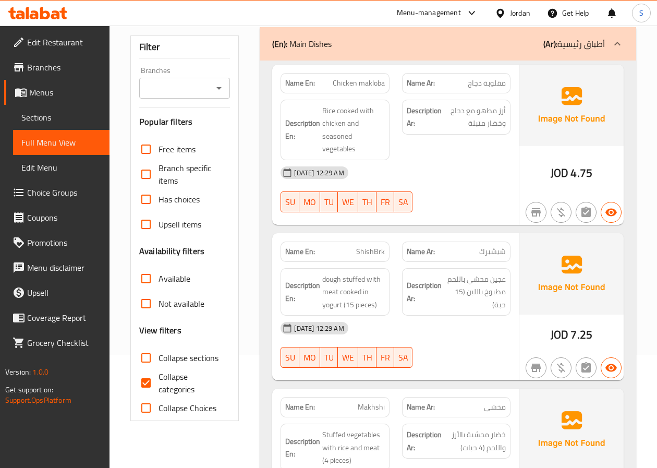
scroll to position [188, 0]
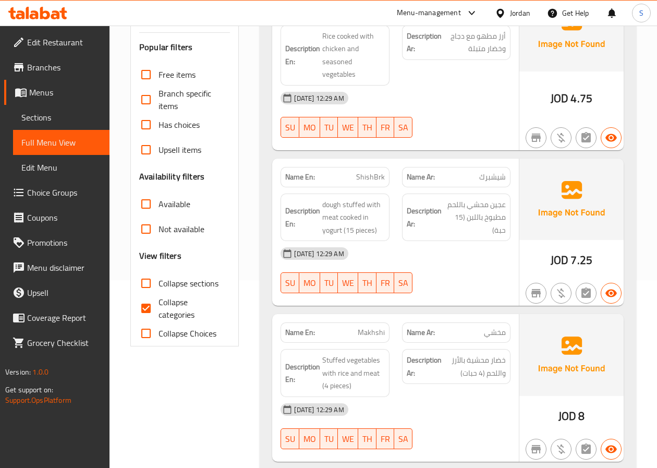
click at [149, 308] on input "Collapse categories" at bounding box center [145, 308] width 25 height 25
checkbox input "false"
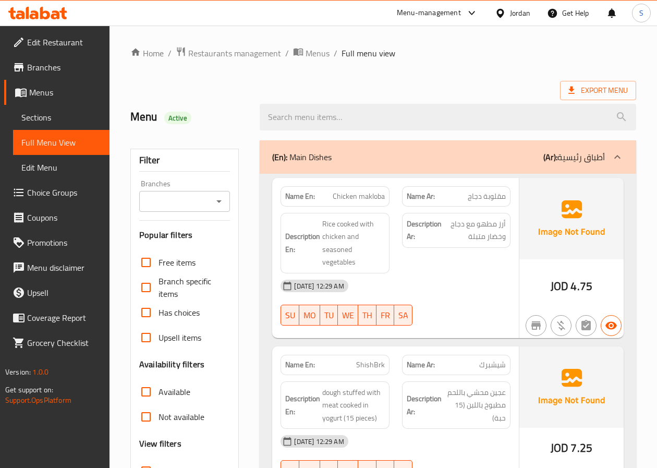
click at [188, 102] on div "Menu Active" at bounding box center [188, 117] width 129 height 46
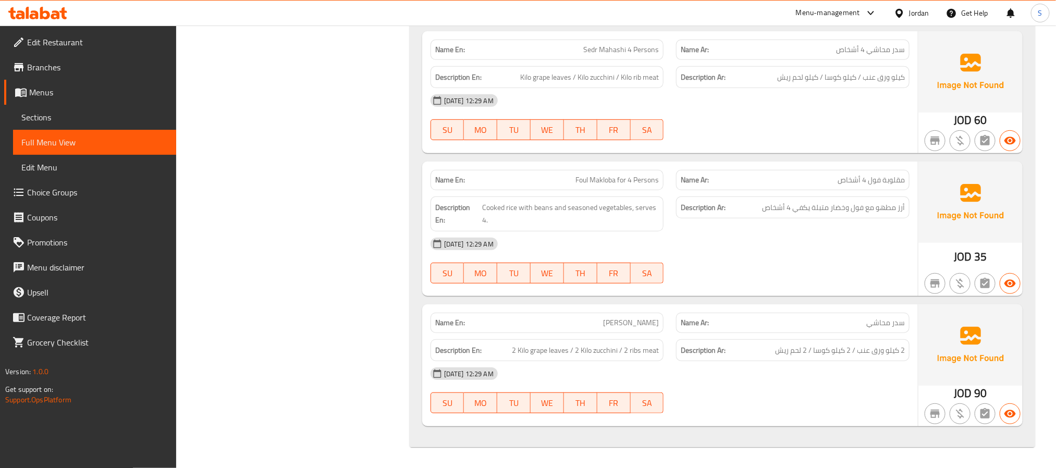
scroll to position [4482, 0]
click at [449, 178] on strong "Name En:" at bounding box center [450, 180] width 30 height 11
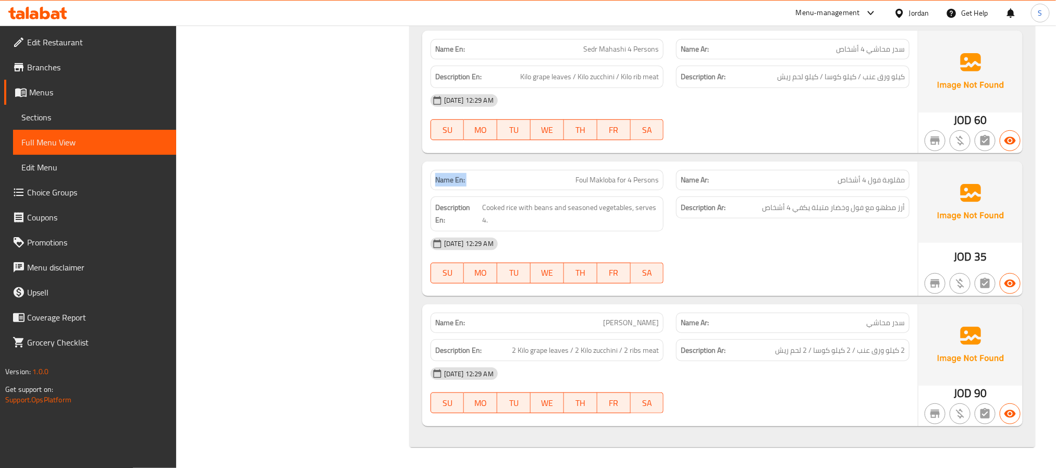
copy strong "Name En:"
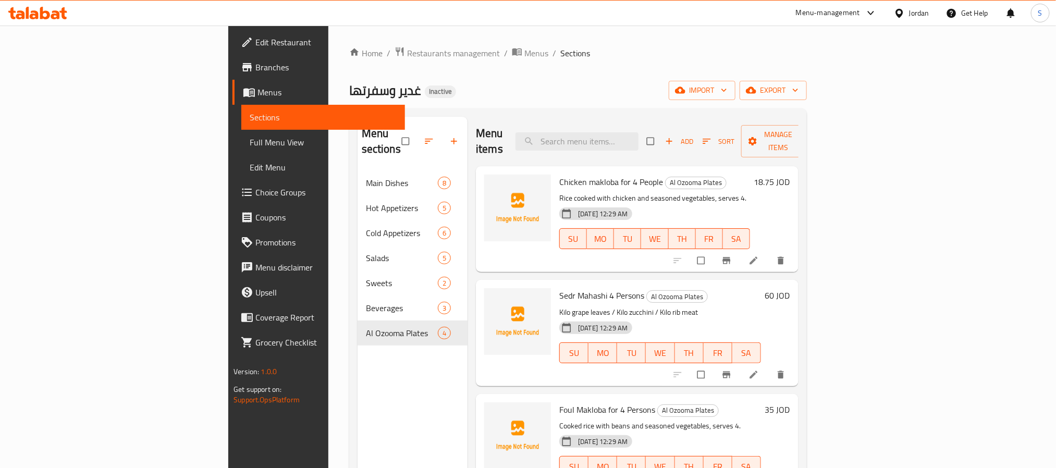
click at [476, 79] on div "Home / Restaurants management / Menus / Sections غدير وسفرتها Inactive import e…" at bounding box center [578, 319] width 458 height 547
click at [233, 50] on link "Edit Restaurant" at bounding box center [319, 42] width 172 height 25
